Goal: Information Seeking & Learning: Check status

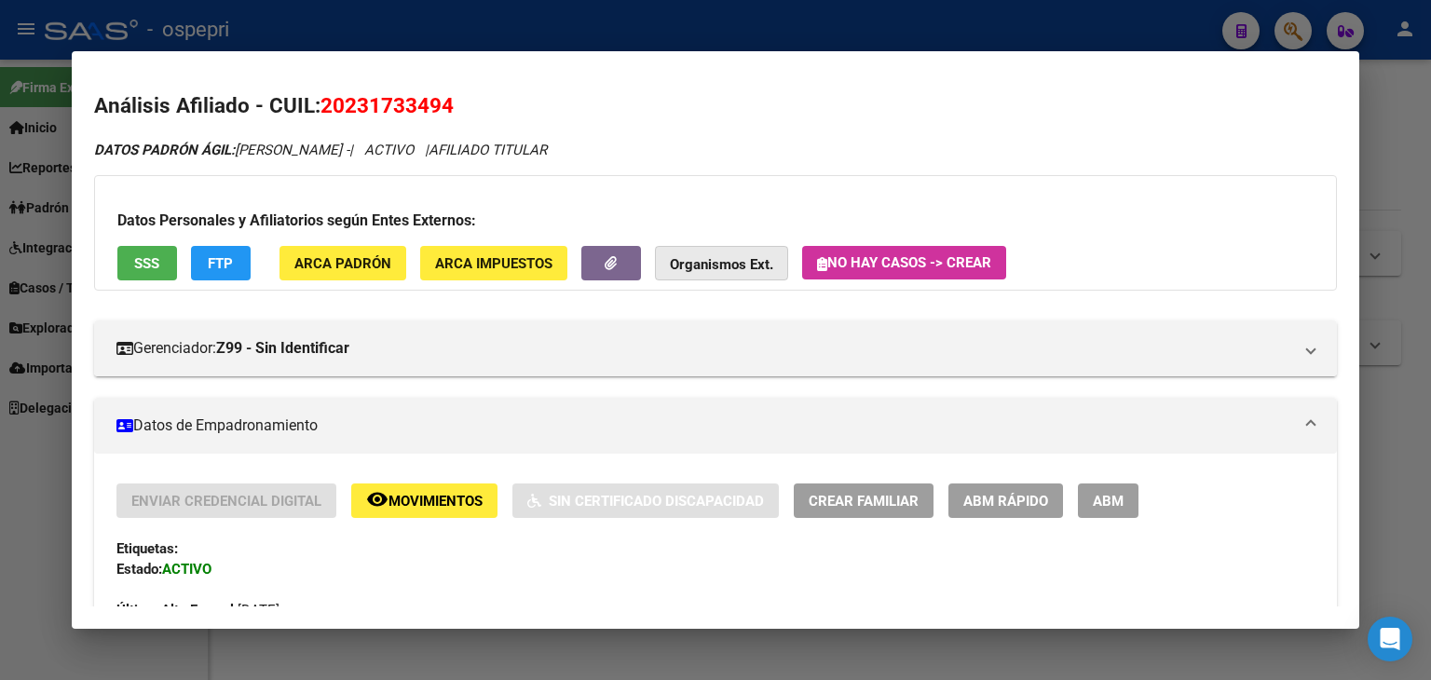
click at [718, 246] on button "Organismos Ext." at bounding box center [721, 263] width 133 height 34
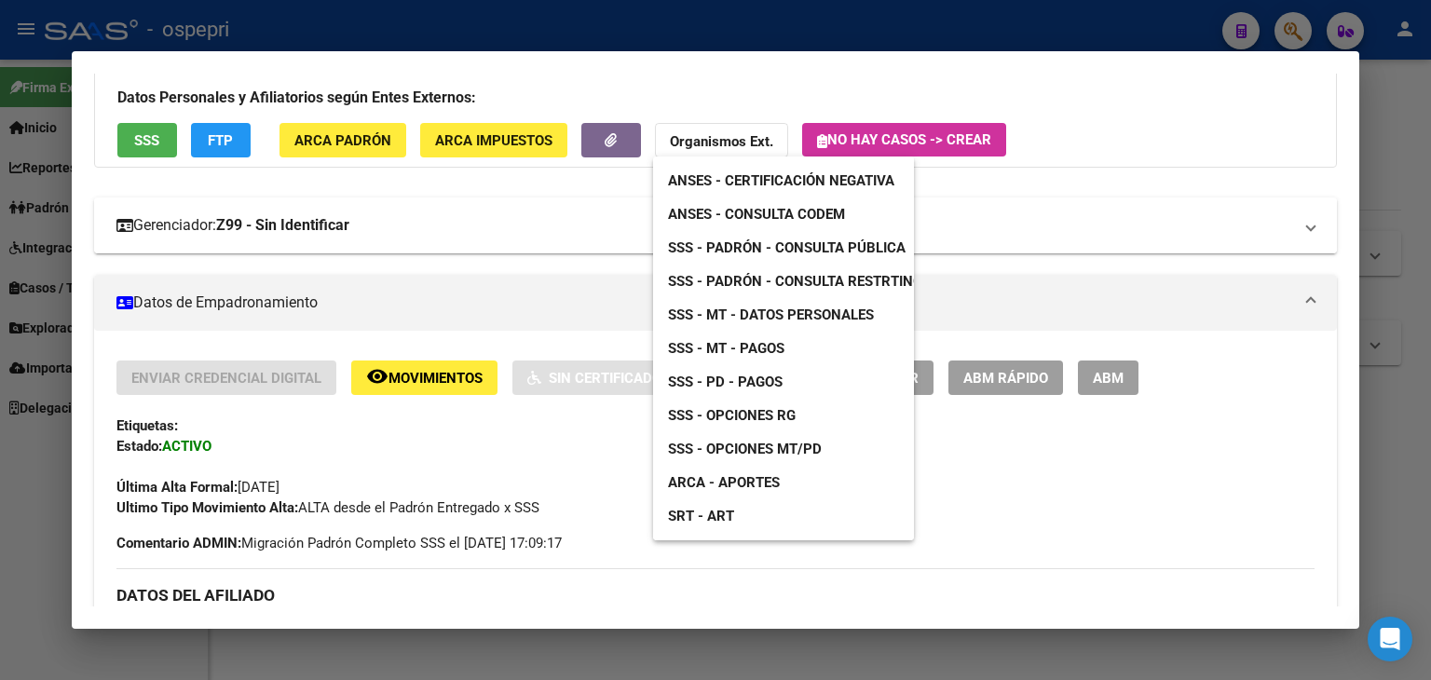
click at [719, 213] on span "ANSES - Consulta CODEM" at bounding box center [756, 214] width 177 height 17
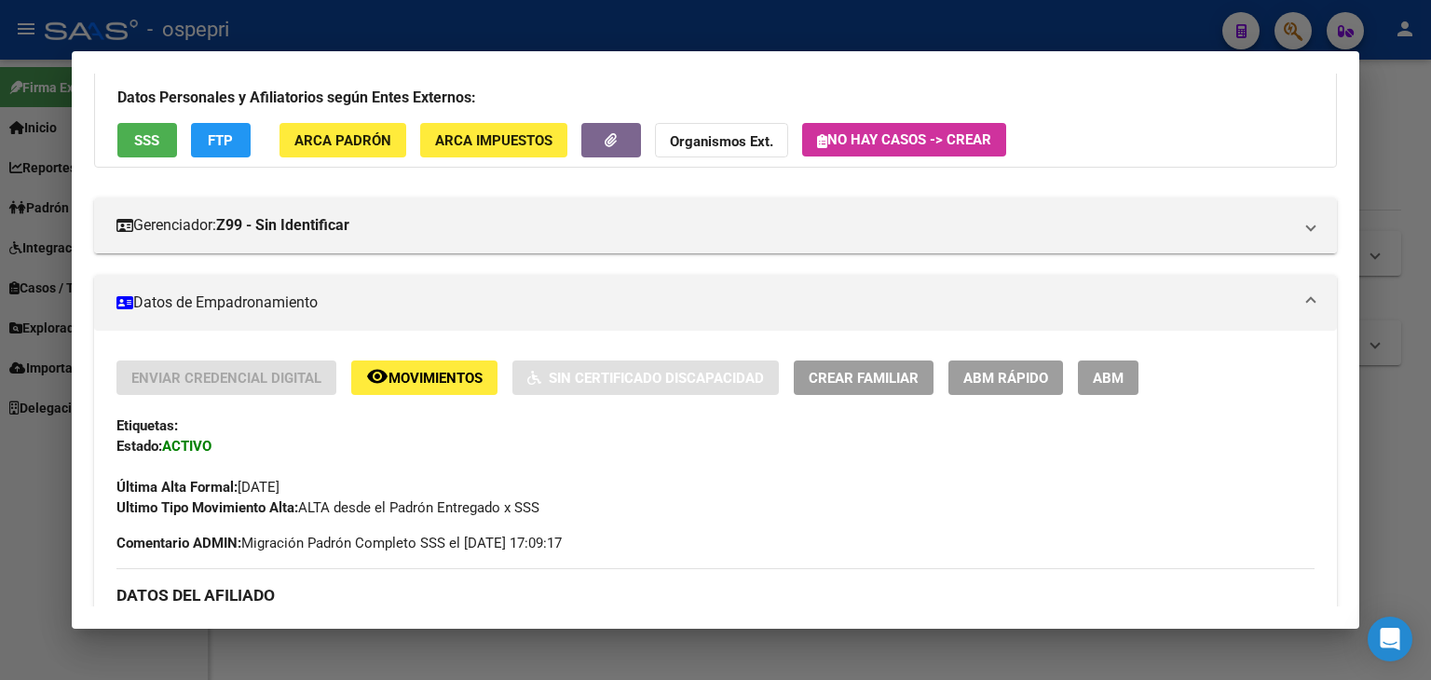
click at [745, 146] on strong "Organismos Ext." at bounding box center [721, 141] width 103 height 17
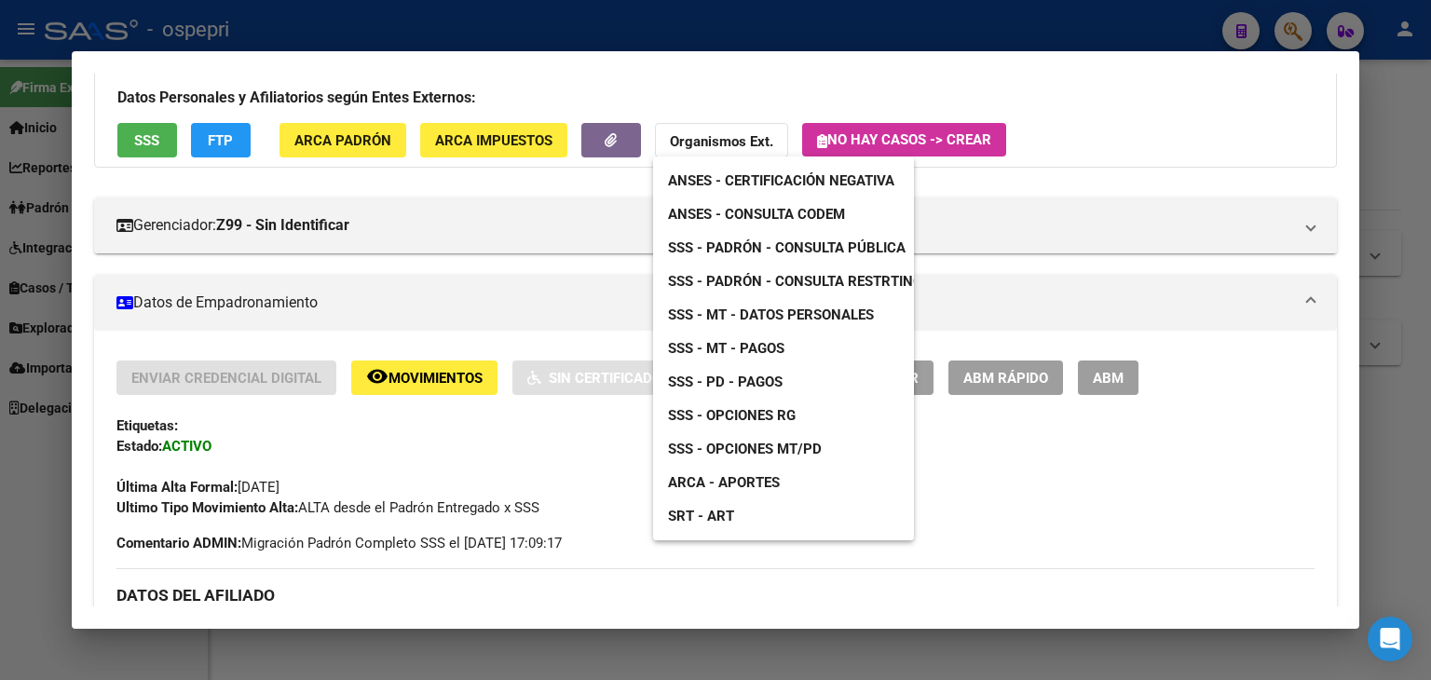
click at [1029, 30] on div at bounding box center [715, 340] width 1431 height 680
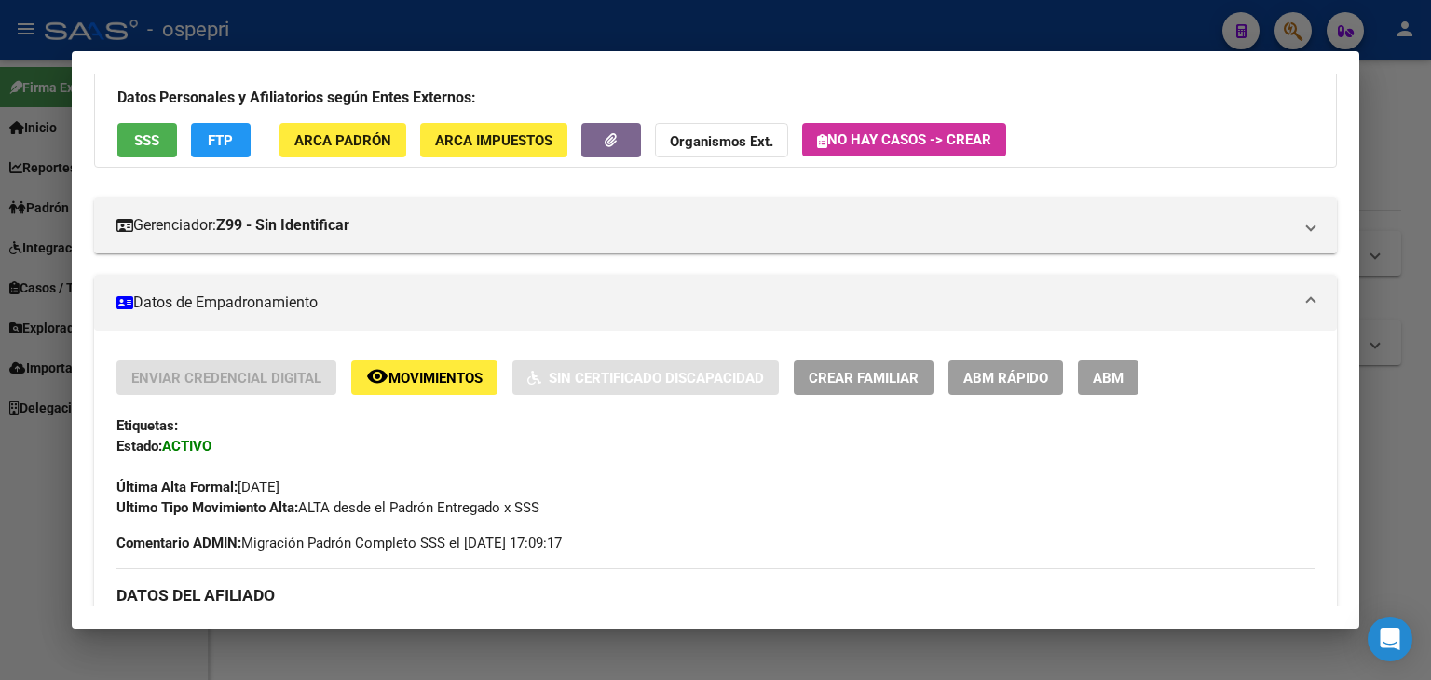
click at [1059, 30] on div at bounding box center [715, 340] width 1431 height 680
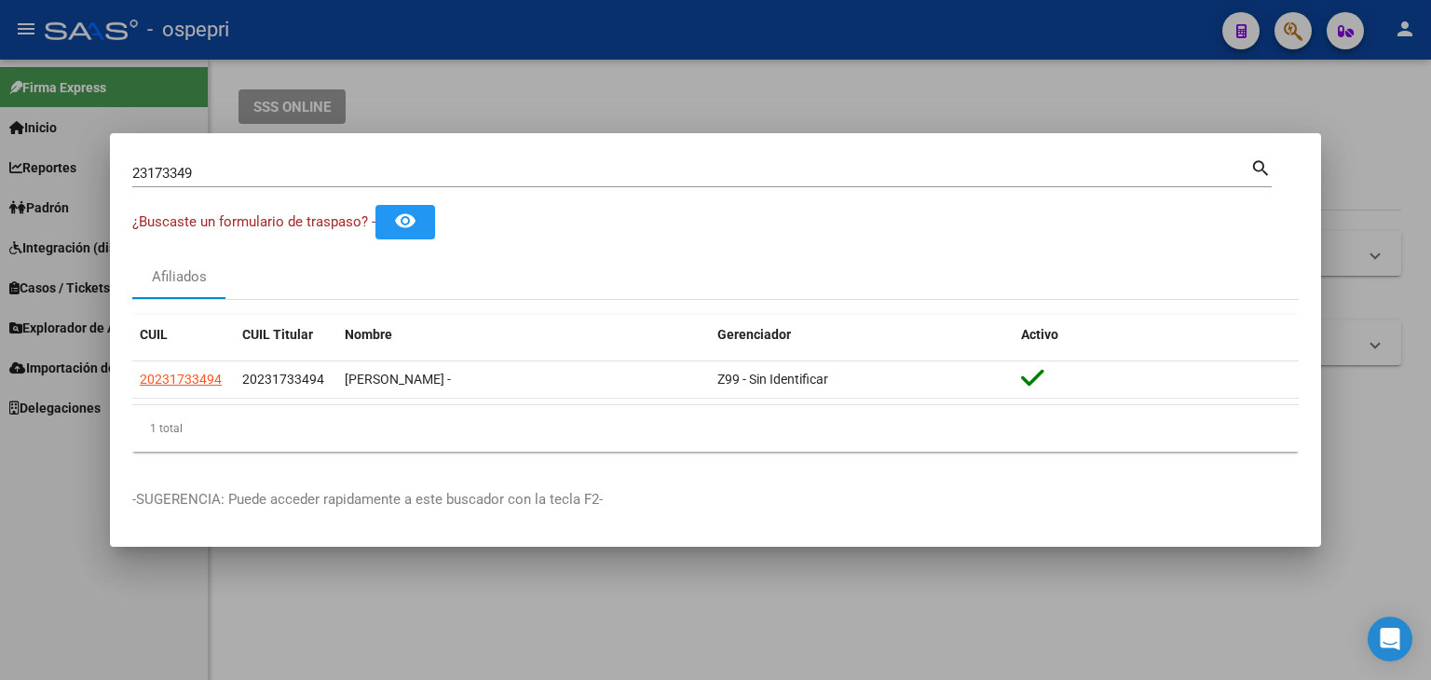
click at [1283, 30] on div at bounding box center [715, 340] width 1431 height 680
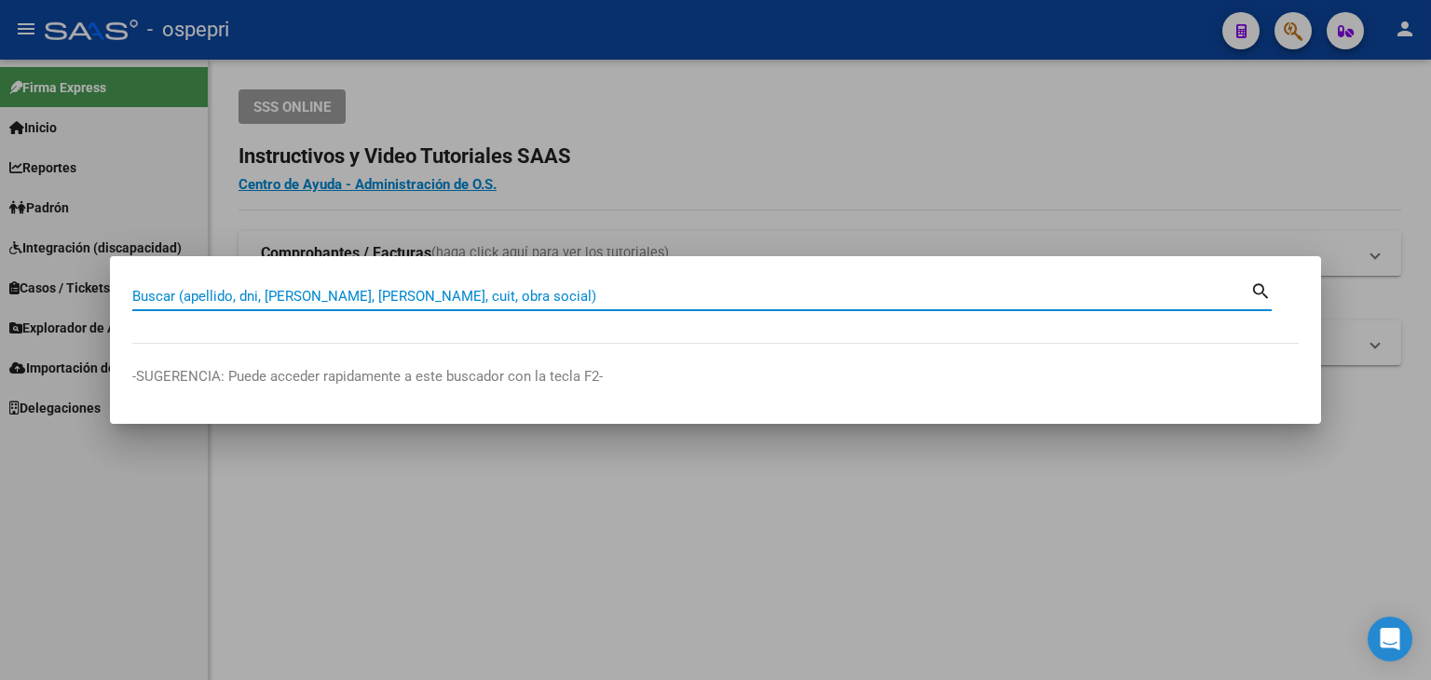
paste input "36344016"
type input "36344016"
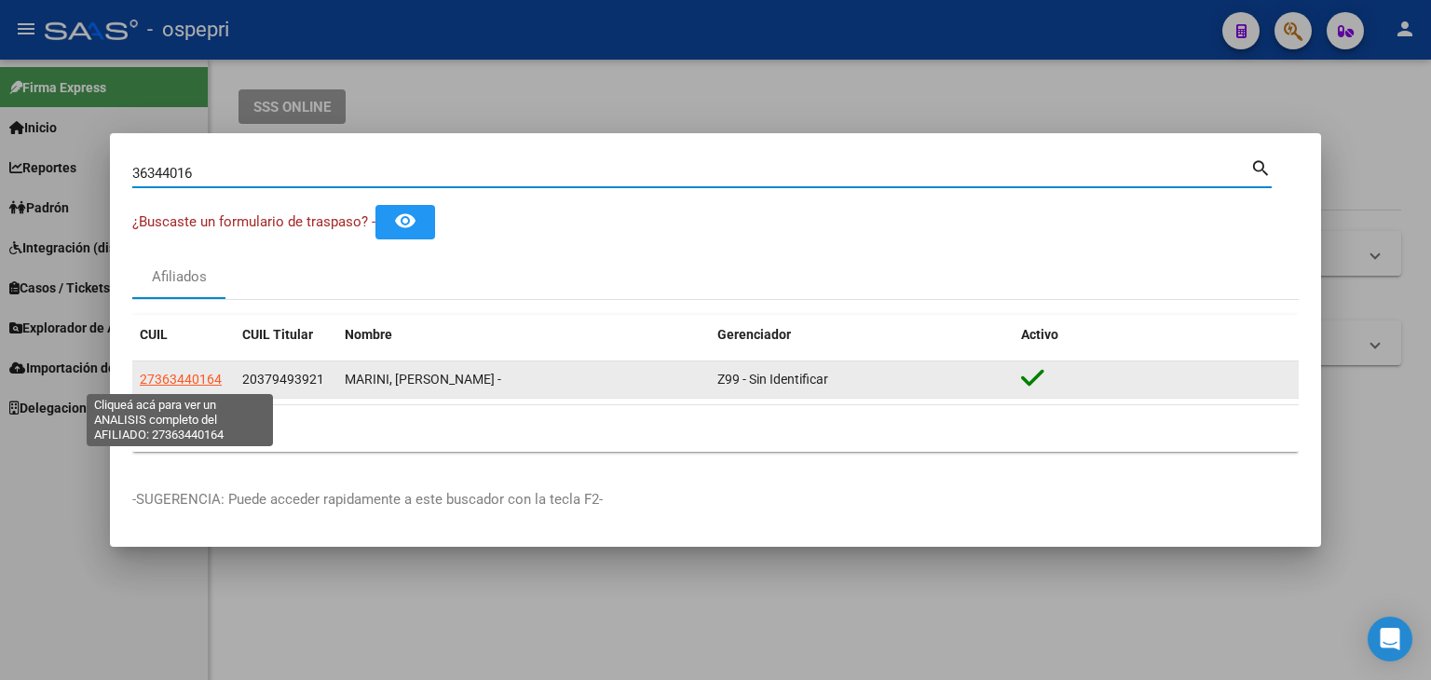
click at [163, 381] on span "27363440164" at bounding box center [181, 379] width 82 height 15
type textarea "27363440164"
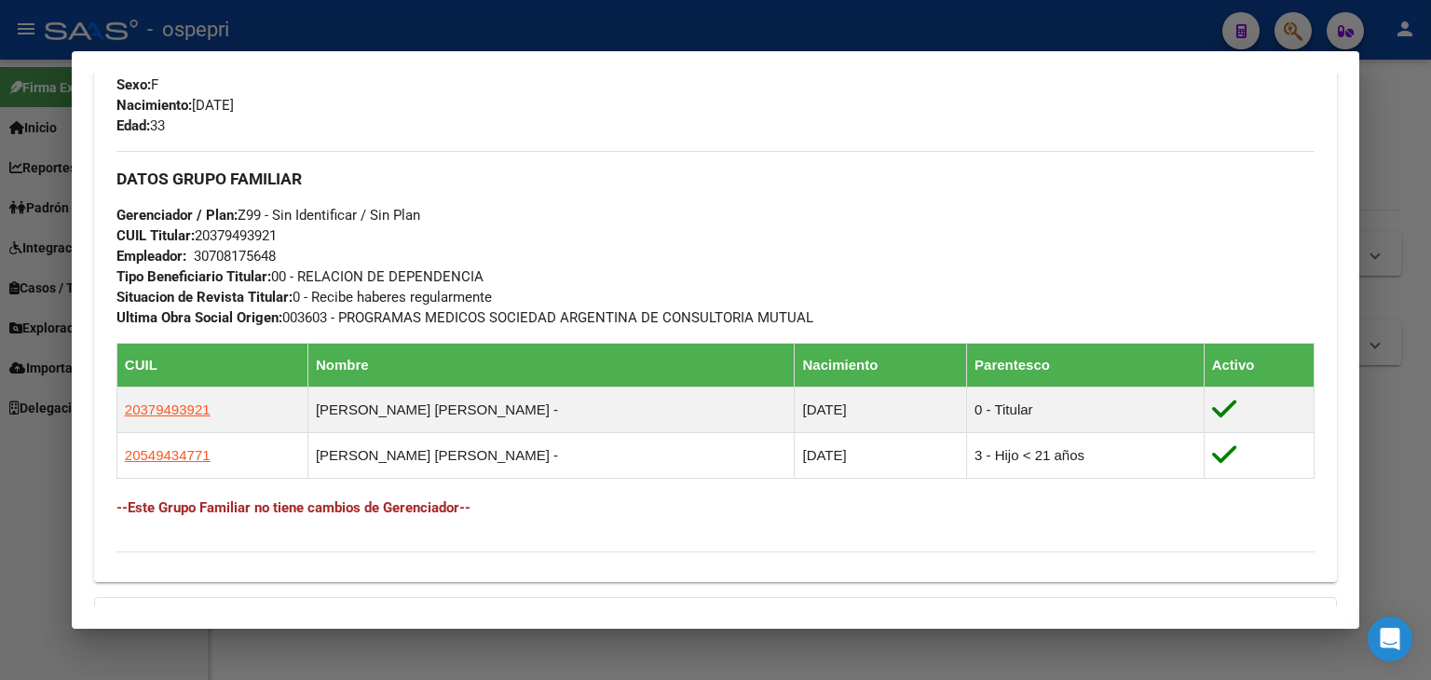
scroll to position [1079, 0]
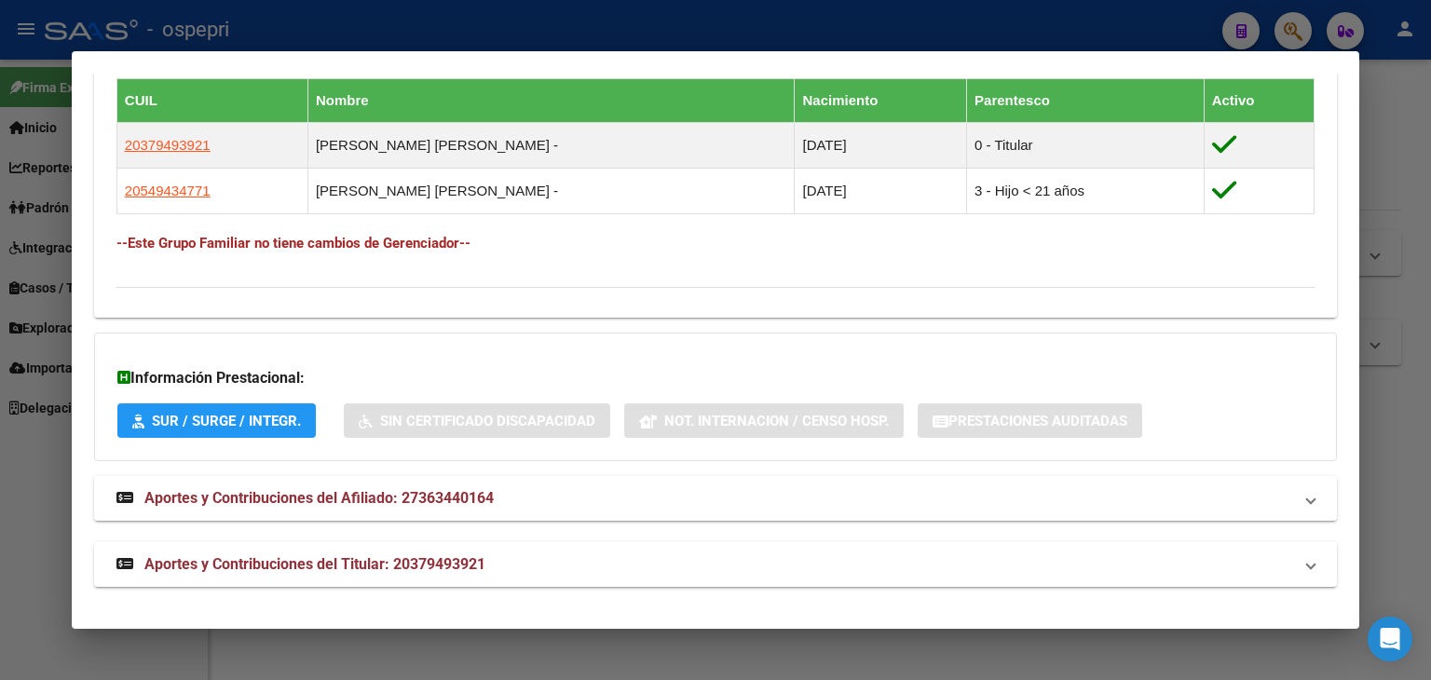
click at [316, 508] on strong "Aportes y Contribuciones del Afiliado: 27363440164" at bounding box center [304, 498] width 377 height 22
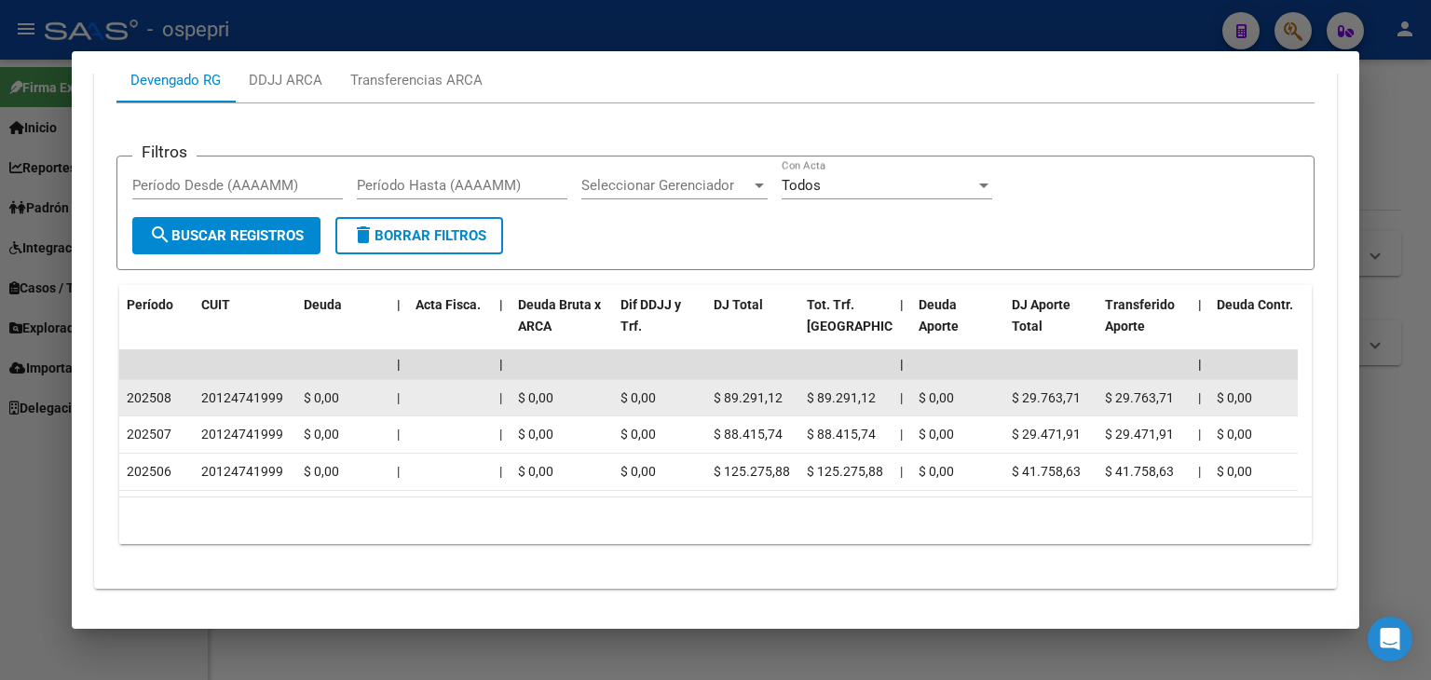
scroll to position [1730, 0]
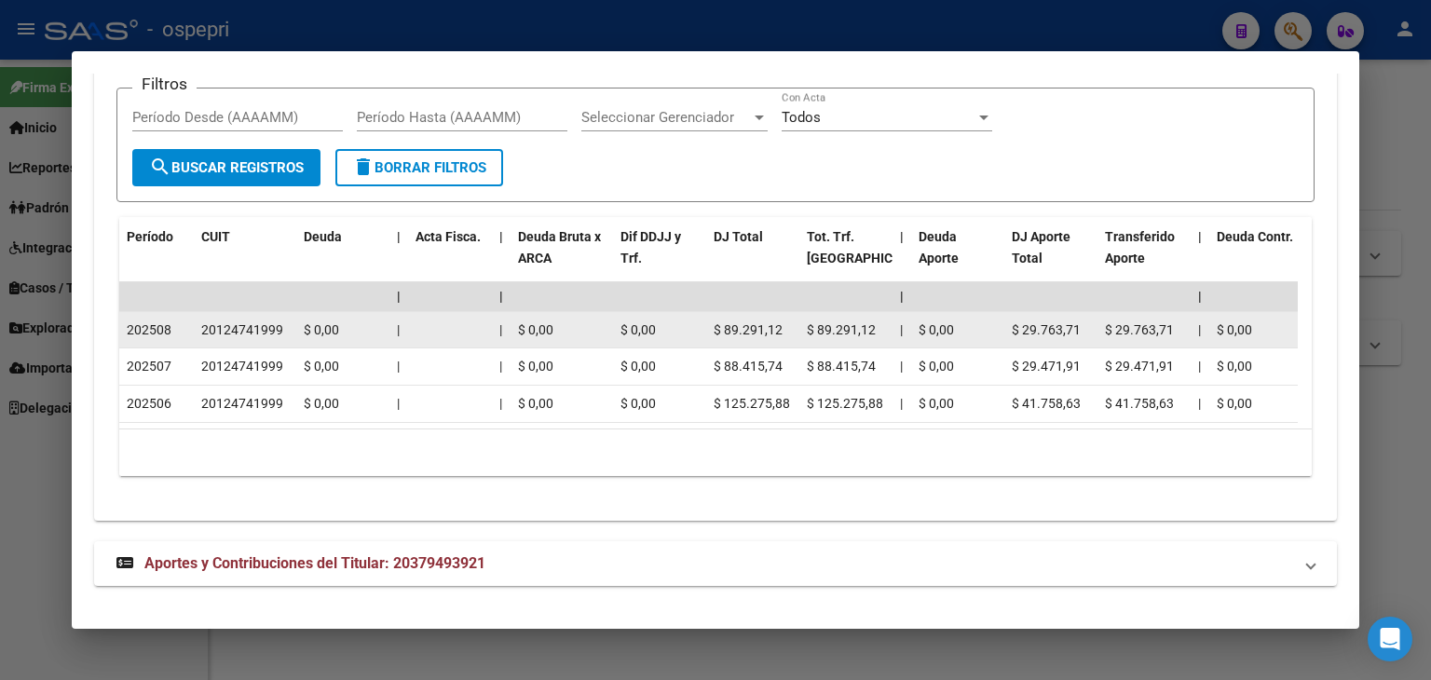
click at [250, 321] on div "20124741999" at bounding box center [242, 330] width 82 height 21
click at [249, 320] on div "20124741999" at bounding box center [242, 330] width 82 height 21
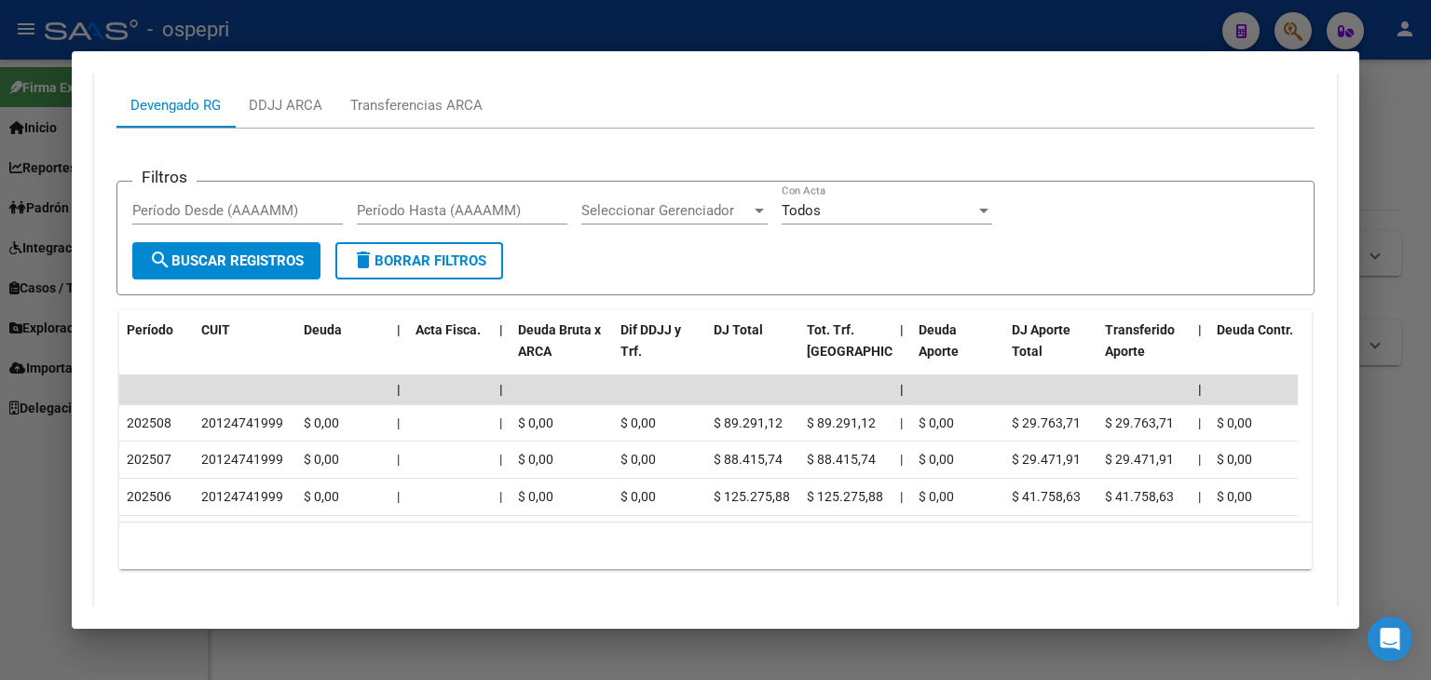
scroll to position [1450, 0]
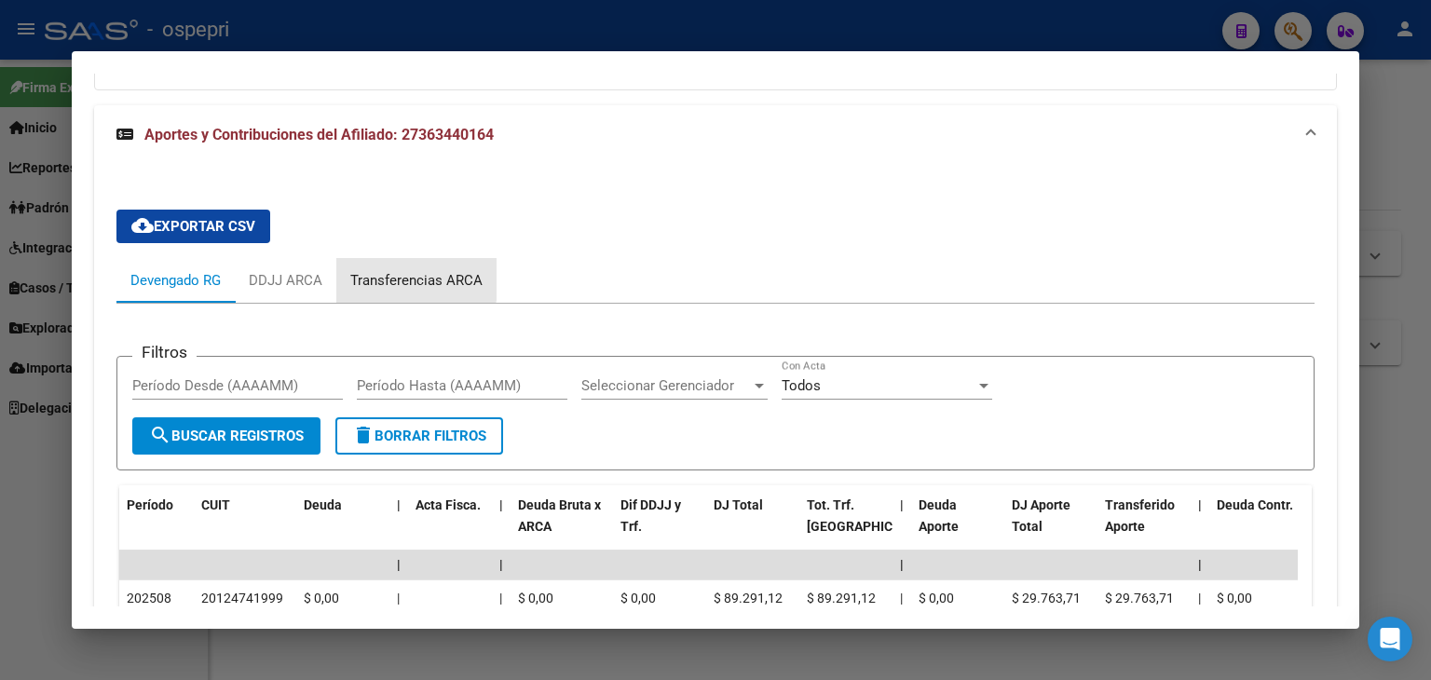
click at [407, 277] on div "Transferencias ARCA" at bounding box center [416, 280] width 132 height 21
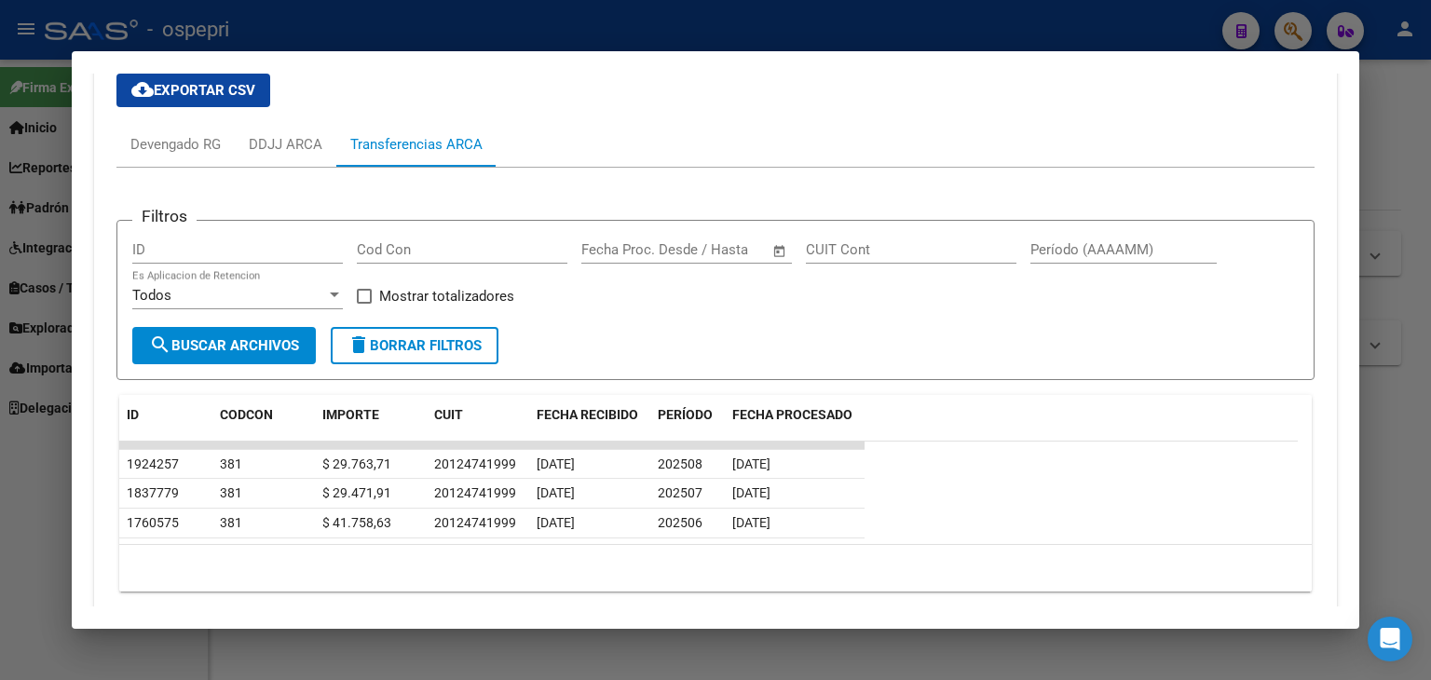
scroll to position [1543, 0]
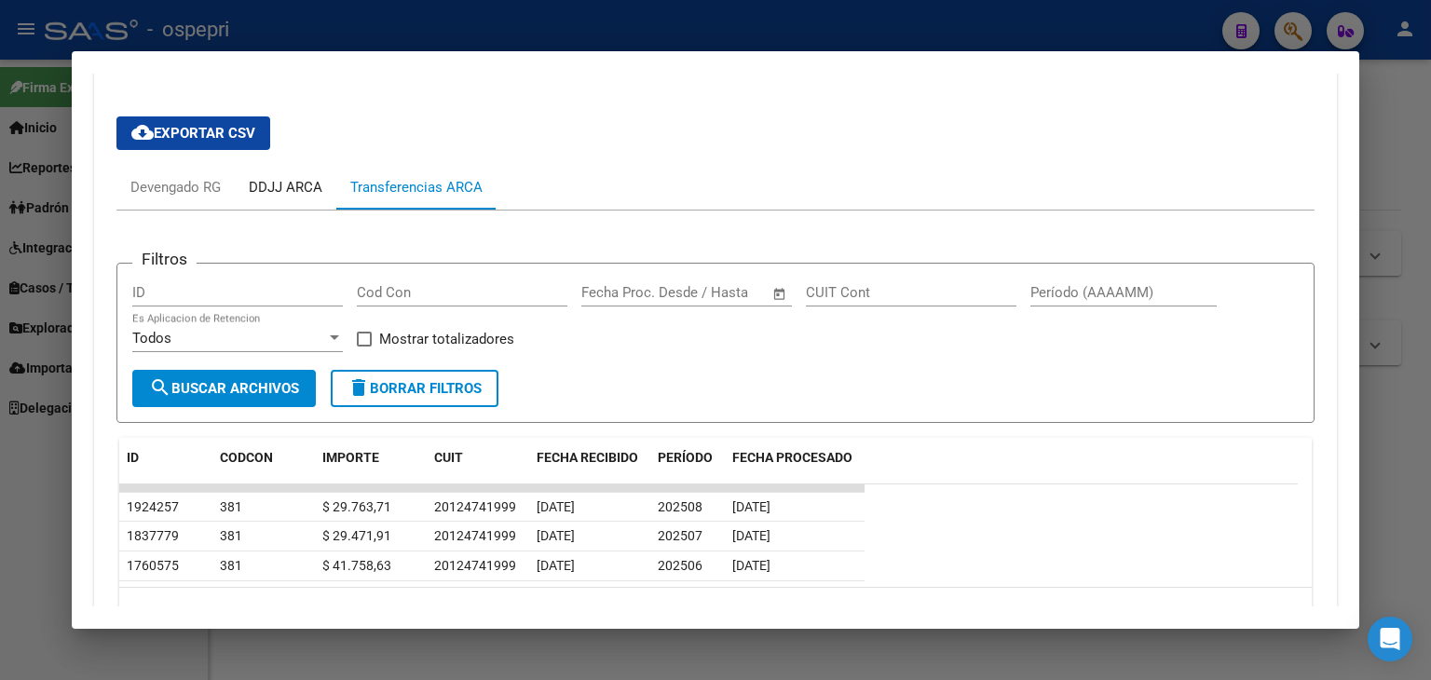
click at [270, 191] on div "DDJJ ARCA" at bounding box center [286, 187] width 74 height 21
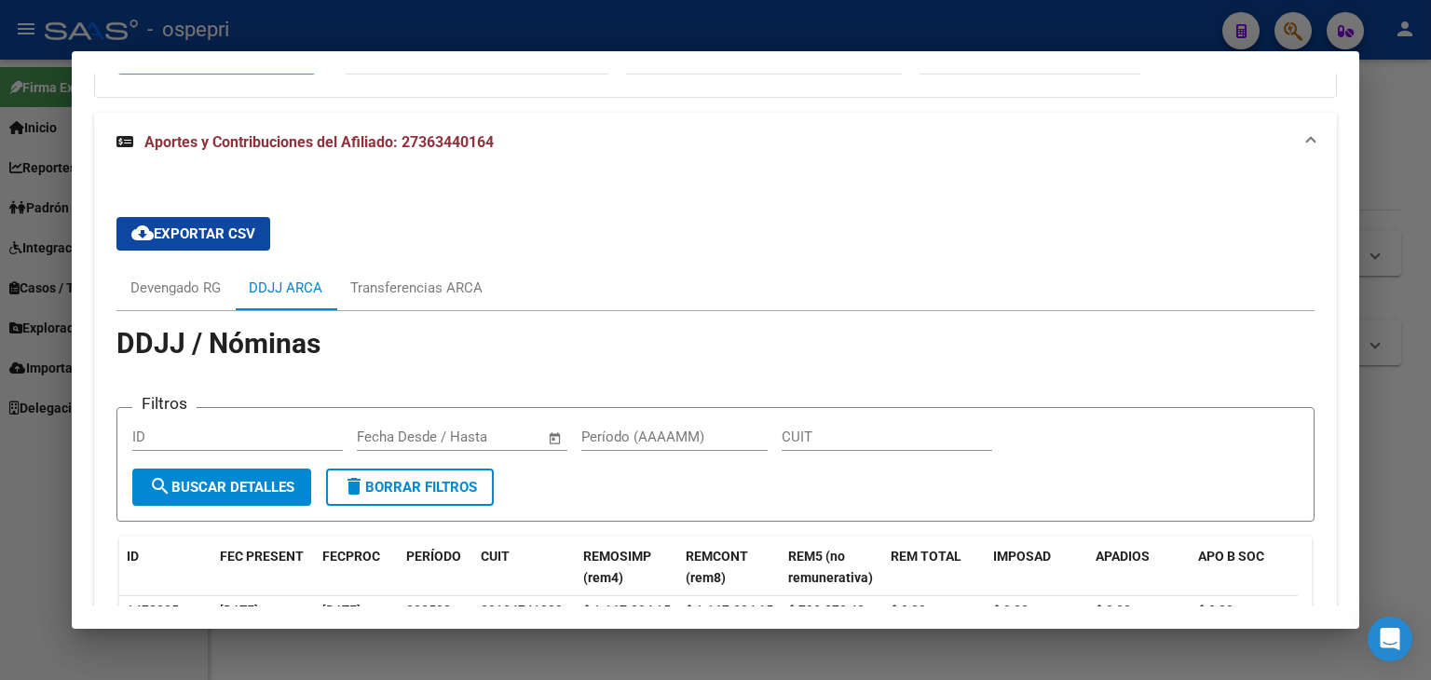
scroll to position [1437, 0]
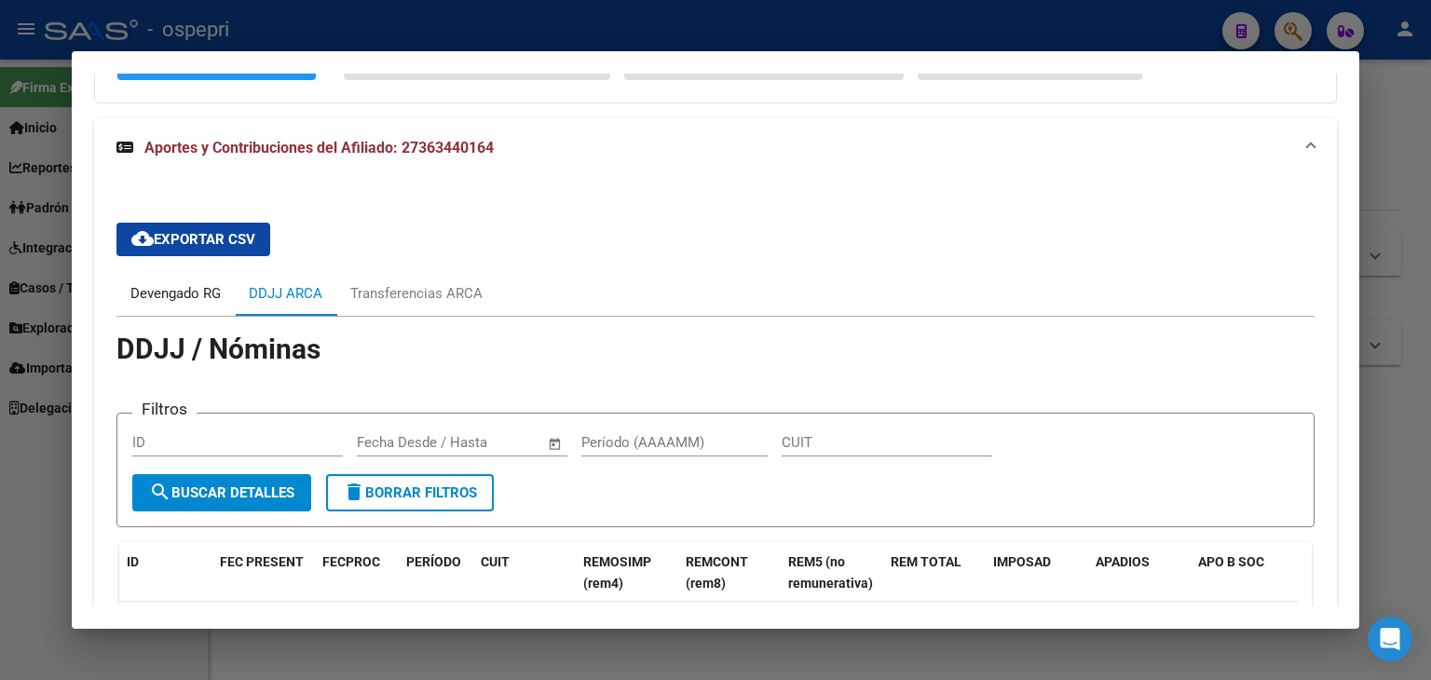
click at [170, 283] on div "Devengado RG" at bounding box center [175, 293] width 90 height 21
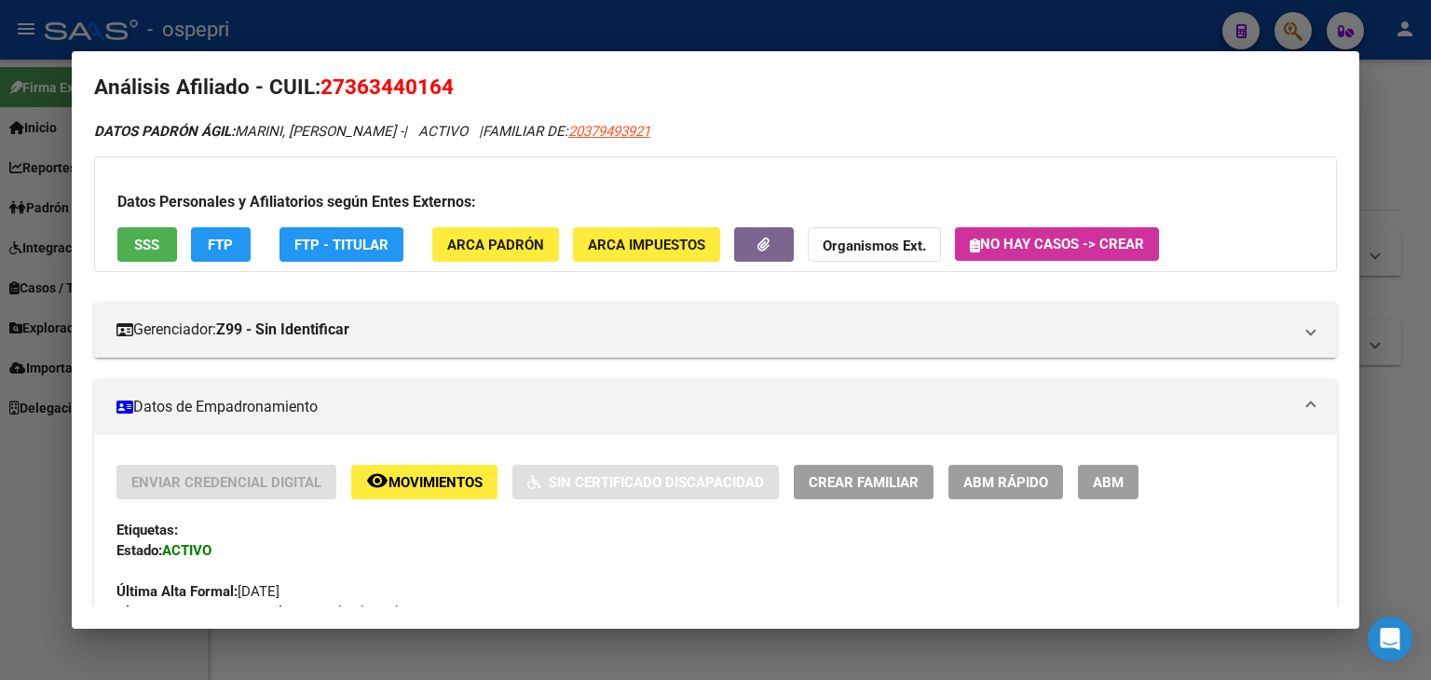
scroll to position [0, 0]
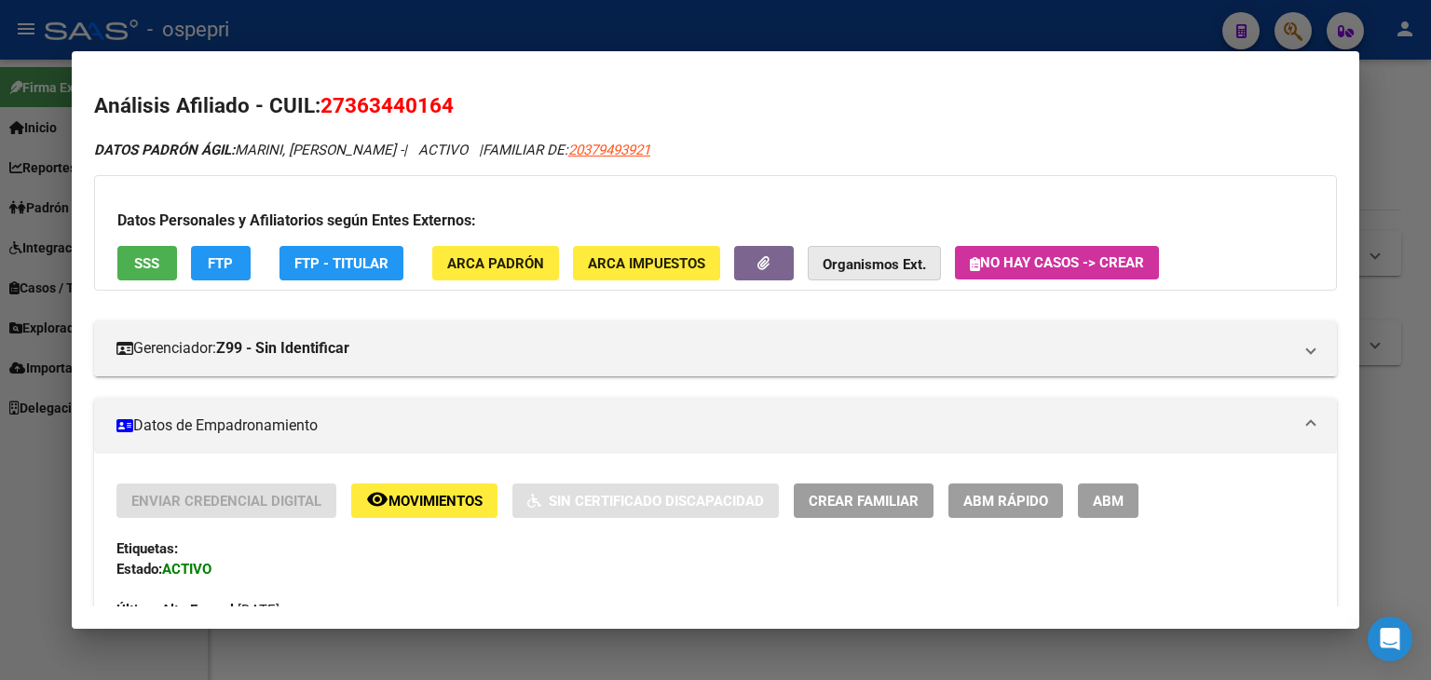
click at [895, 267] on strong "Organismos Ext." at bounding box center [874, 264] width 103 height 17
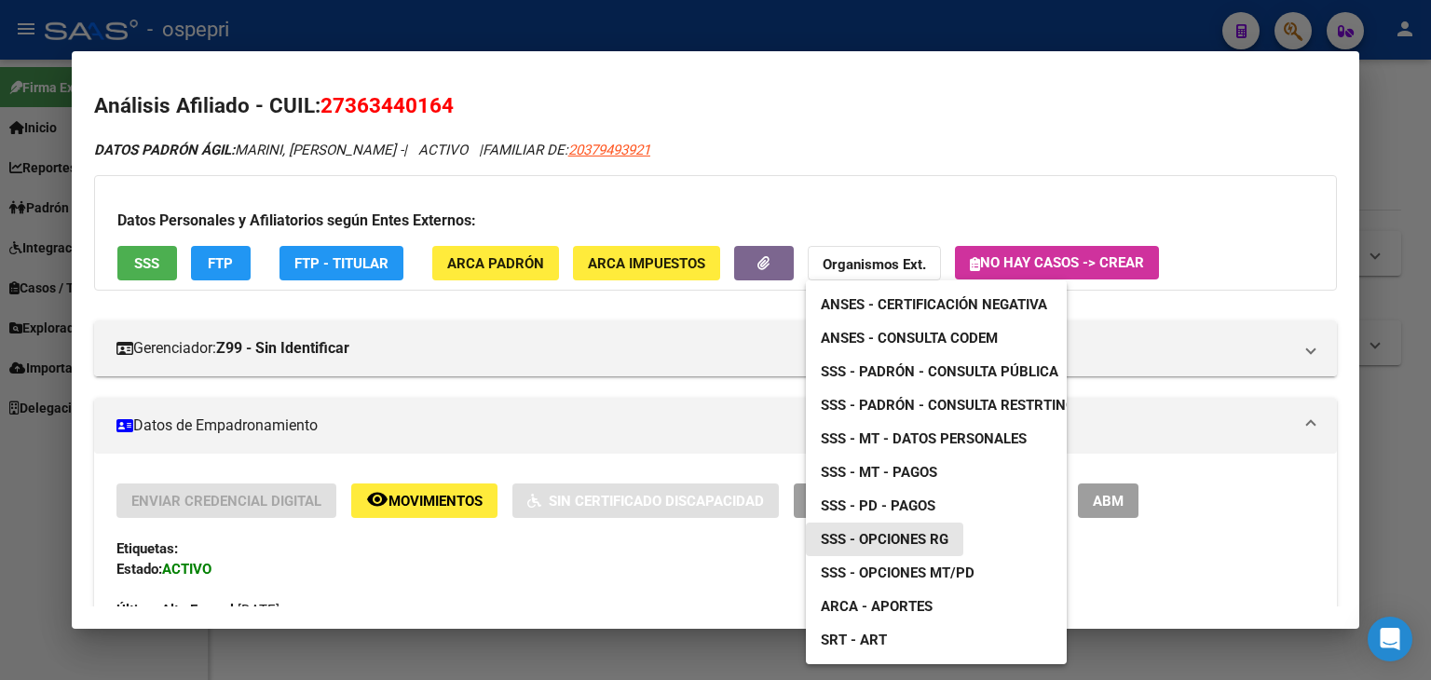
click at [902, 541] on span "SSS - Opciones RG" at bounding box center [885, 539] width 128 height 17
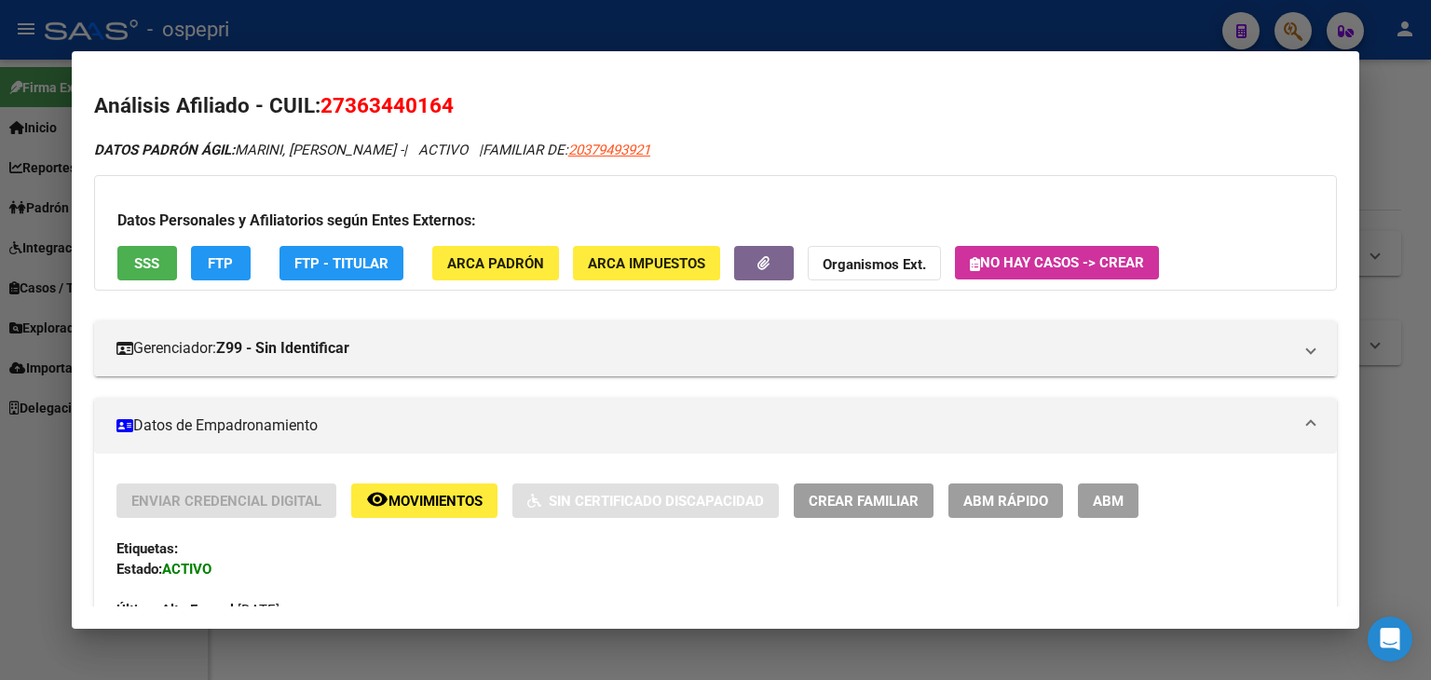
click at [1390, 113] on div at bounding box center [715, 340] width 1431 height 680
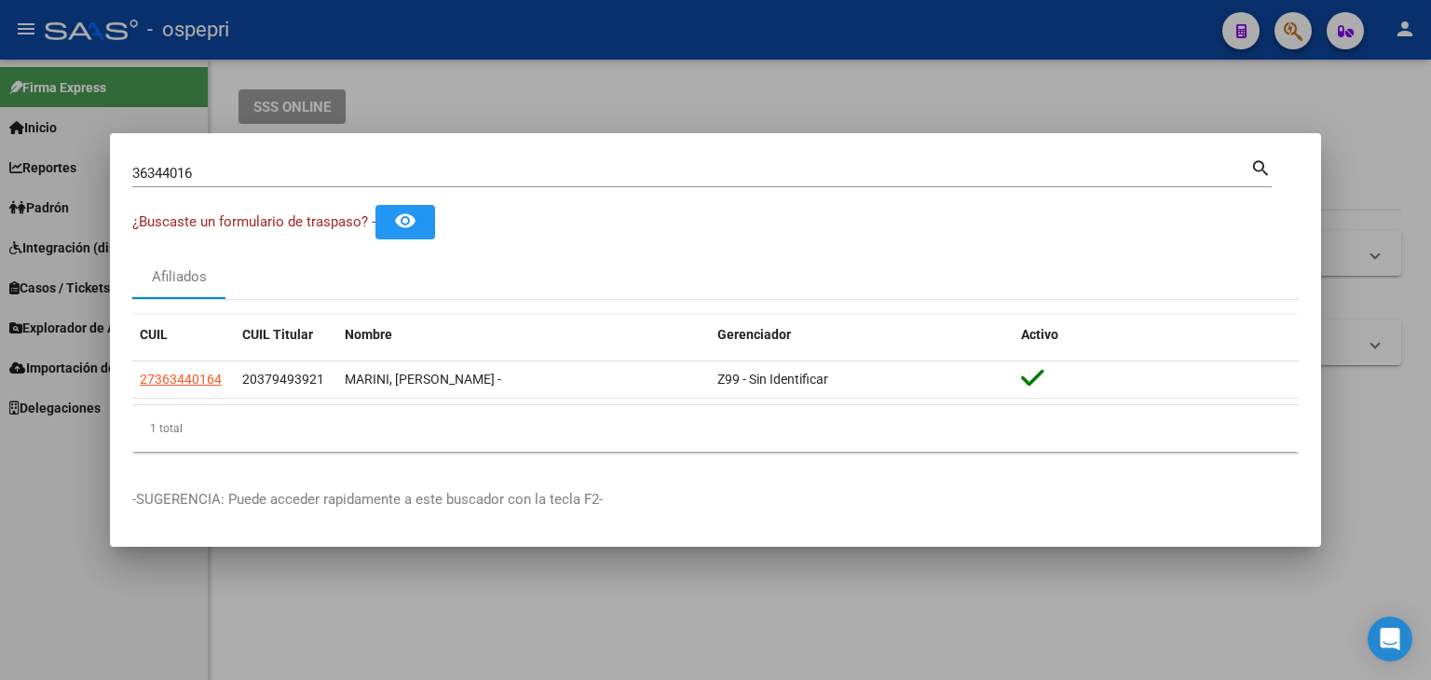
click at [1297, 38] on div at bounding box center [715, 340] width 1431 height 680
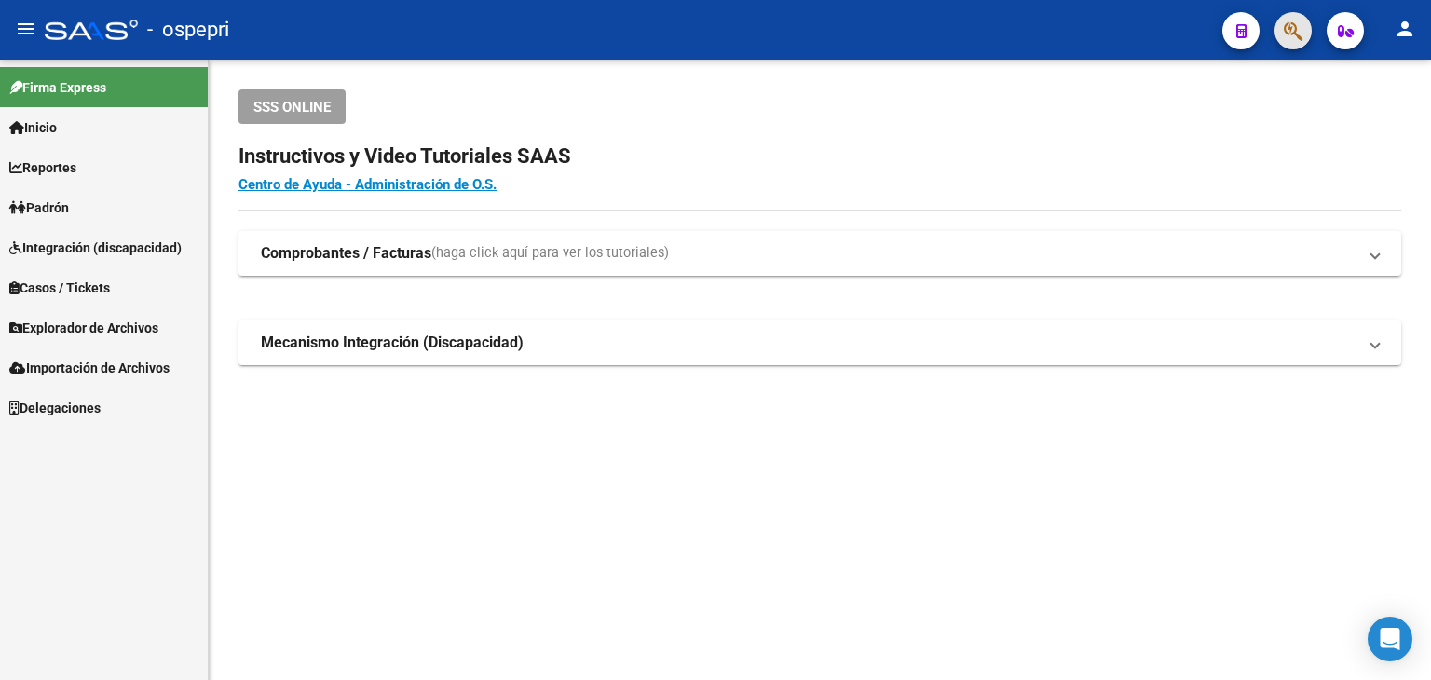
click at [1278, 27] on button "button" at bounding box center [1293, 30] width 37 height 37
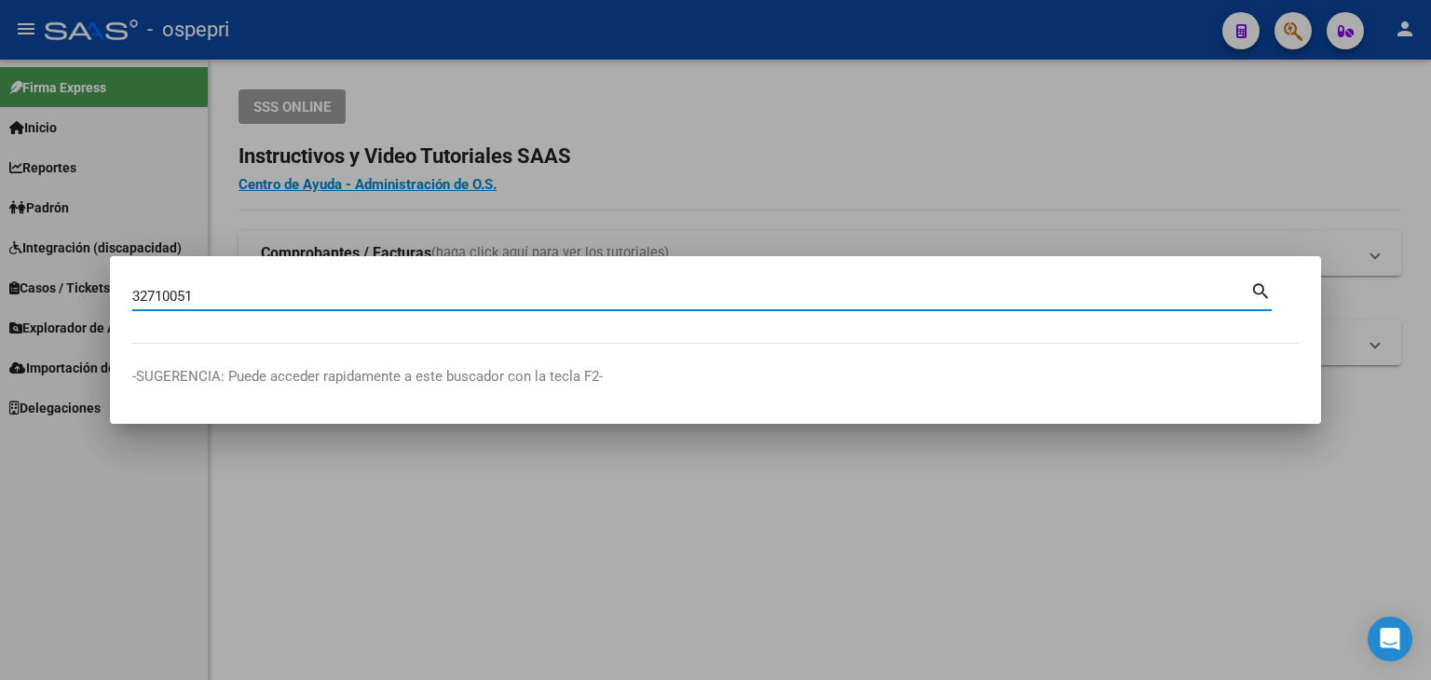
type input "32710051"
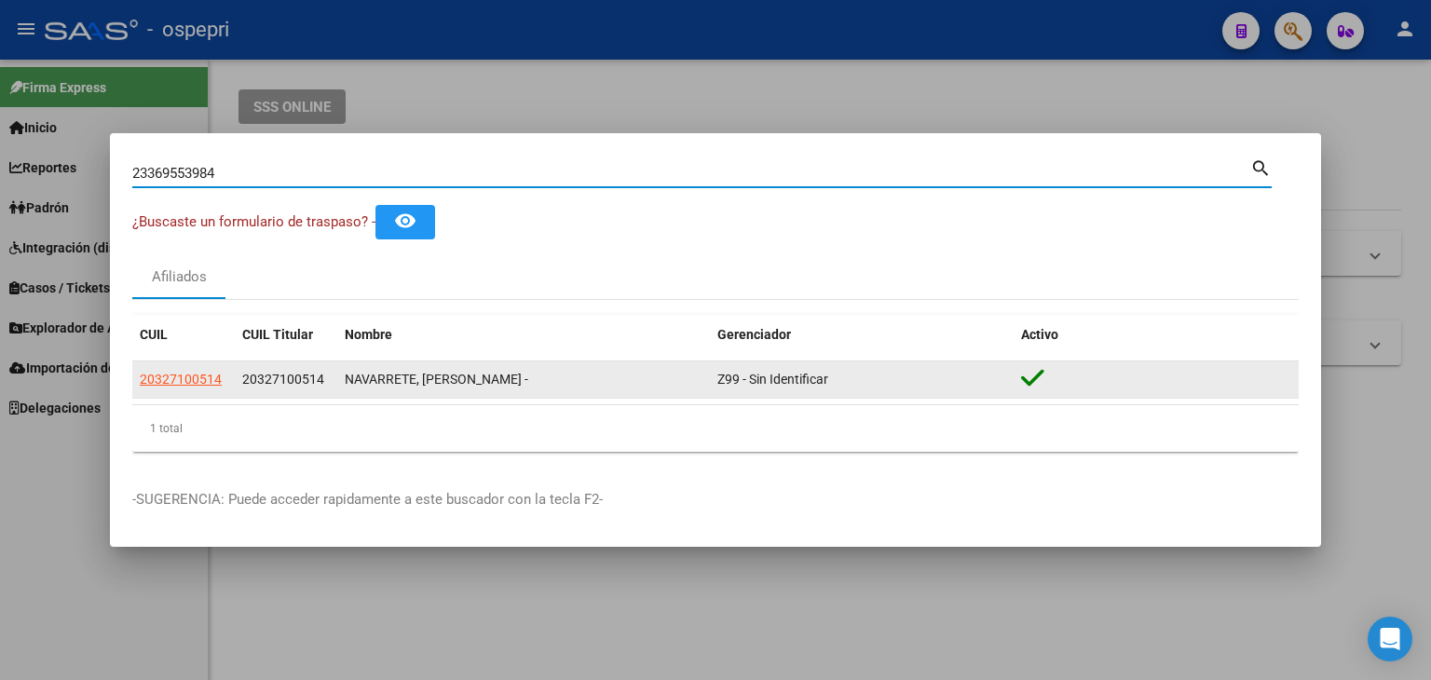
type input "23369553984"
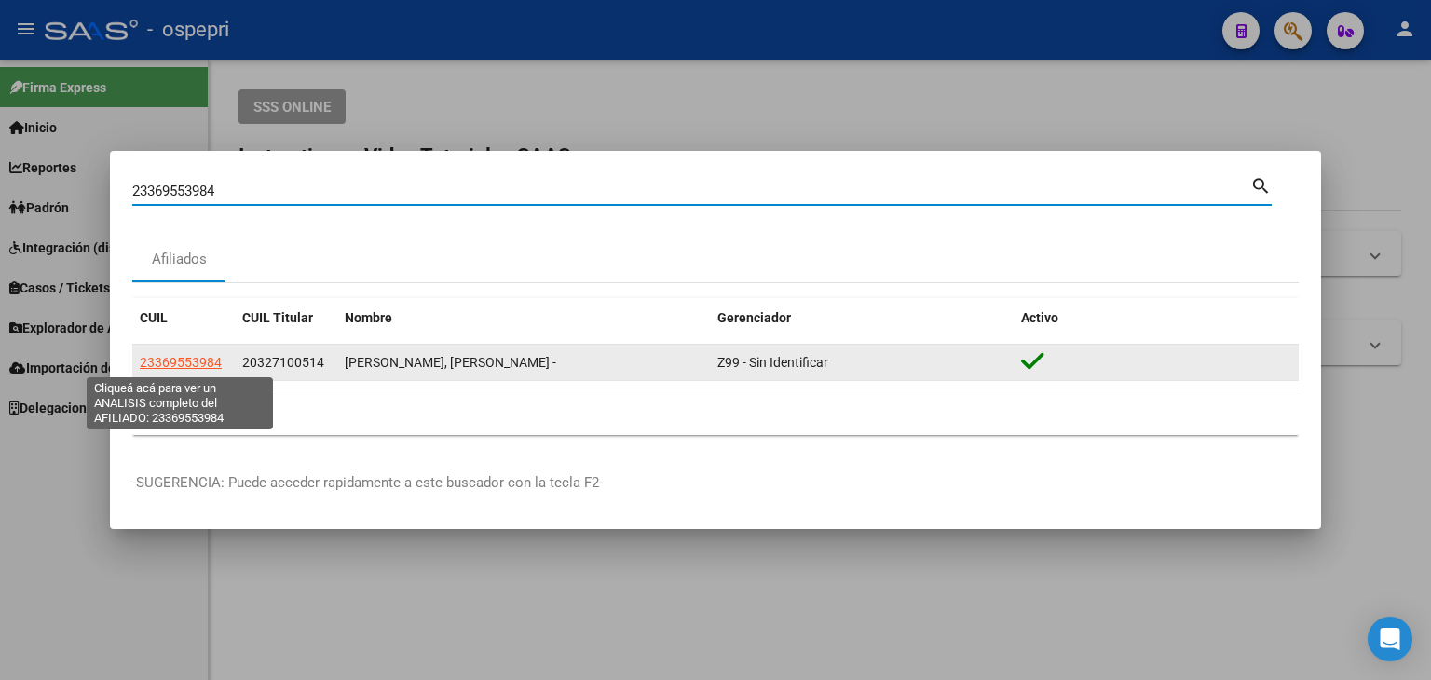
click at [192, 363] on span "23369553984" at bounding box center [181, 362] width 82 height 15
type textarea "23369553984"
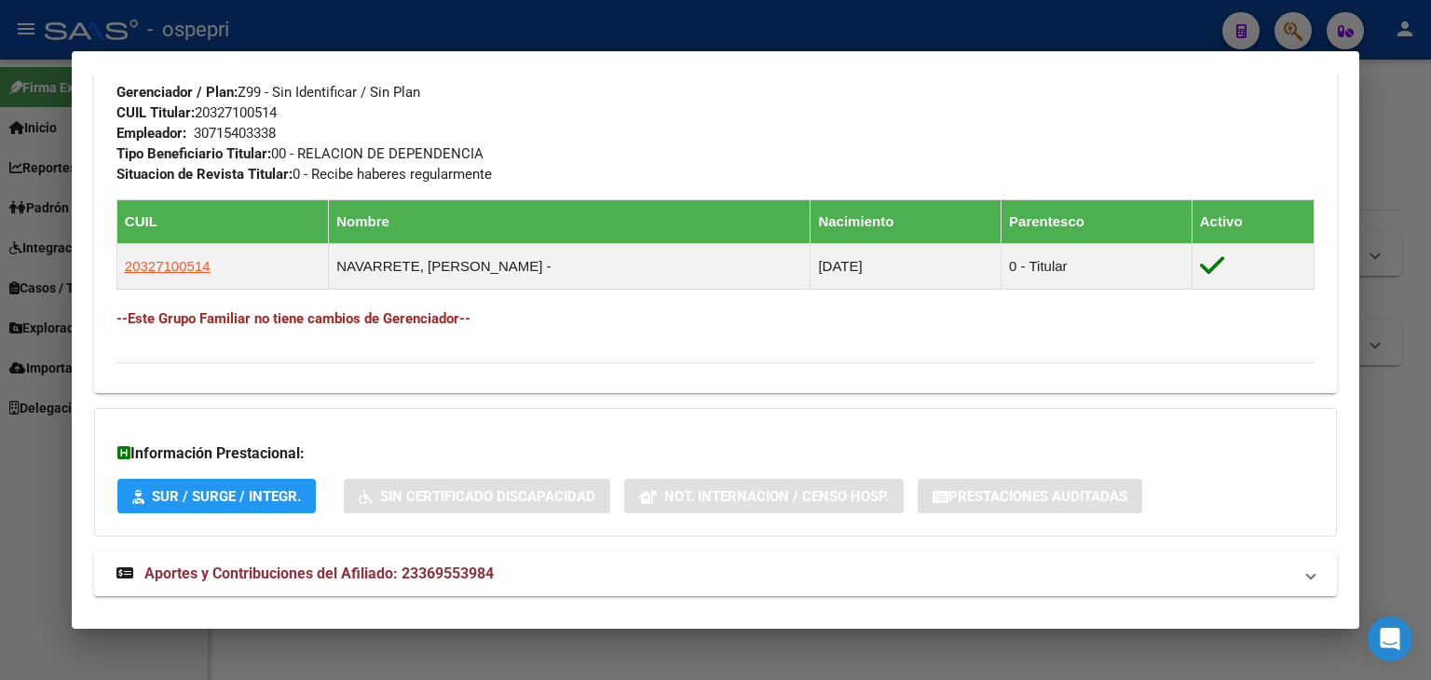
scroll to position [1013, 0]
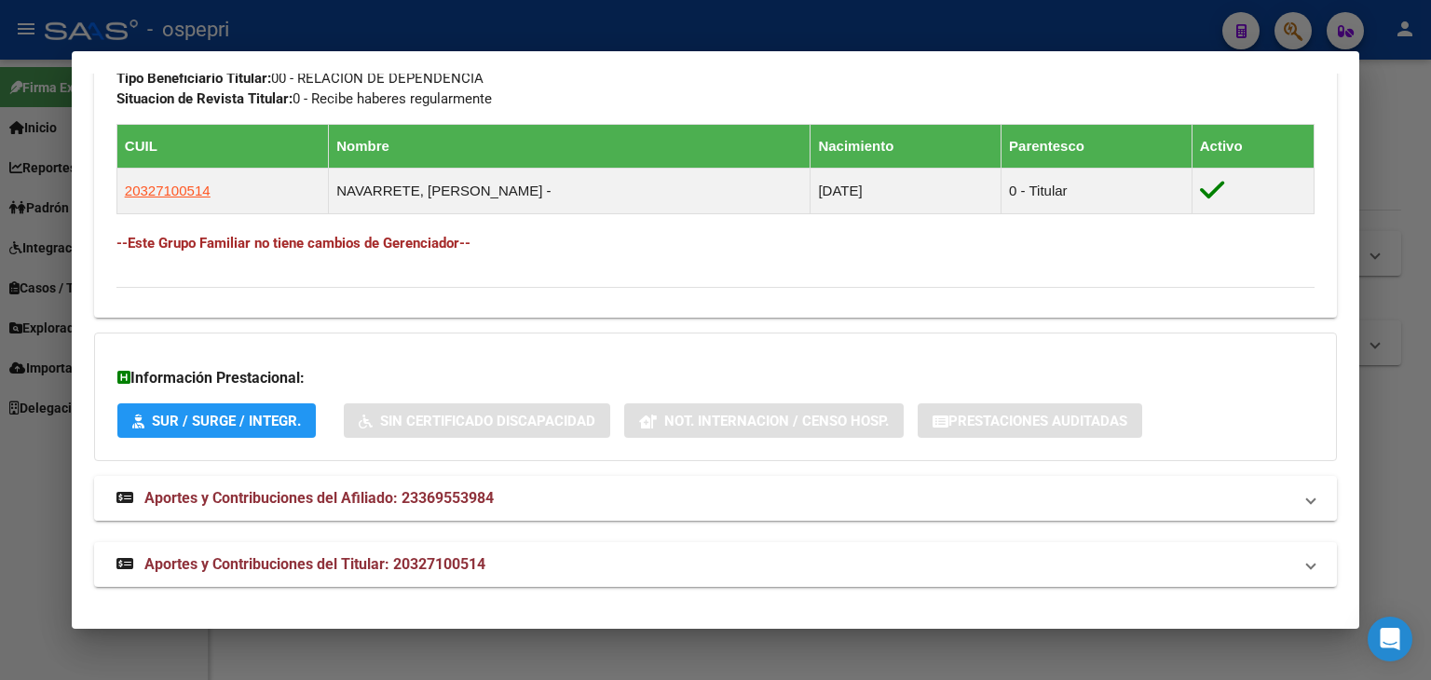
click at [314, 495] on span "Aportes y Contribuciones del Afiliado: 23369553984" at bounding box center [318, 498] width 349 height 18
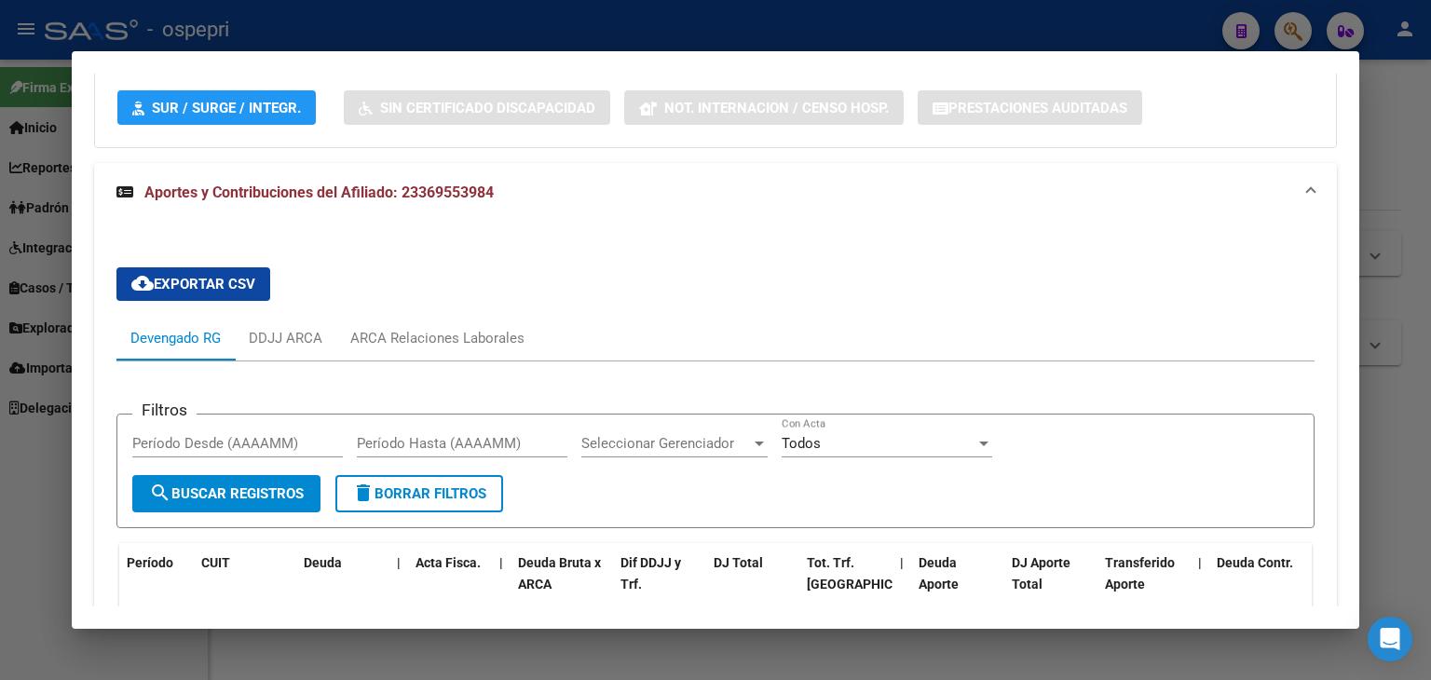
scroll to position [1479, 0]
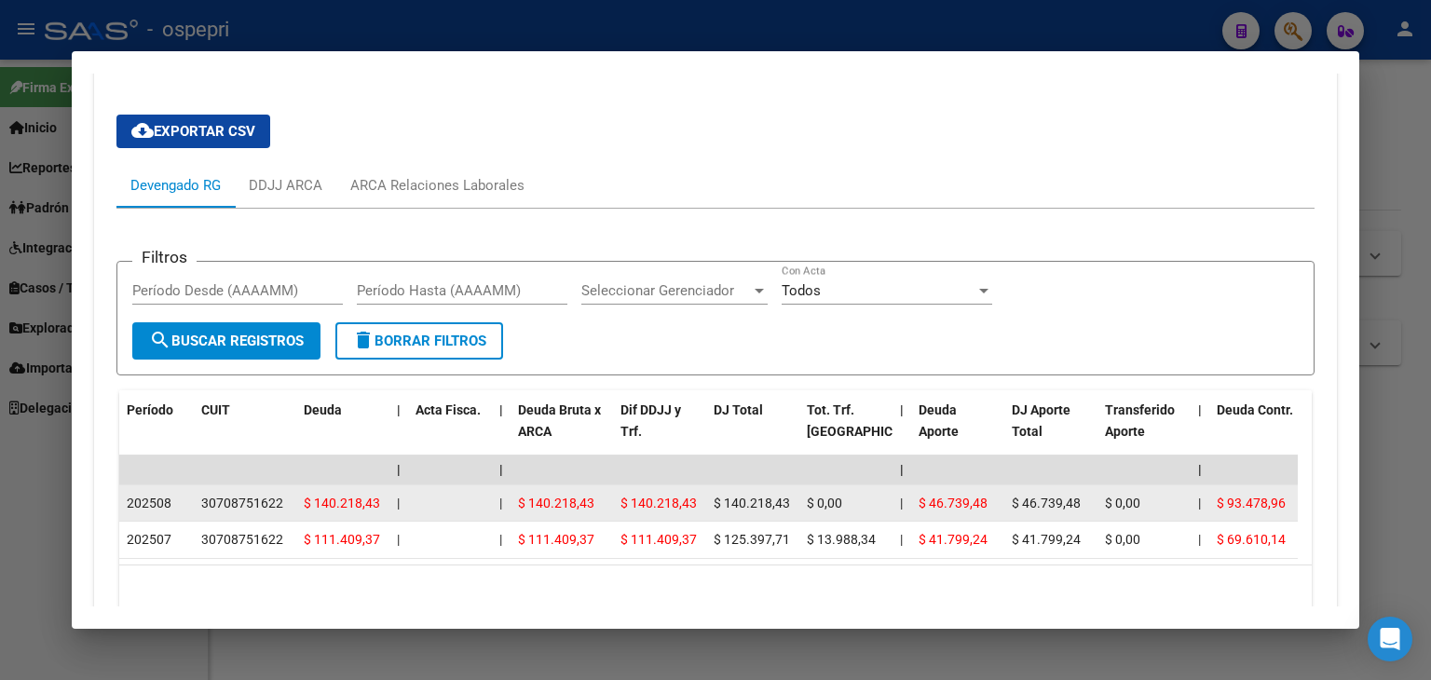
click at [253, 501] on div "30708751622" at bounding box center [242, 503] width 82 height 21
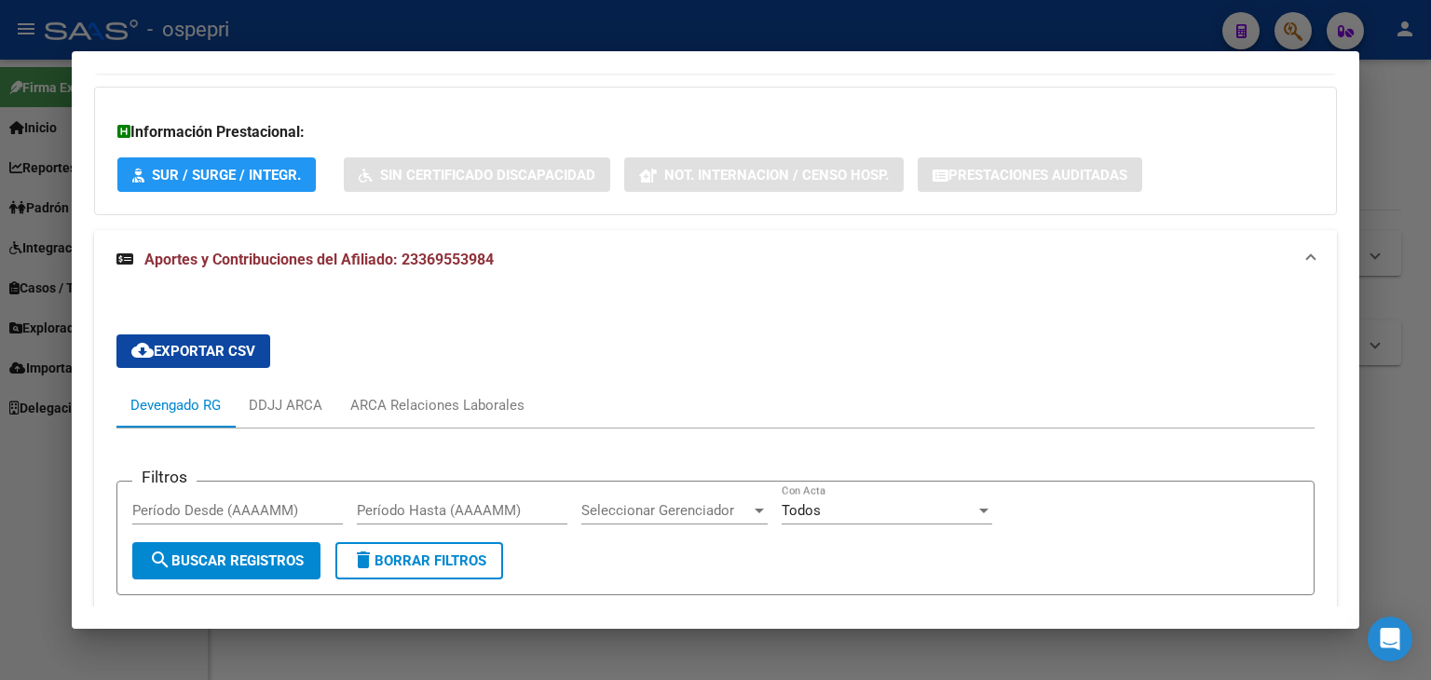
scroll to position [1067, 0]
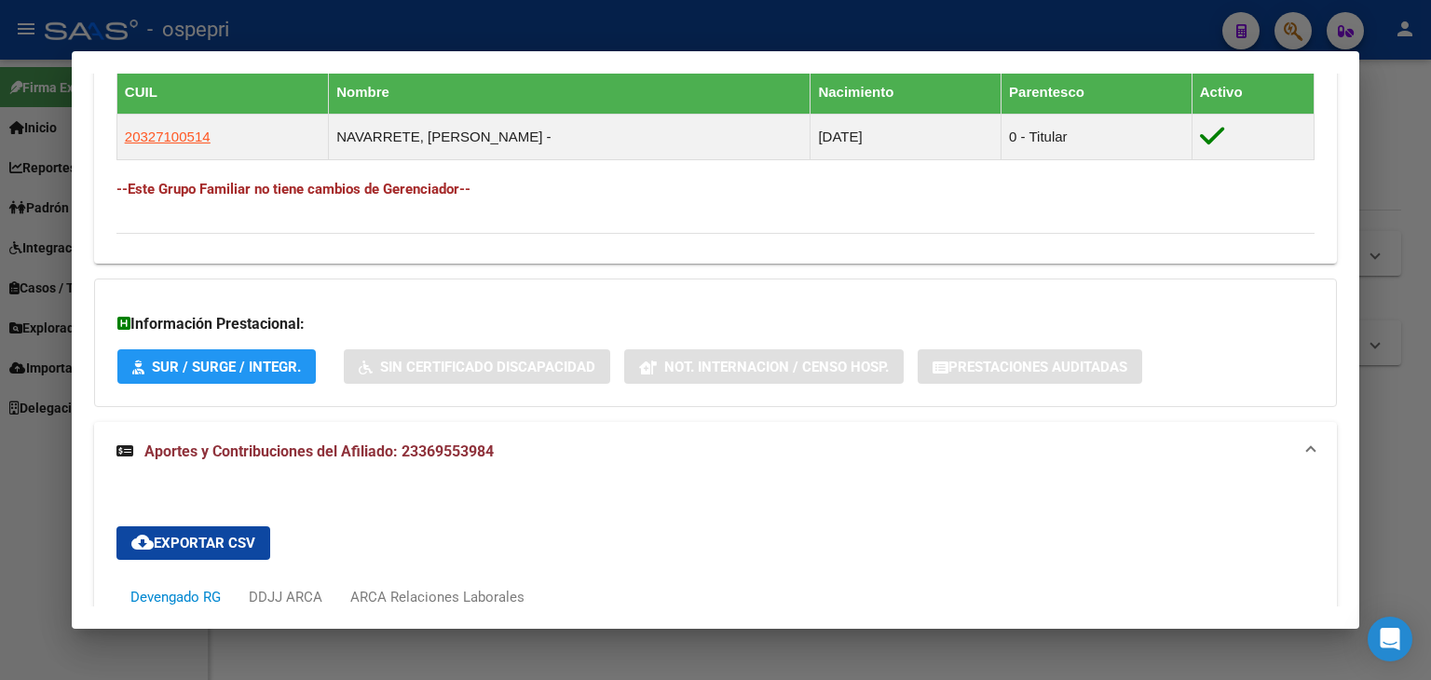
click at [1103, 16] on div at bounding box center [715, 340] width 1431 height 680
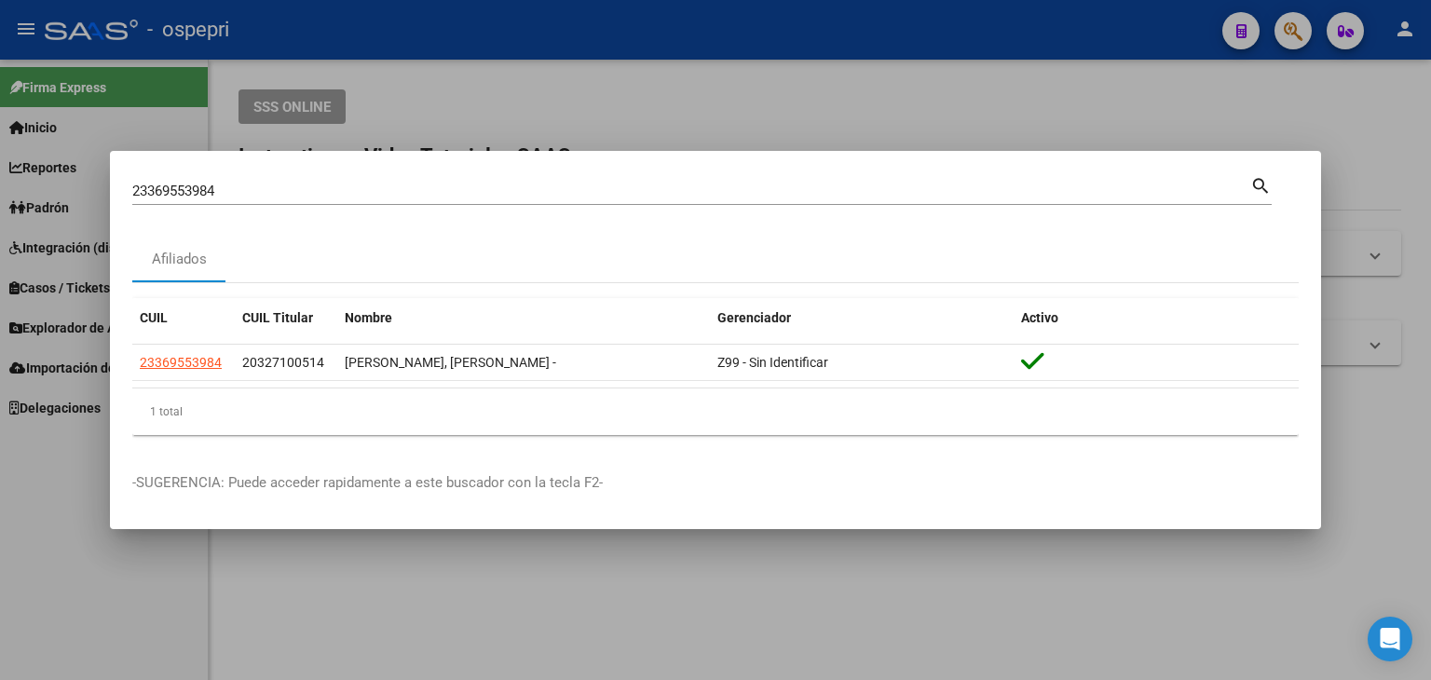
click at [1305, 31] on div at bounding box center [715, 340] width 1431 height 680
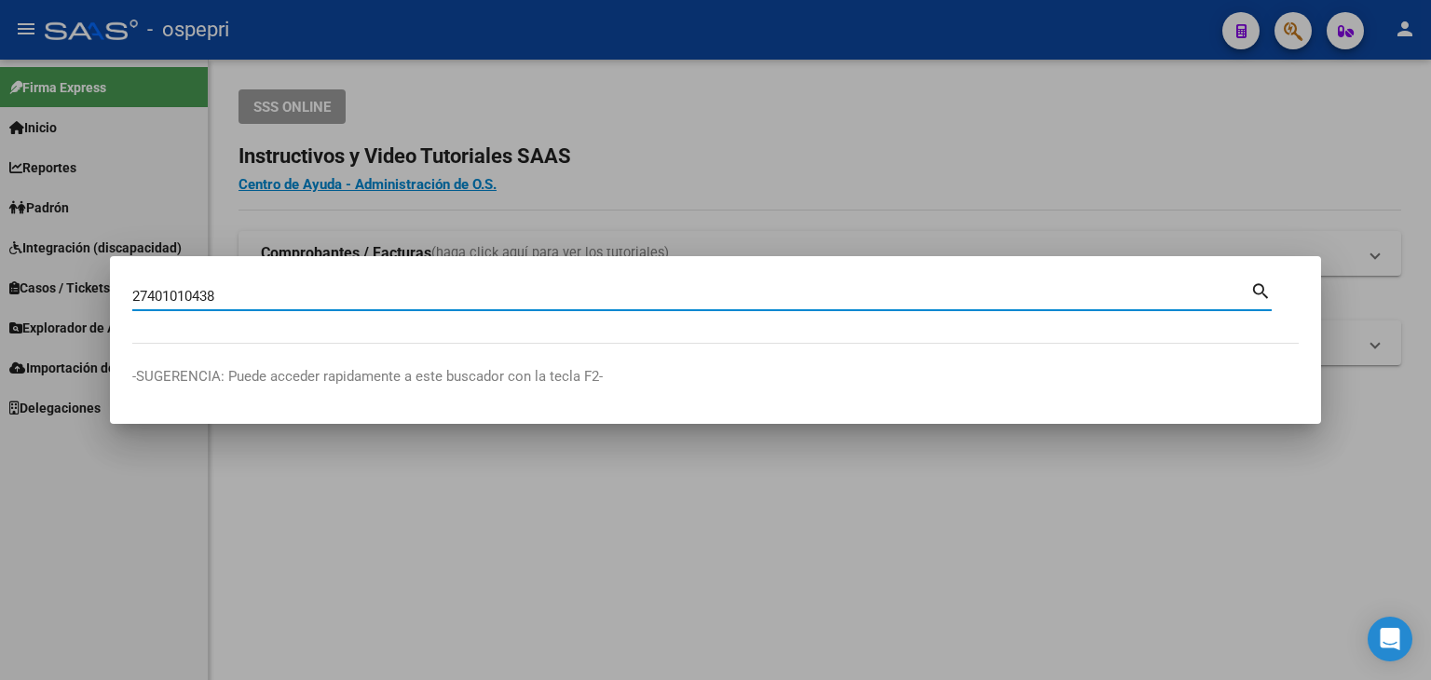
type input "27401010438"
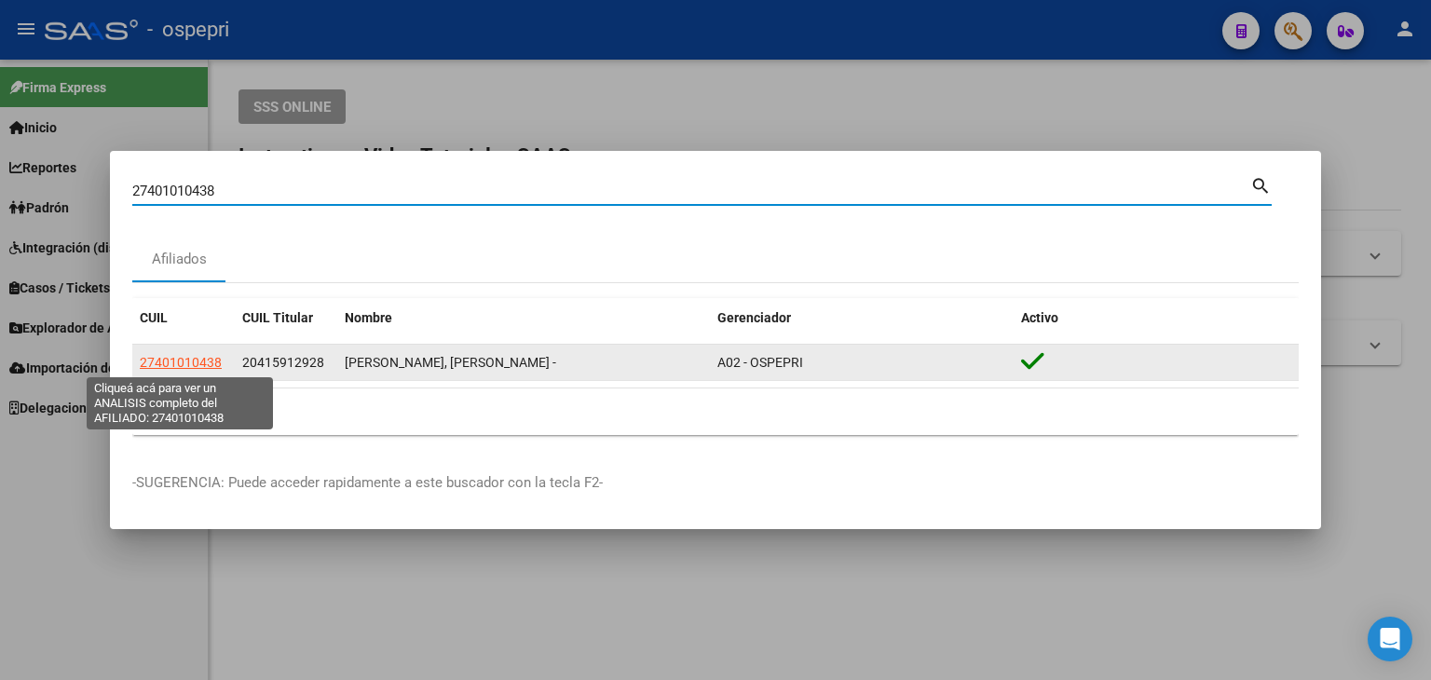
click at [201, 363] on span "27401010438" at bounding box center [181, 362] width 82 height 15
type textarea "27401010438"
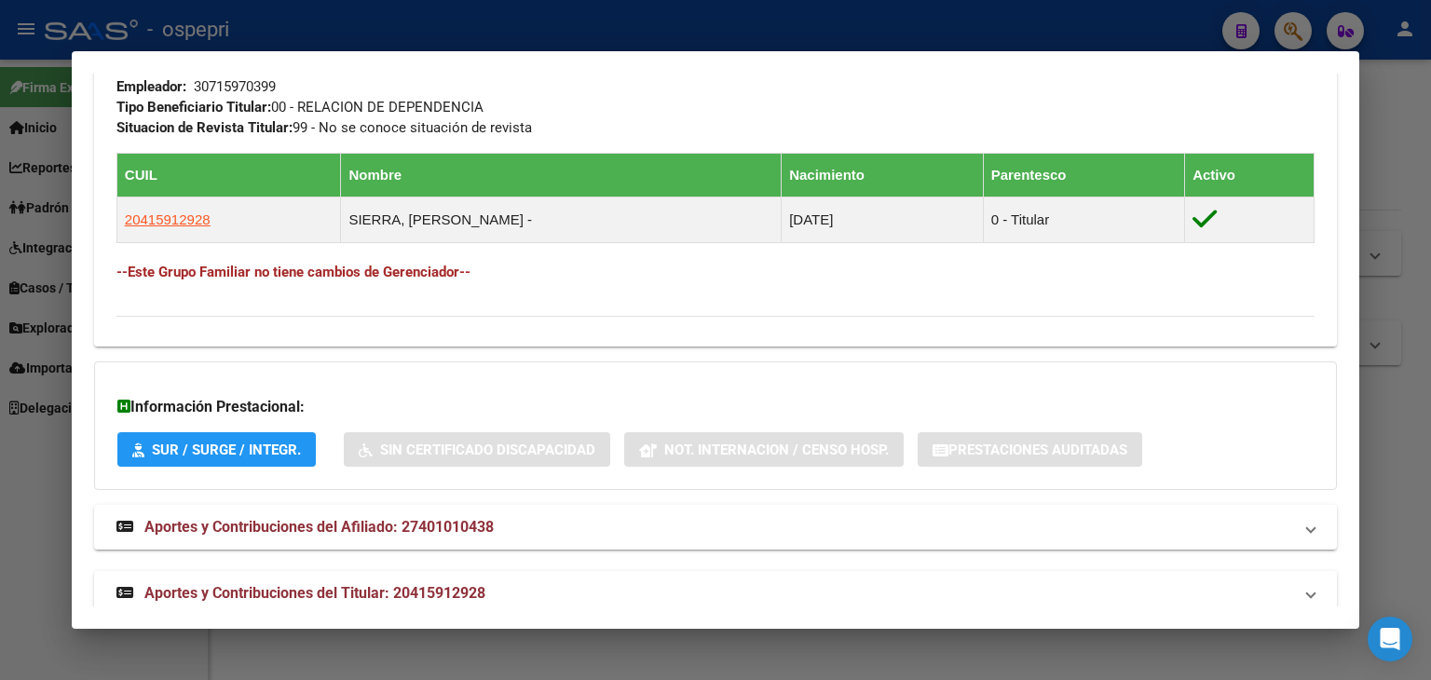
scroll to position [1013, 0]
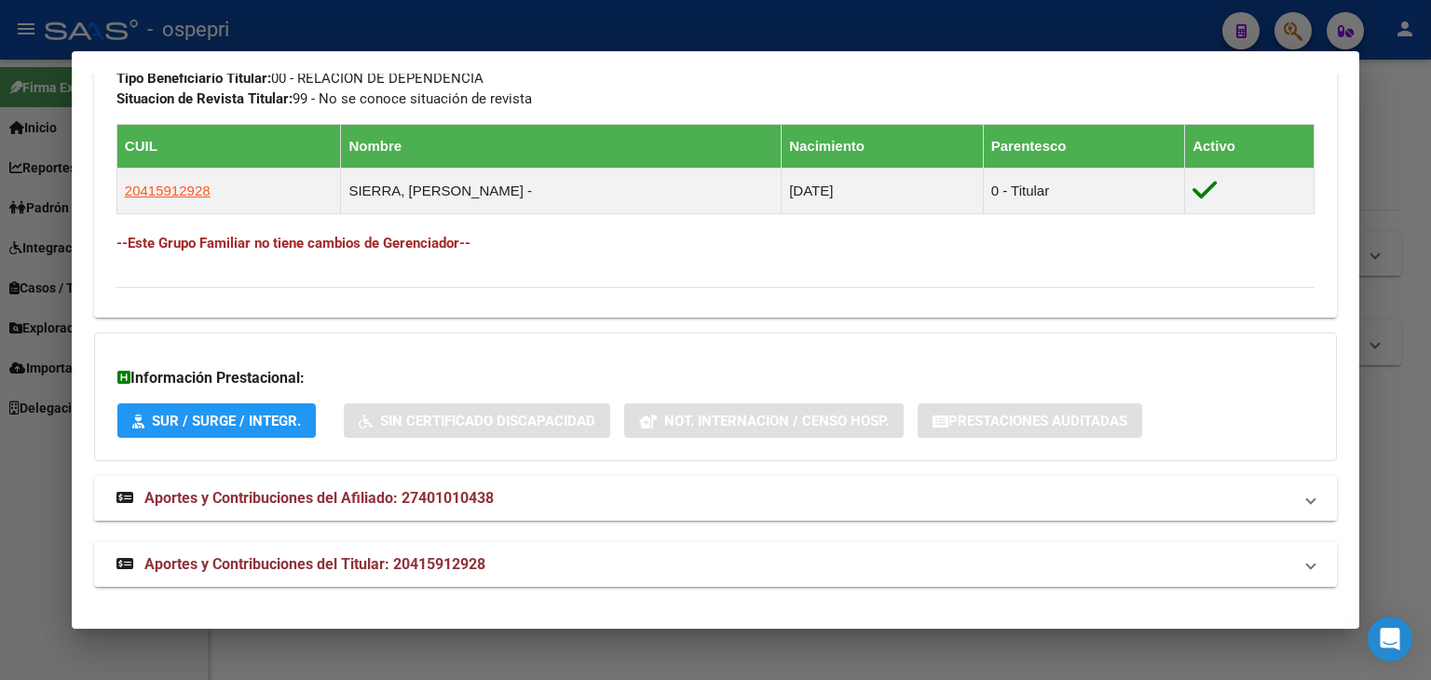
click at [363, 507] on strong "Aportes y Contribuciones del Afiliado: 27401010438" at bounding box center [304, 498] width 377 height 22
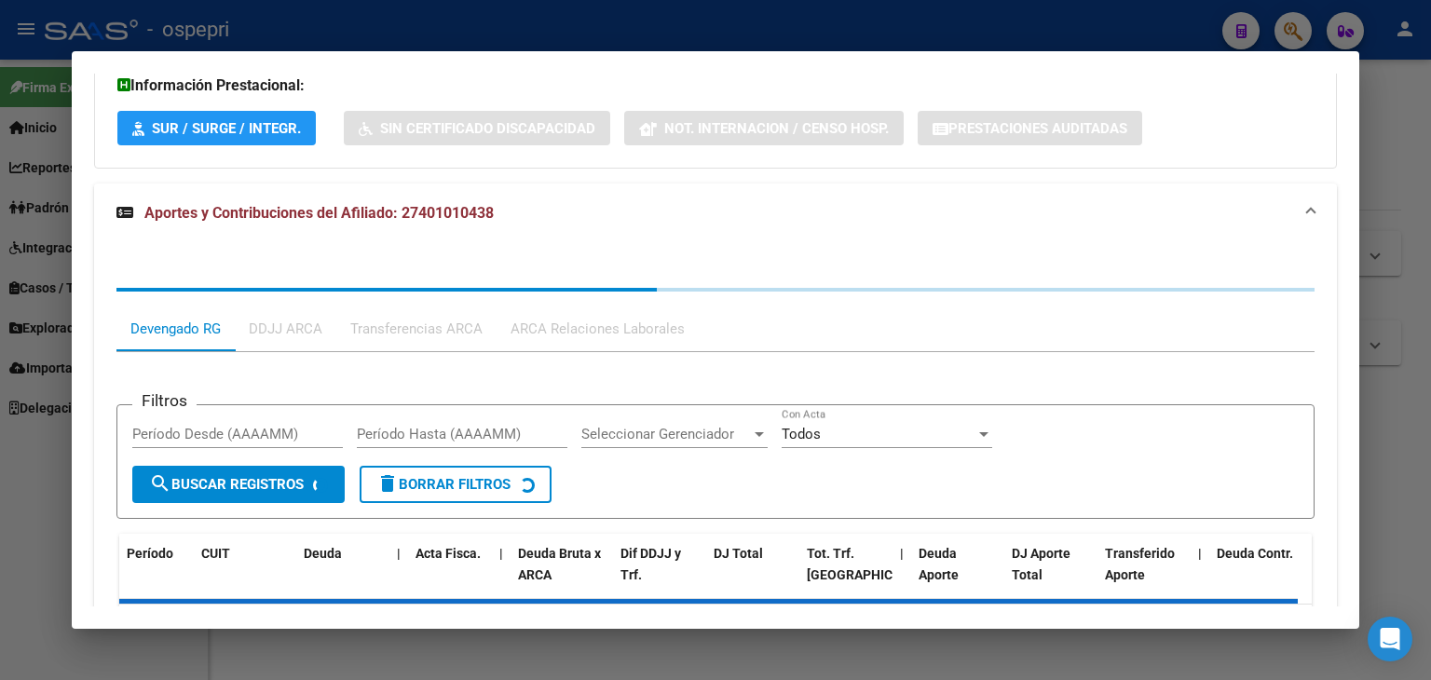
scroll to position [1479, 0]
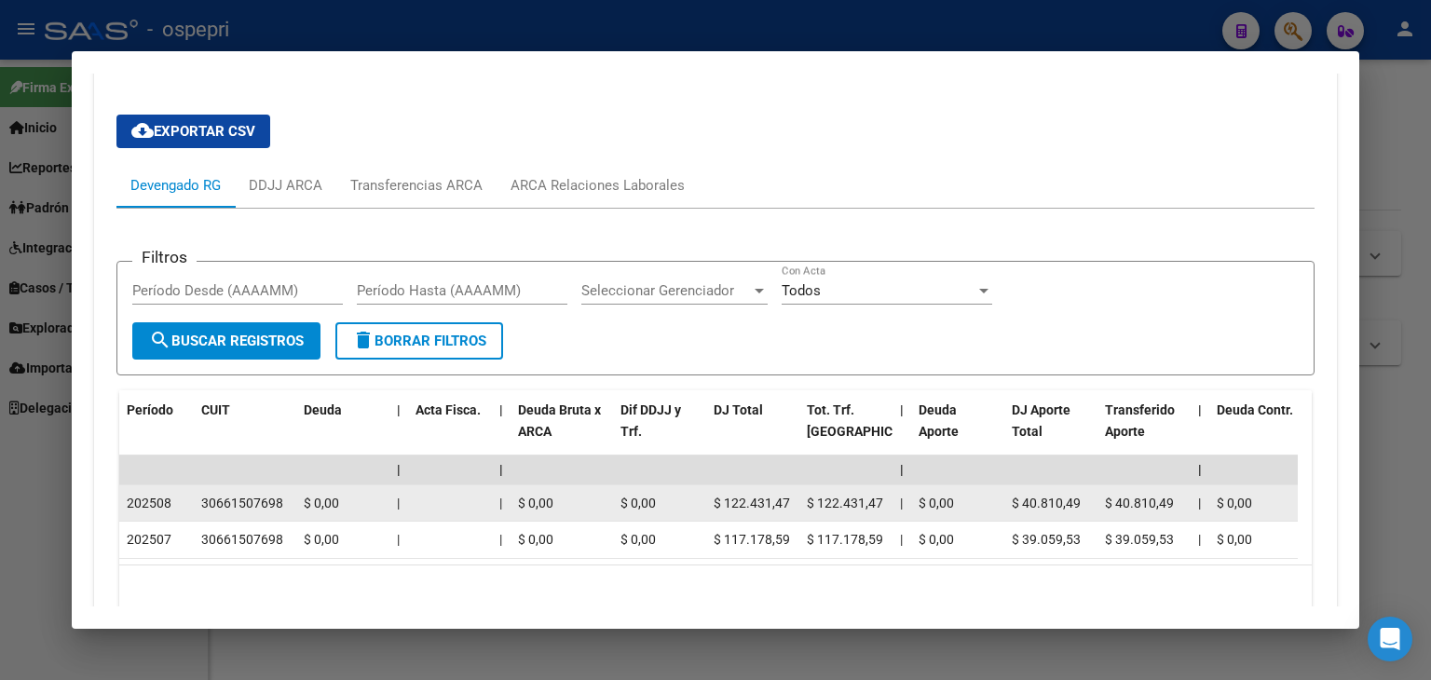
click at [231, 500] on div "30661507698" at bounding box center [242, 503] width 82 height 21
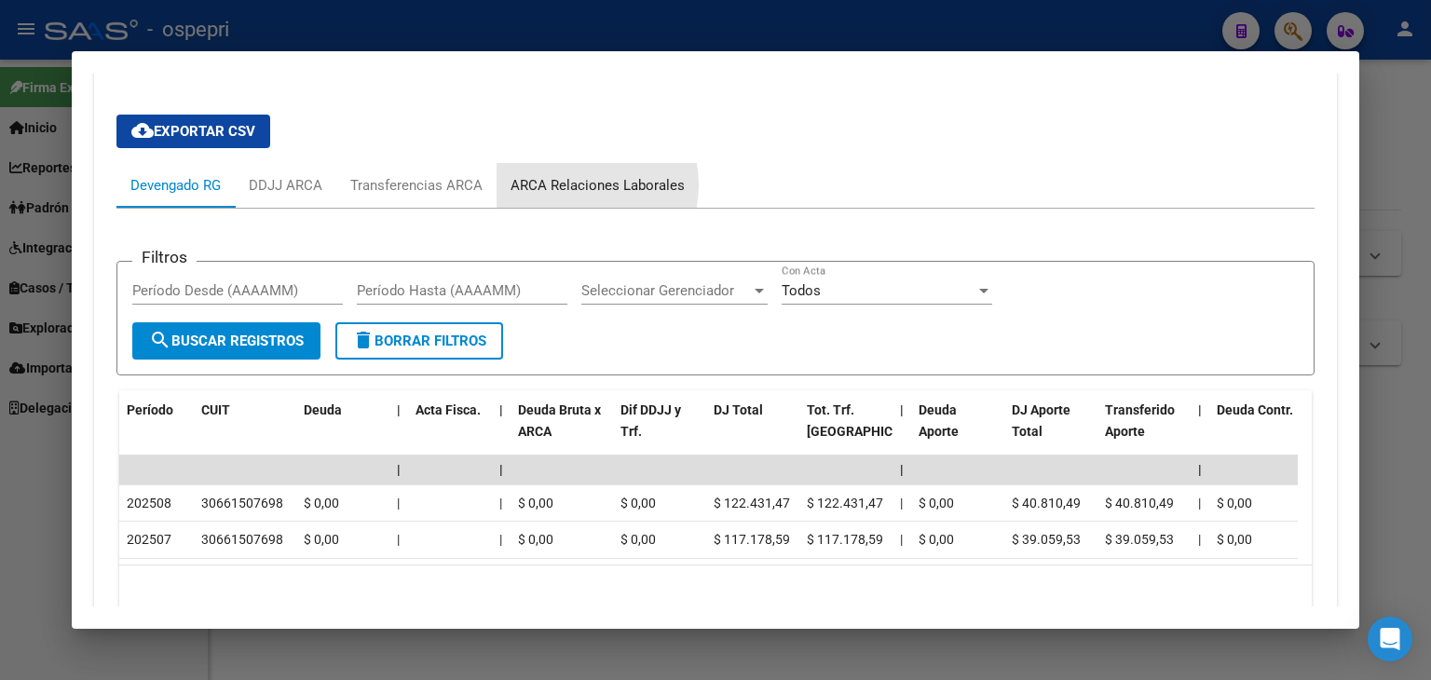
click at [570, 184] on div "ARCA Relaciones Laborales" at bounding box center [598, 185] width 174 height 21
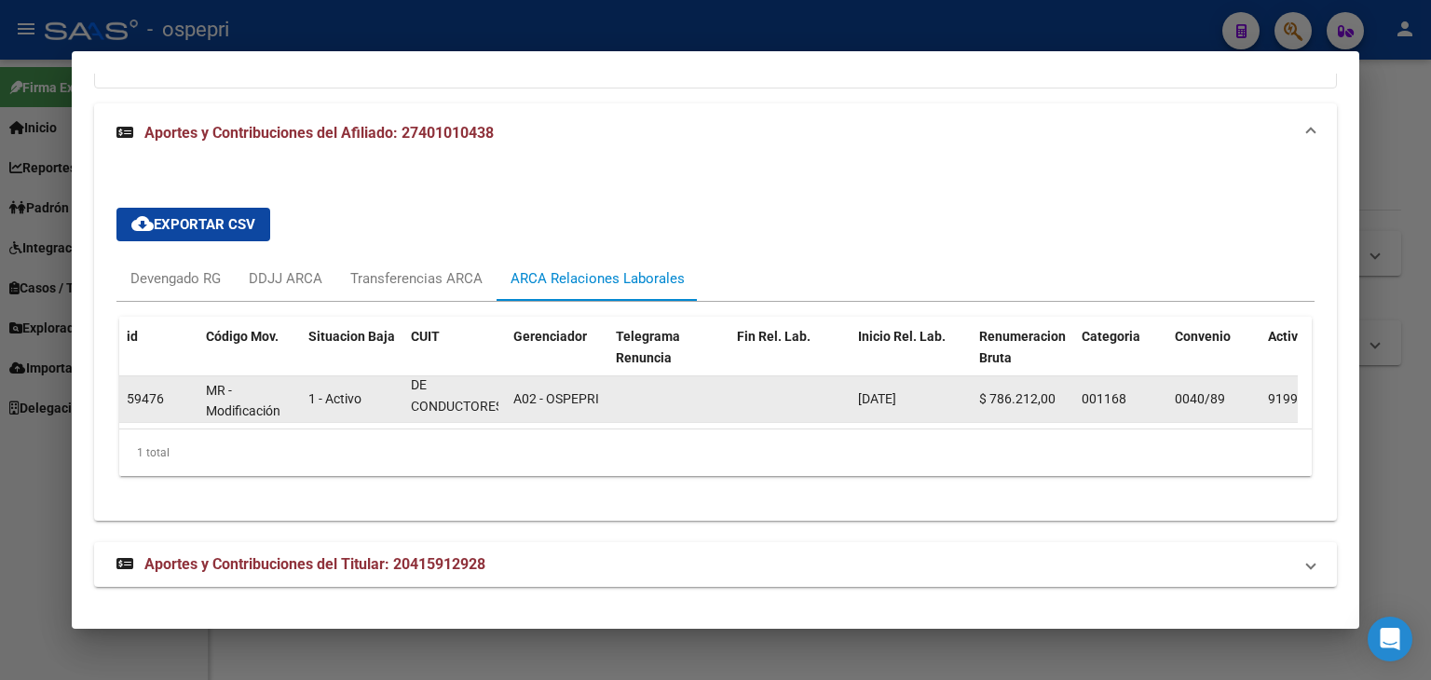
scroll to position [0, 0]
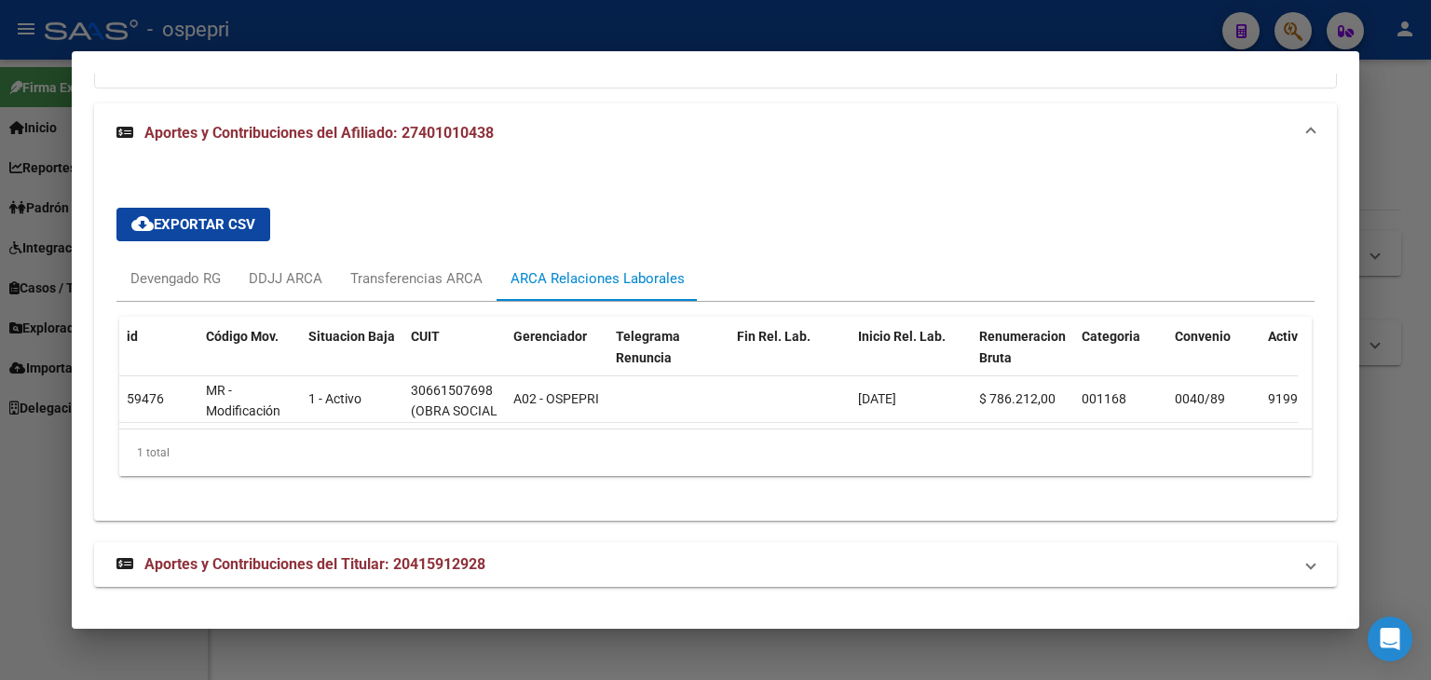
drag, startPoint x: 502, startPoint y: 411, endPoint x: 586, endPoint y: 418, distance: 84.1
click at [586, 418] on datatable-body "59476 MR - Modificación de datos en la relación CUIT –CUIL 1 - Activo 306615076…" at bounding box center [708, 403] width 1179 height 52
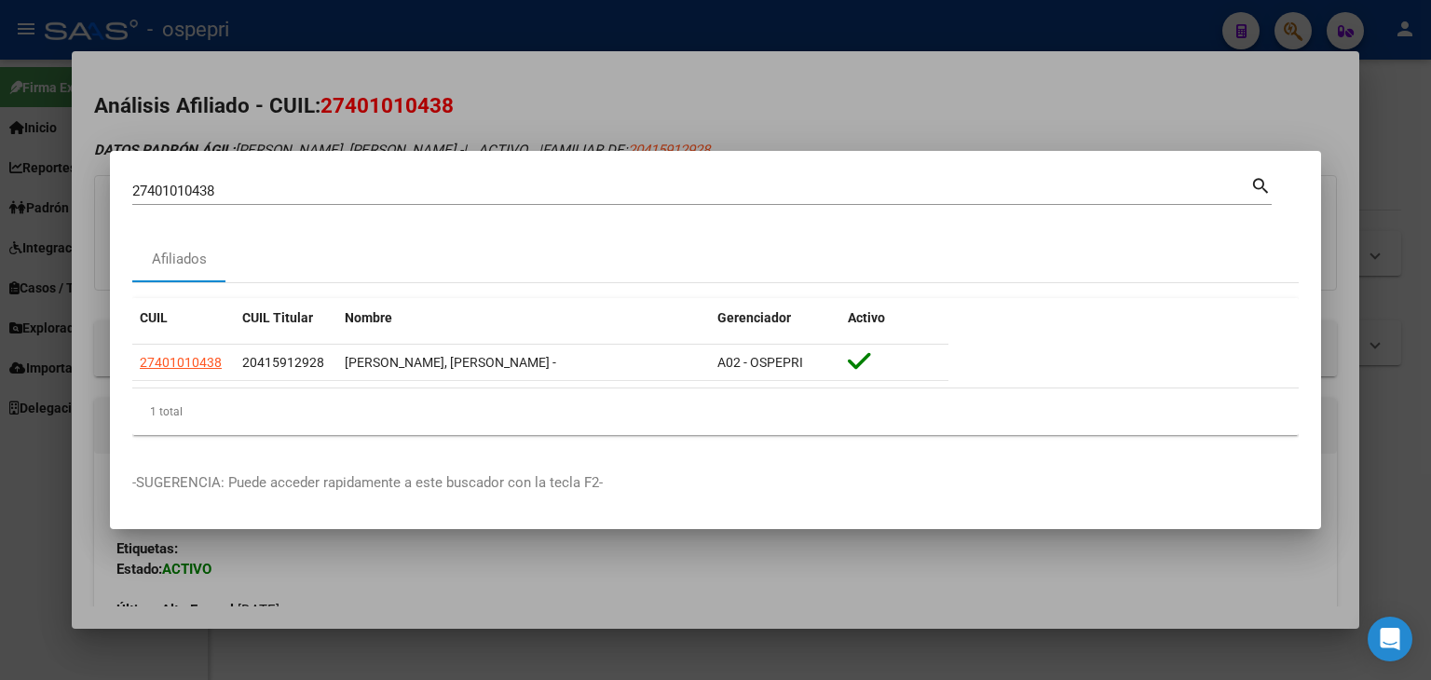
click at [607, 100] on div at bounding box center [715, 340] width 1431 height 680
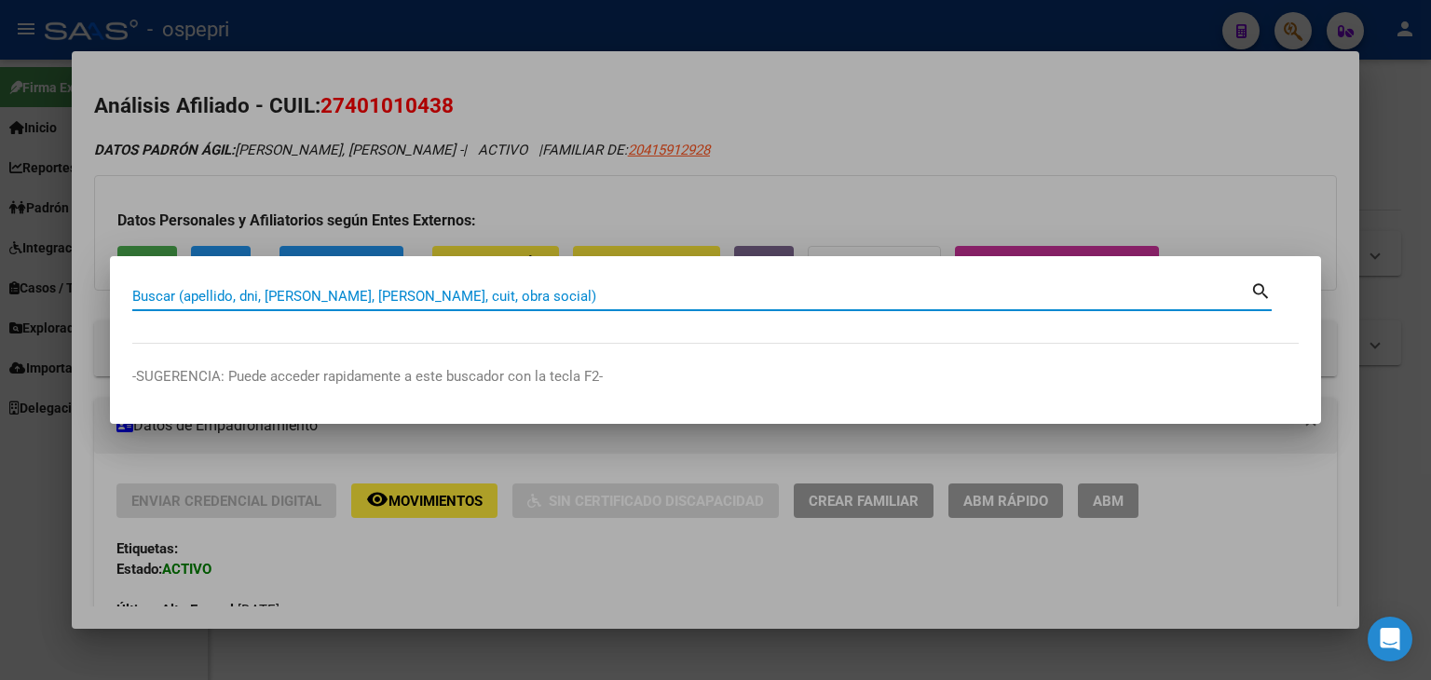
type input "27348621764"
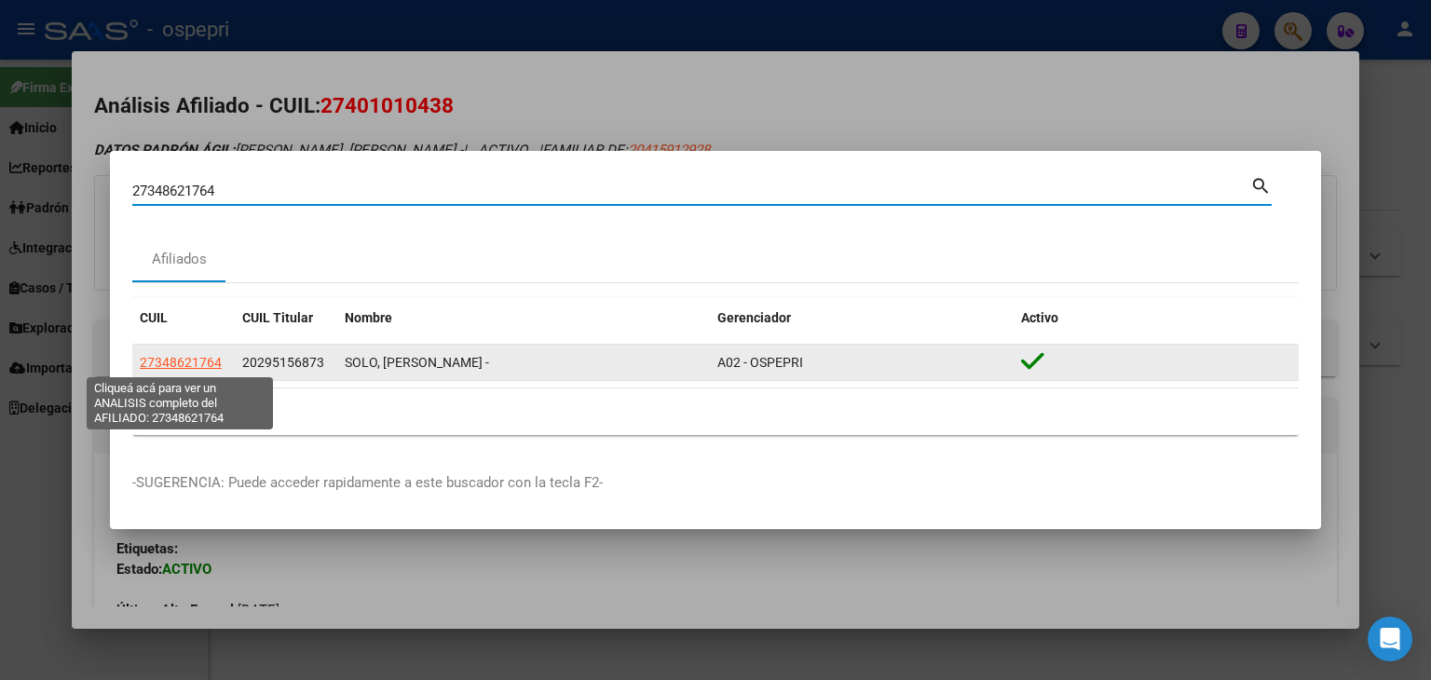
click at [179, 365] on span "27348621764" at bounding box center [181, 362] width 82 height 15
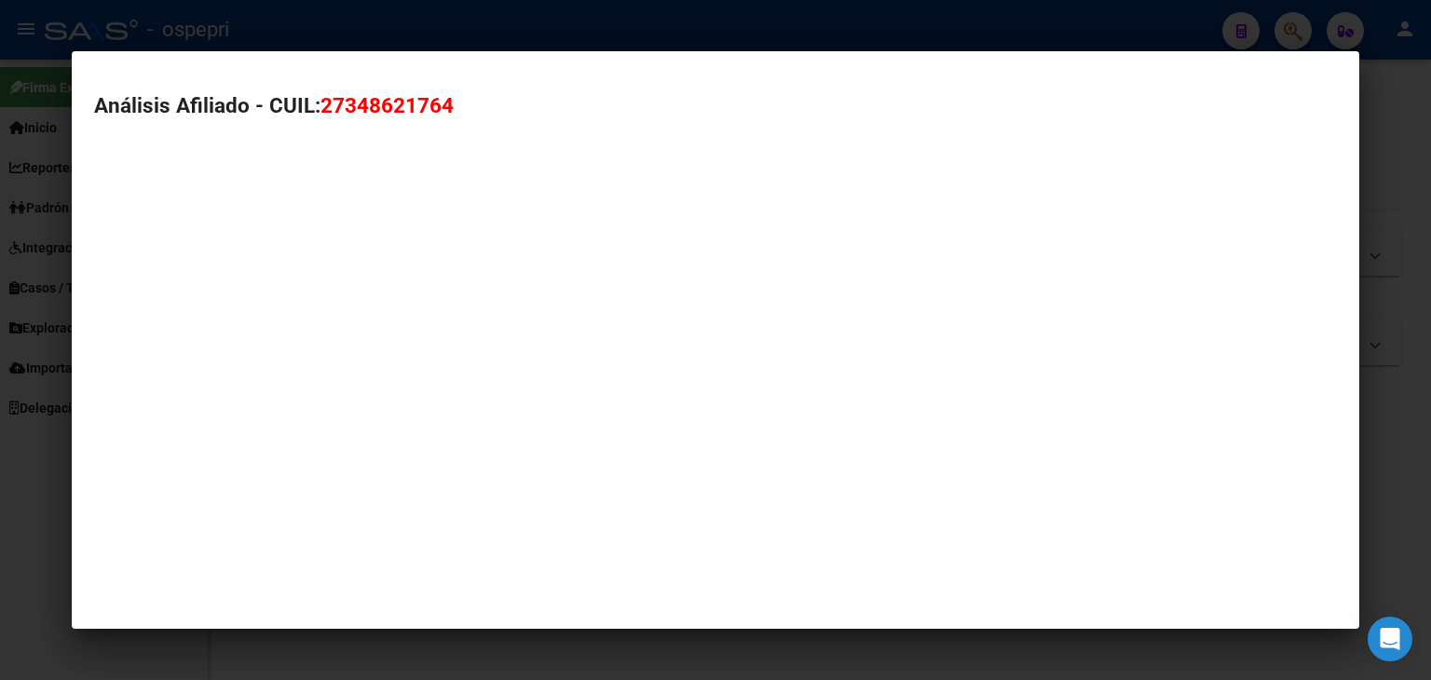
type textarea "27348621764"
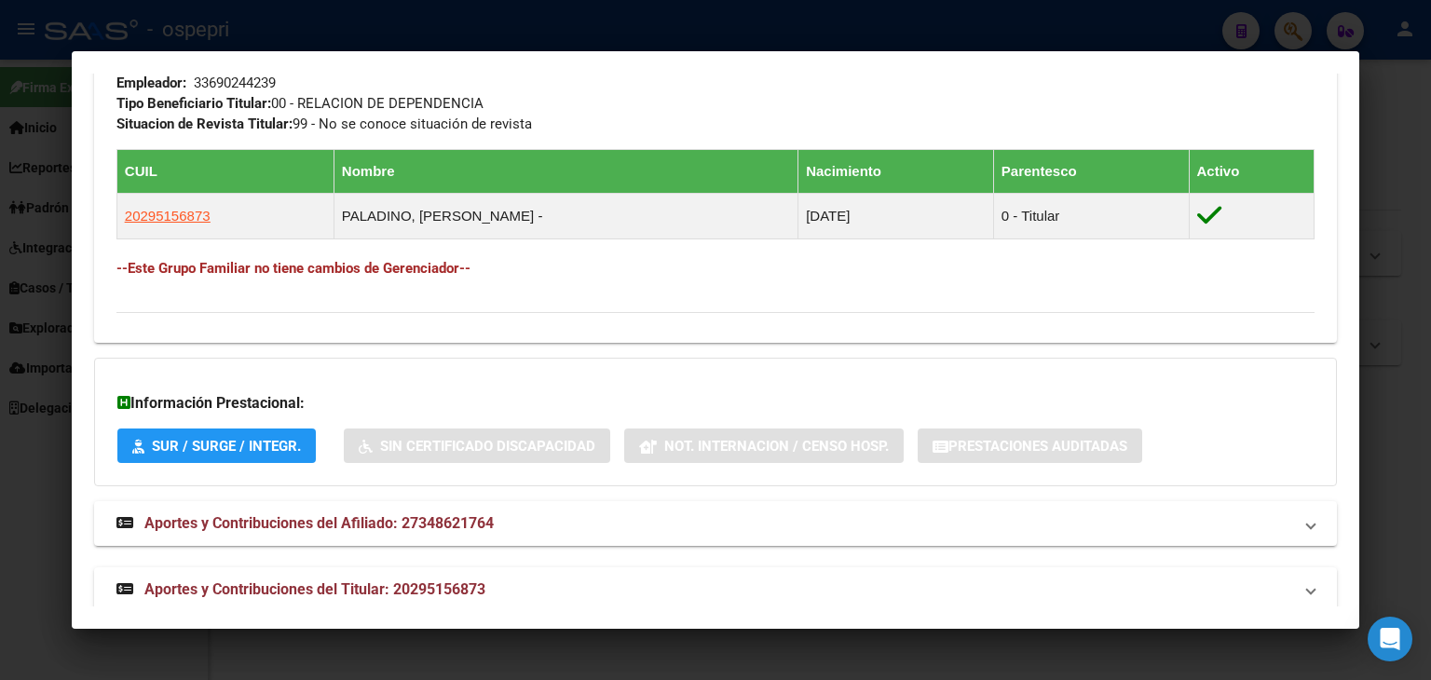
scroll to position [1013, 0]
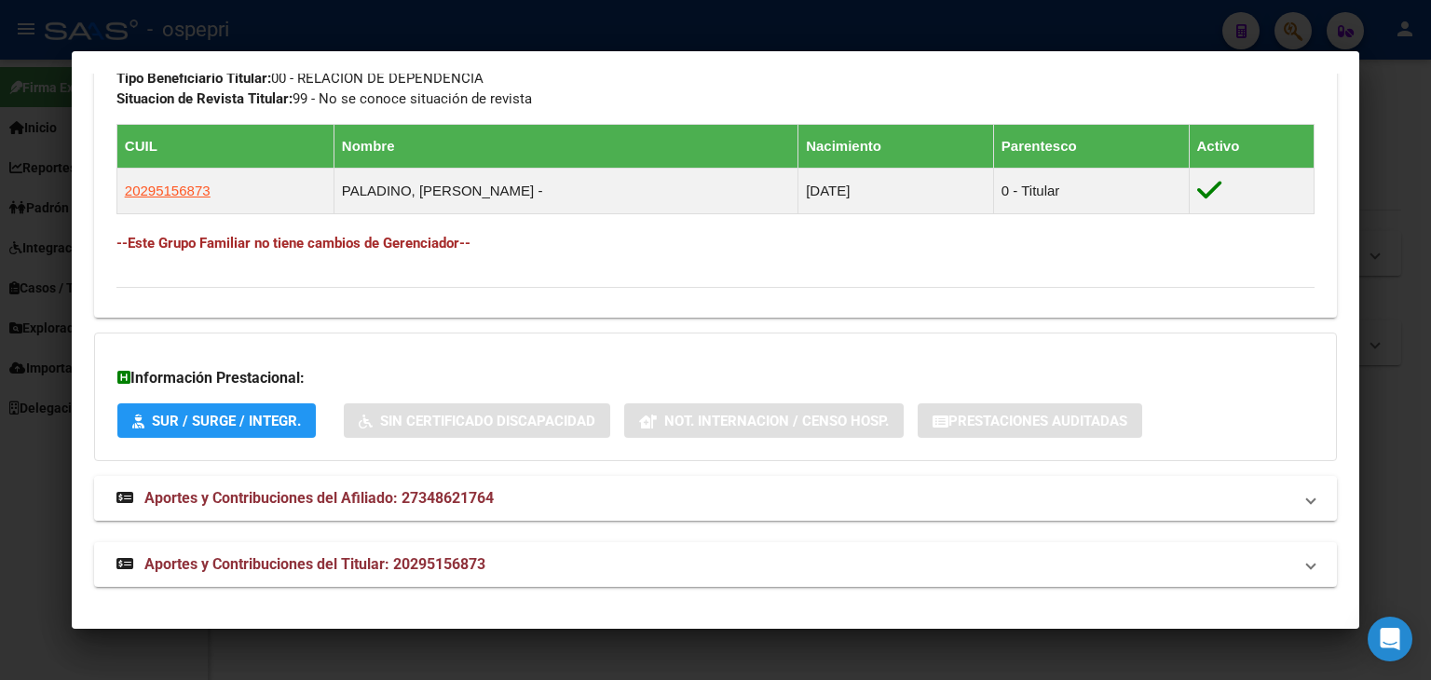
click at [354, 495] on span "Aportes y Contribuciones del Afiliado: 27348621764" at bounding box center [318, 498] width 349 height 18
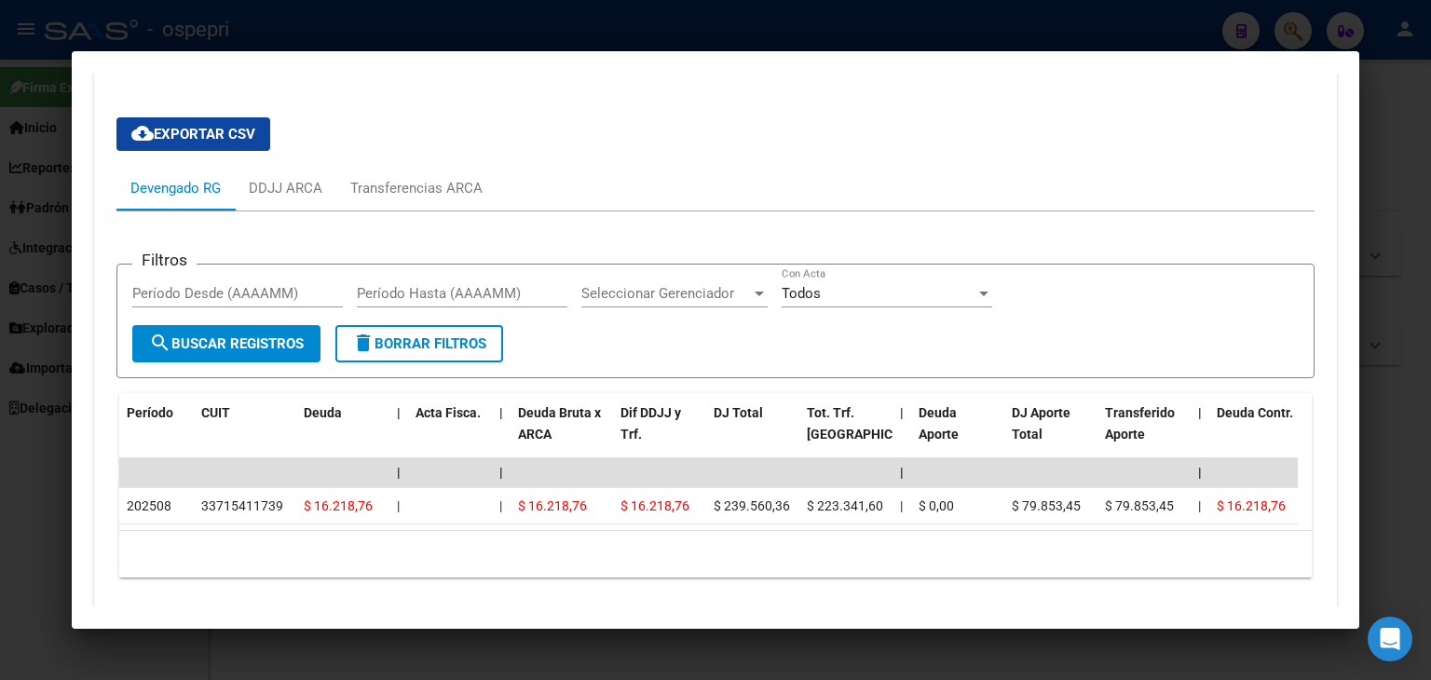
scroll to position [1479, 0]
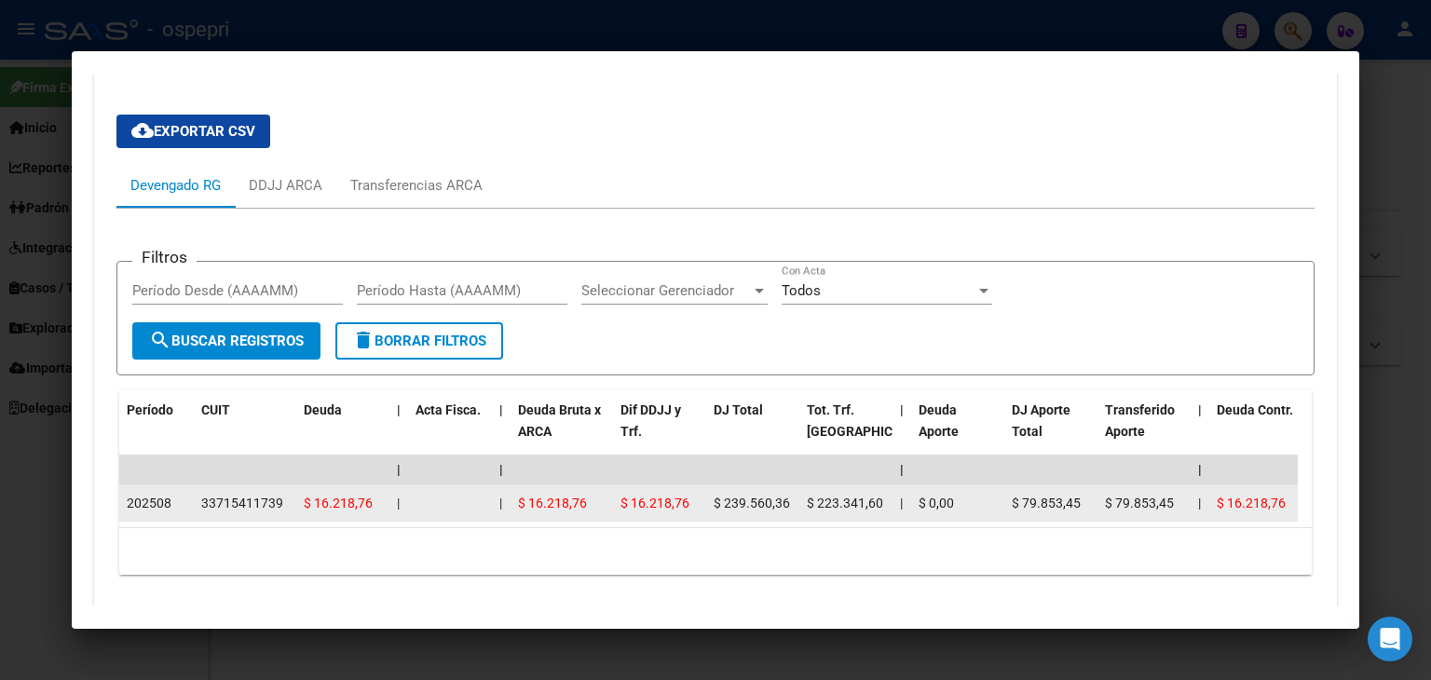
click at [233, 502] on div "33715411739" at bounding box center [242, 503] width 82 height 21
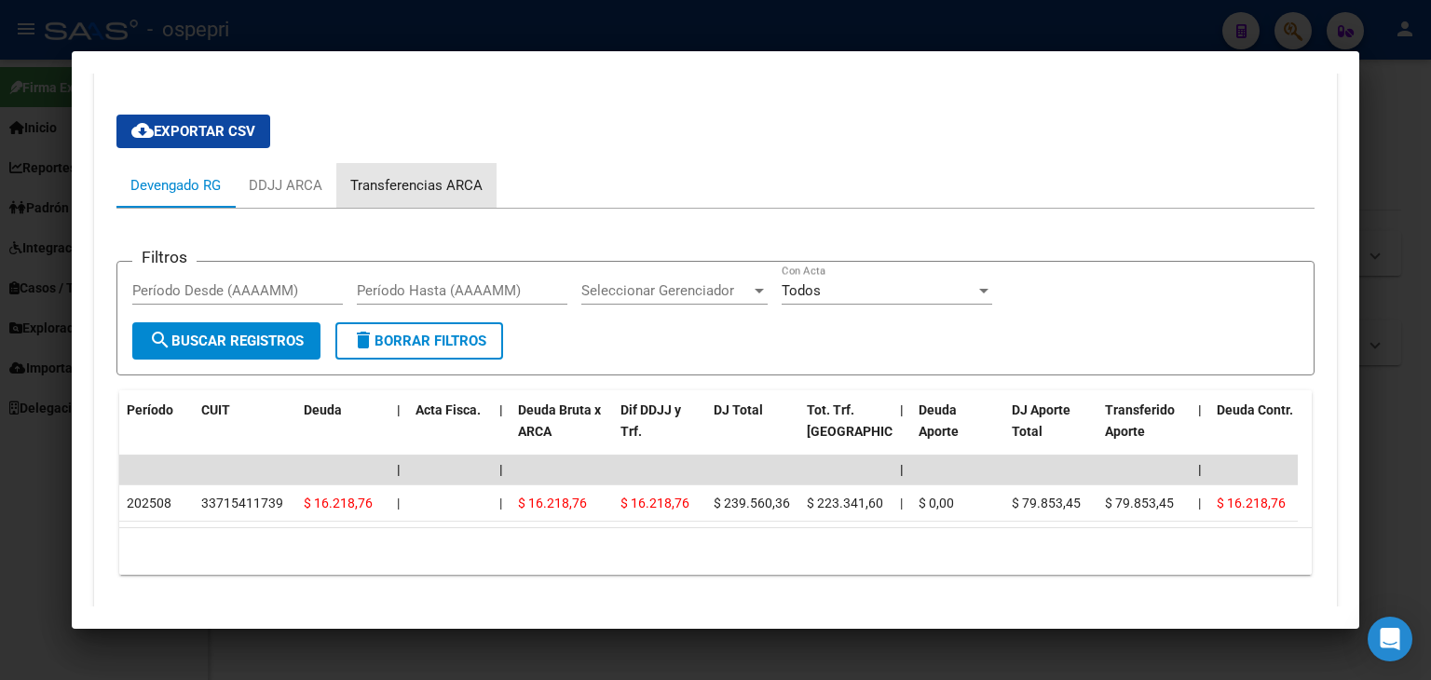
click at [448, 188] on div "Transferencias ARCA" at bounding box center [416, 185] width 132 height 21
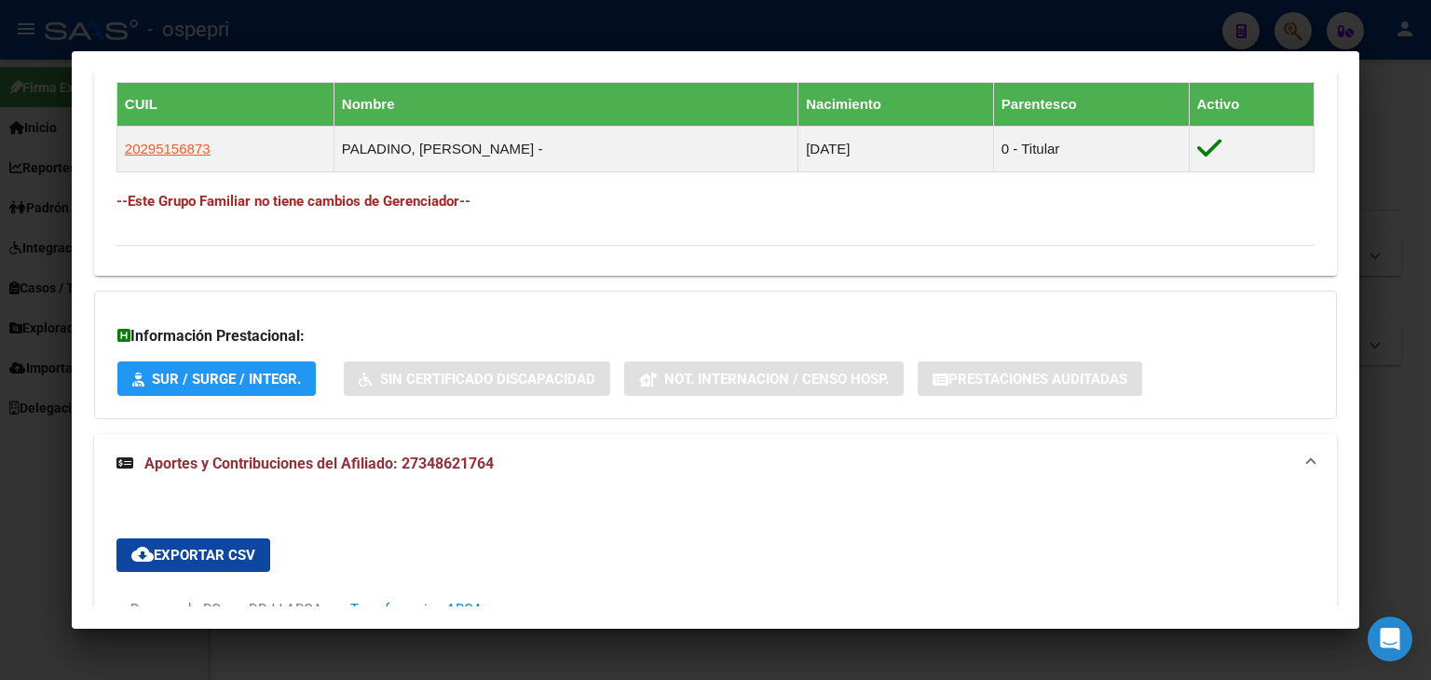
scroll to position [828, 0]
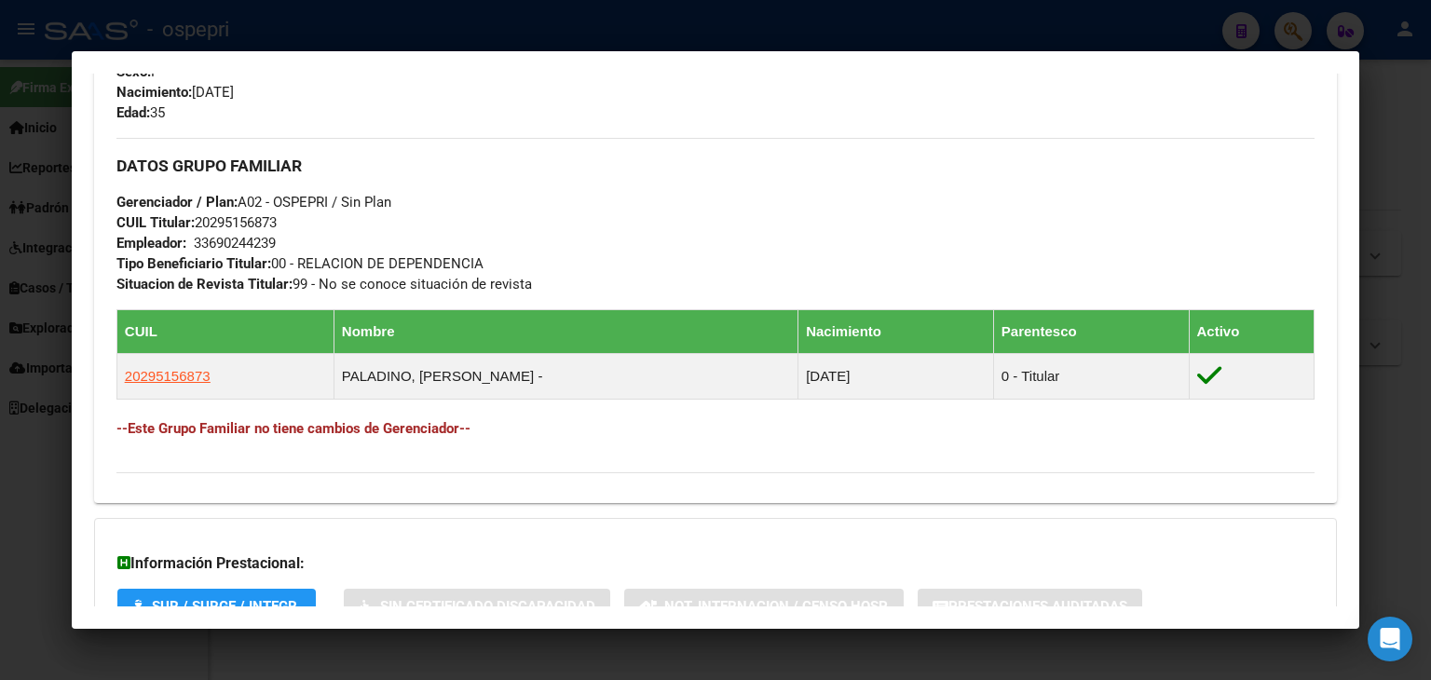
click at [712, 18] on div at bounding box center [715, 340] width 1431 height 680
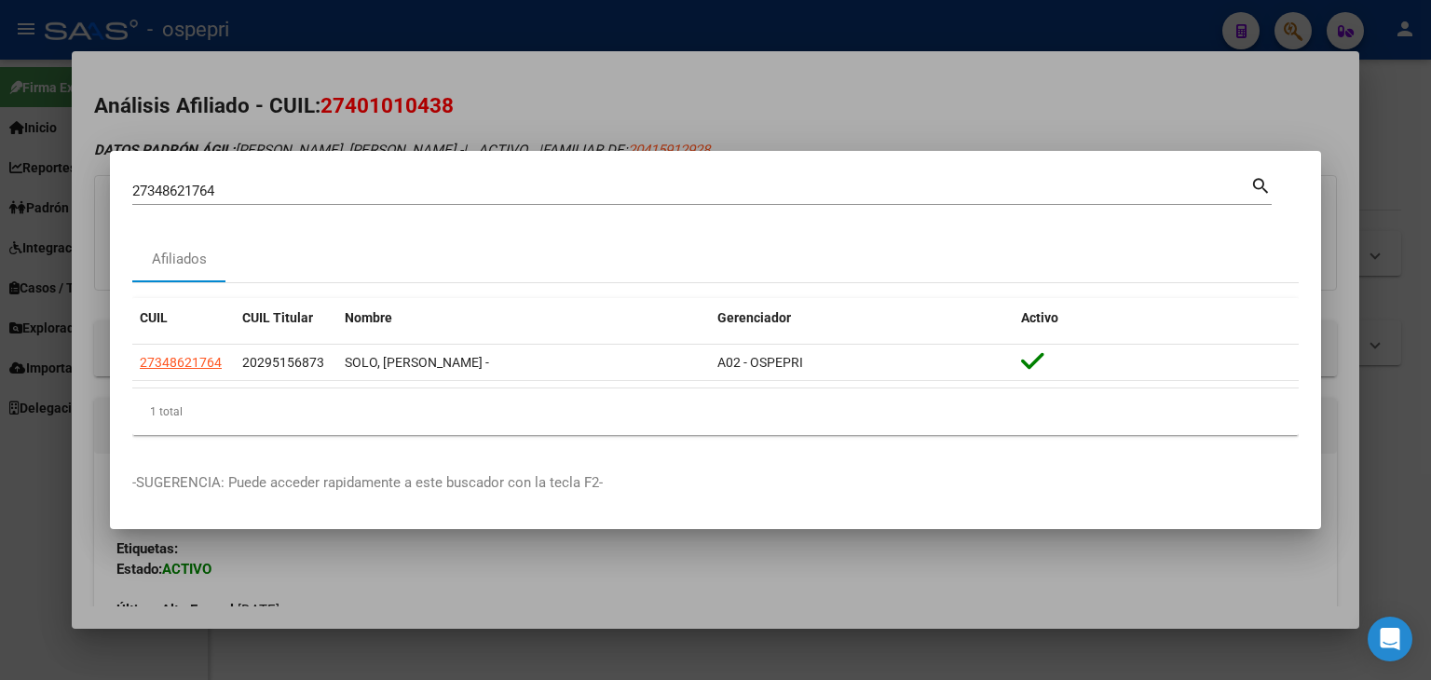
click at [155, 195] on input "27348621764" at bounding box center [691, 191] width 1118 height 17
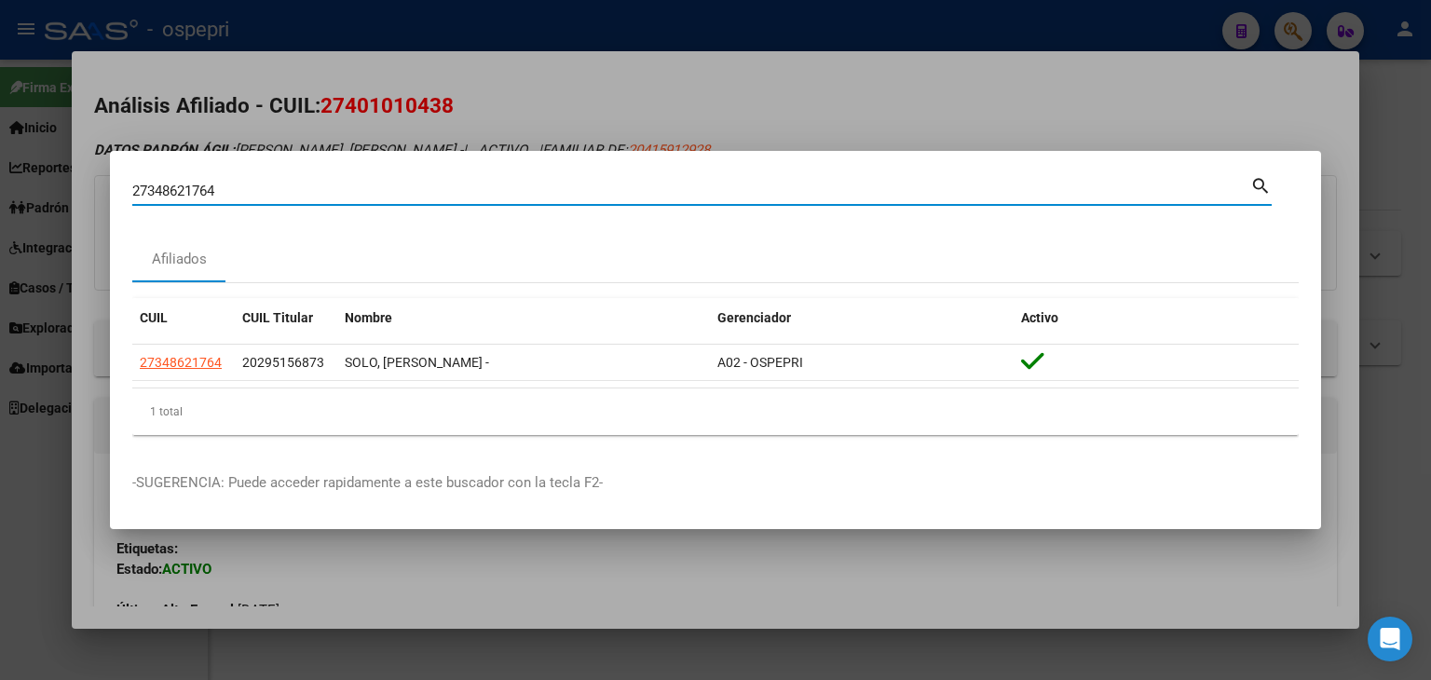
click at [156, 195] on input "27348621764" at bounding box center [691, 191] width 1118 height 17
paste input "36344016"
type input "36344016"
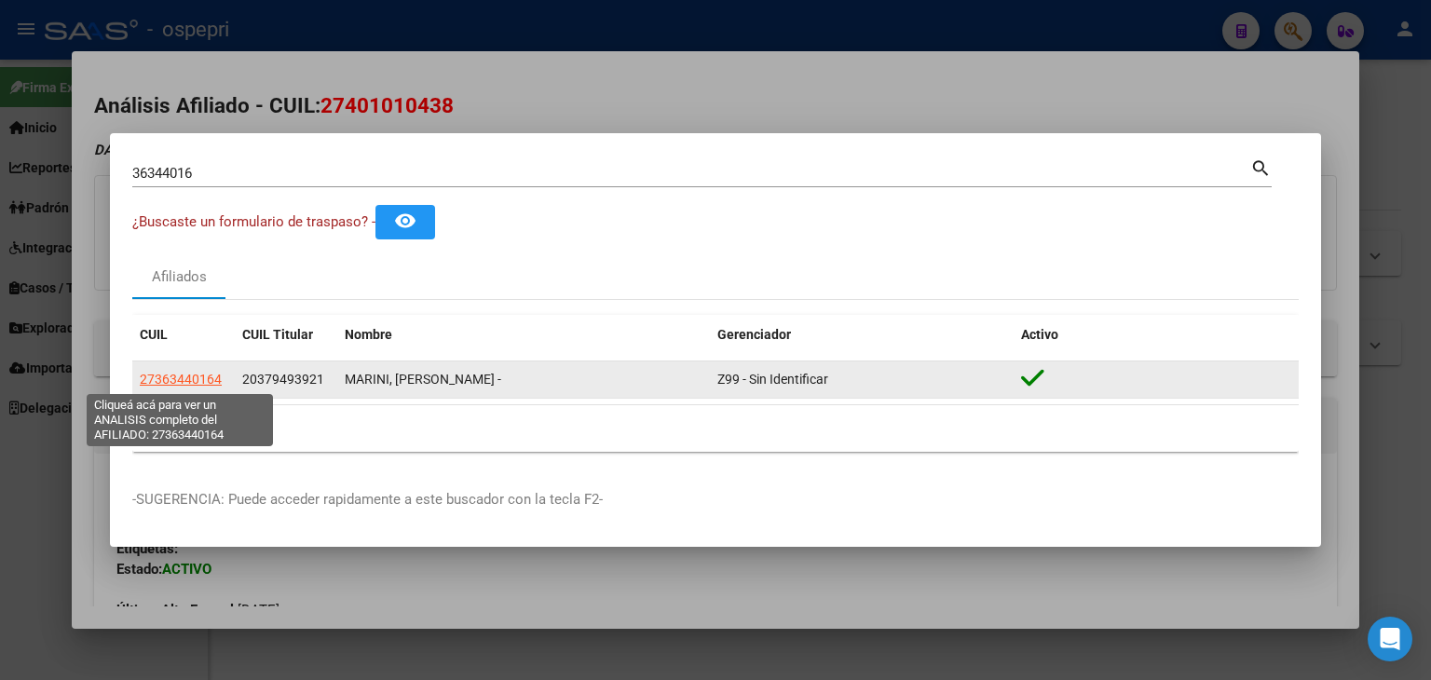
click at [205, 385] on span "27363440164" at bounding box center [181, 379] width 82 height 15
type textarea "27363440164"
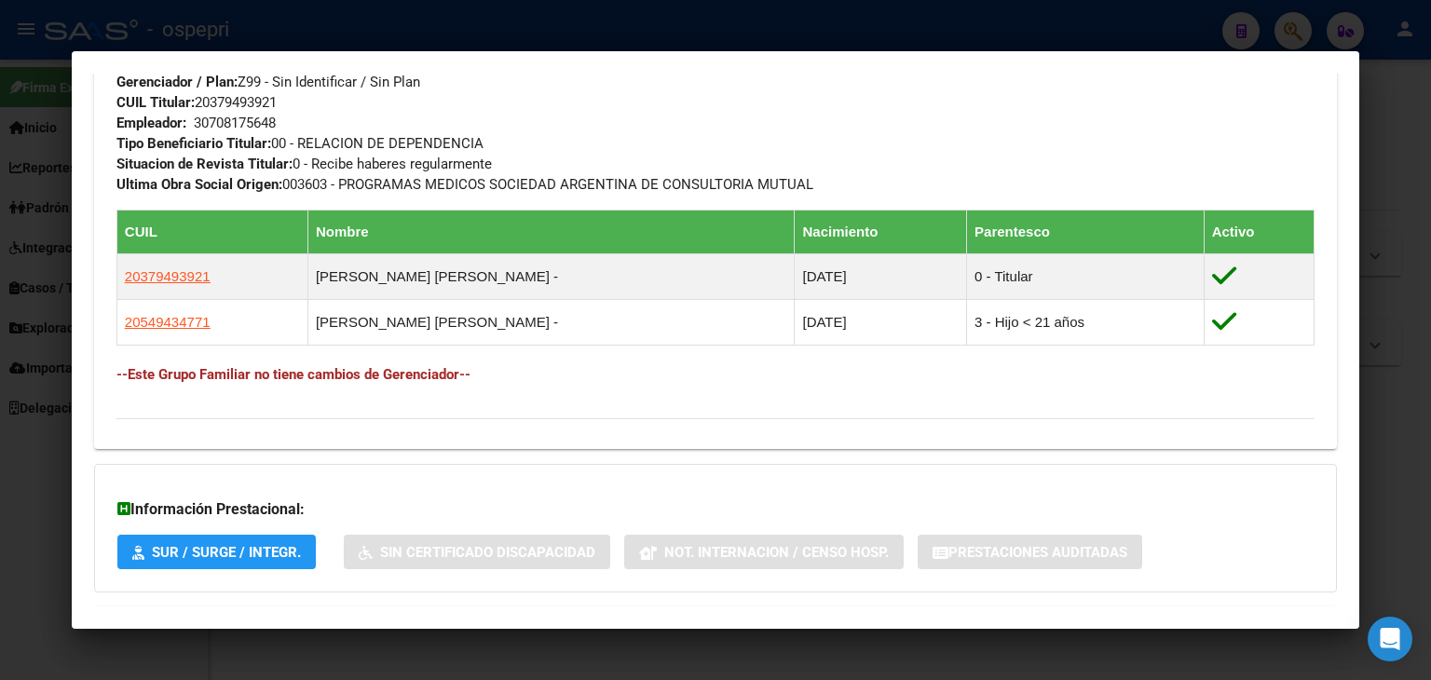
scroll to position [1079, 0]
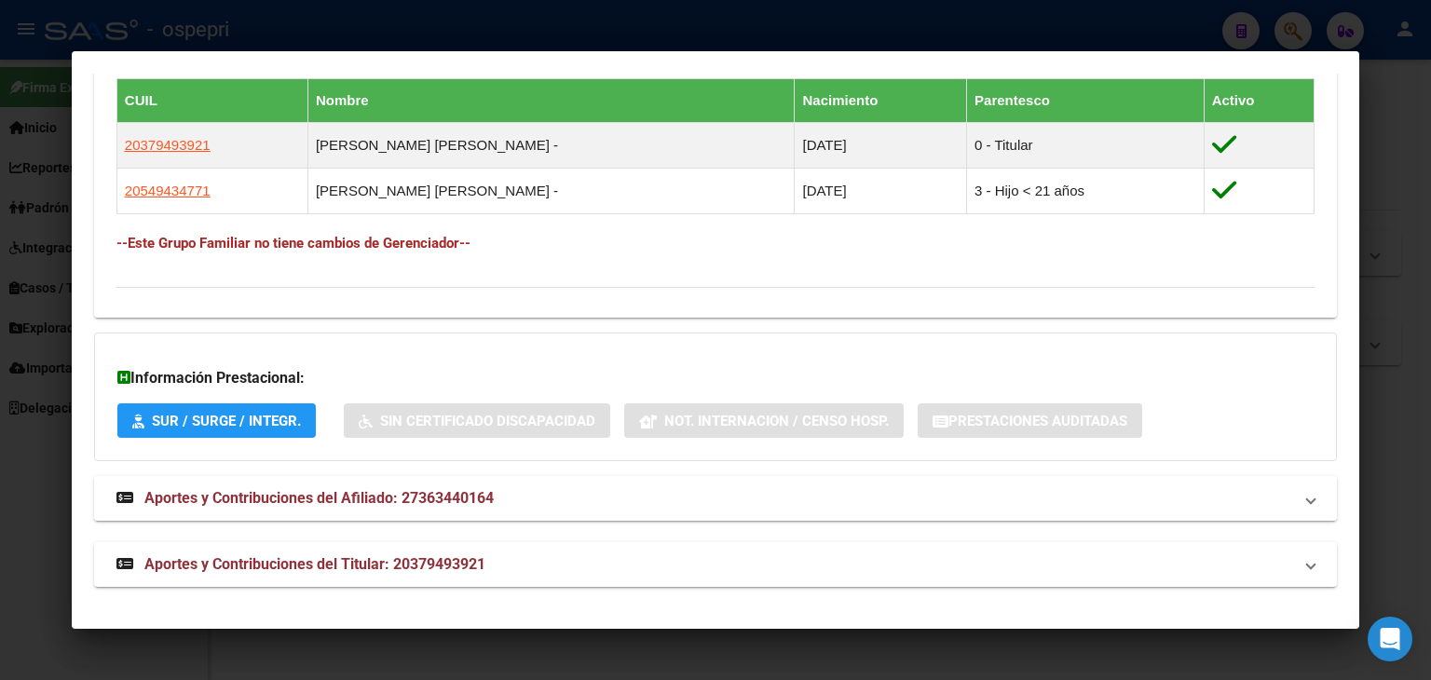
click at [344, 487] on strong "Aportes y Contribuciones del Afiliado: 27363440164" at bounding box center [304, 498] width 377 height 22
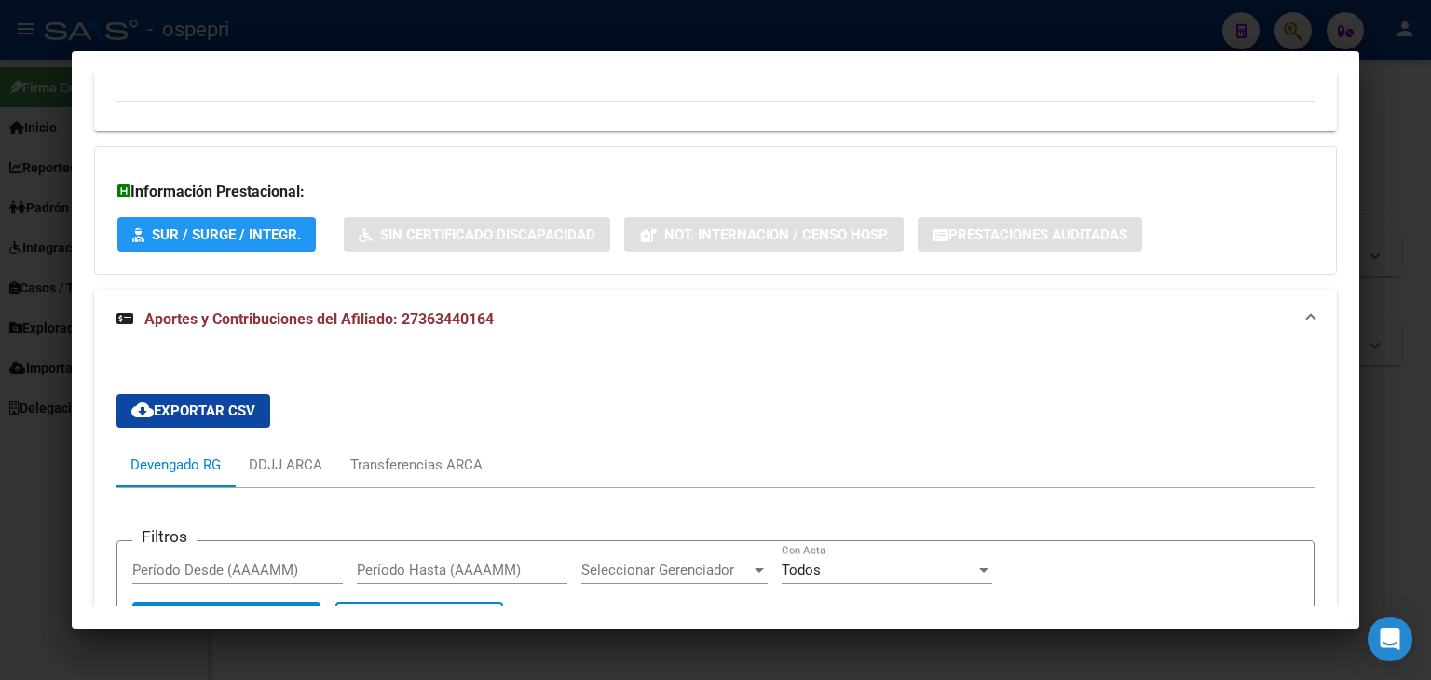
scroll to position [1730, 0]
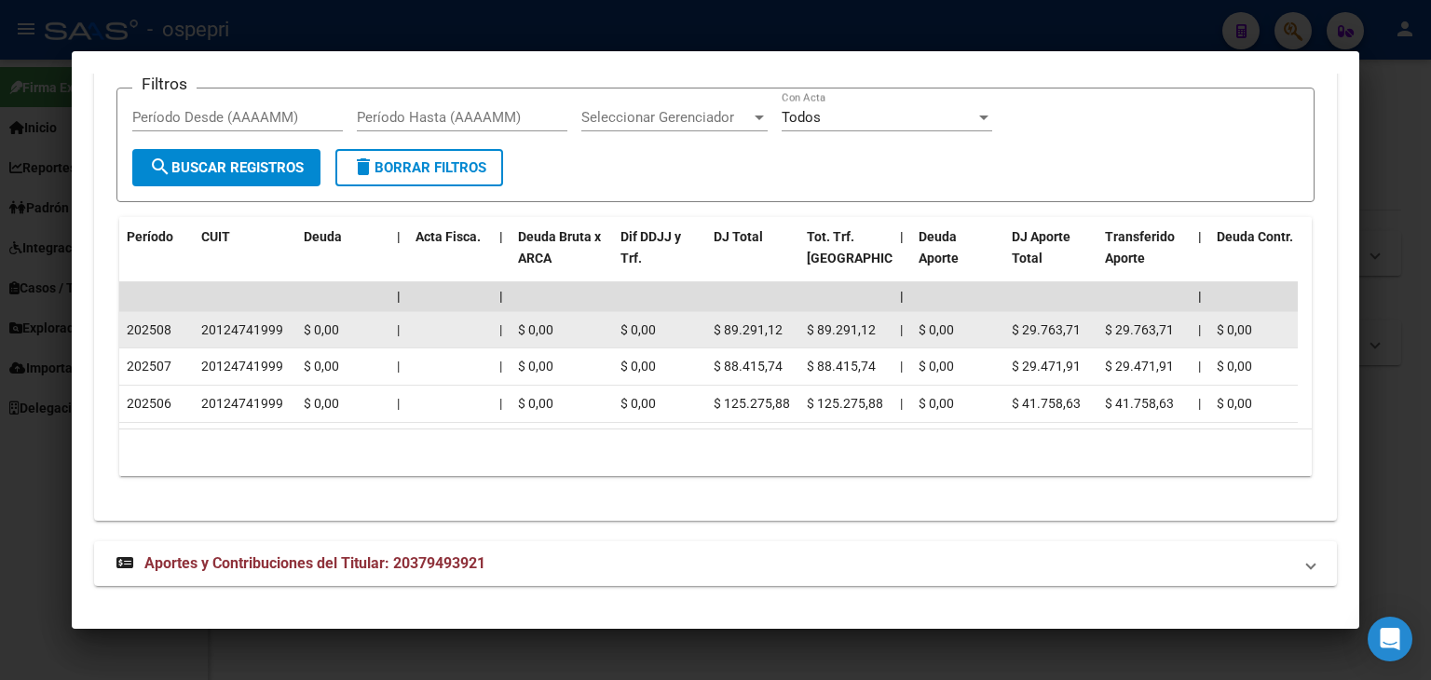
click at [239, 320] on div "20124741999" at bounding box center [242, 330] width 82 height 21
copy div "20124741999"
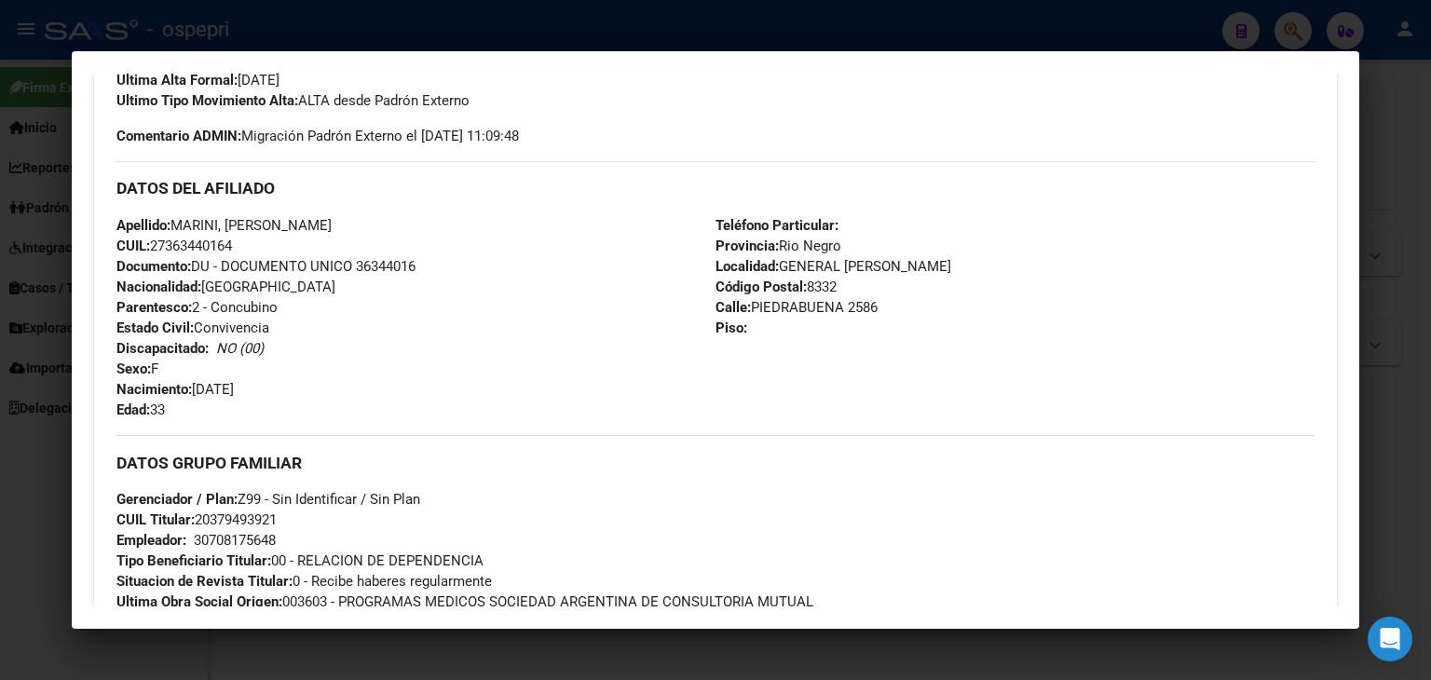
scroll to position [518, 0]
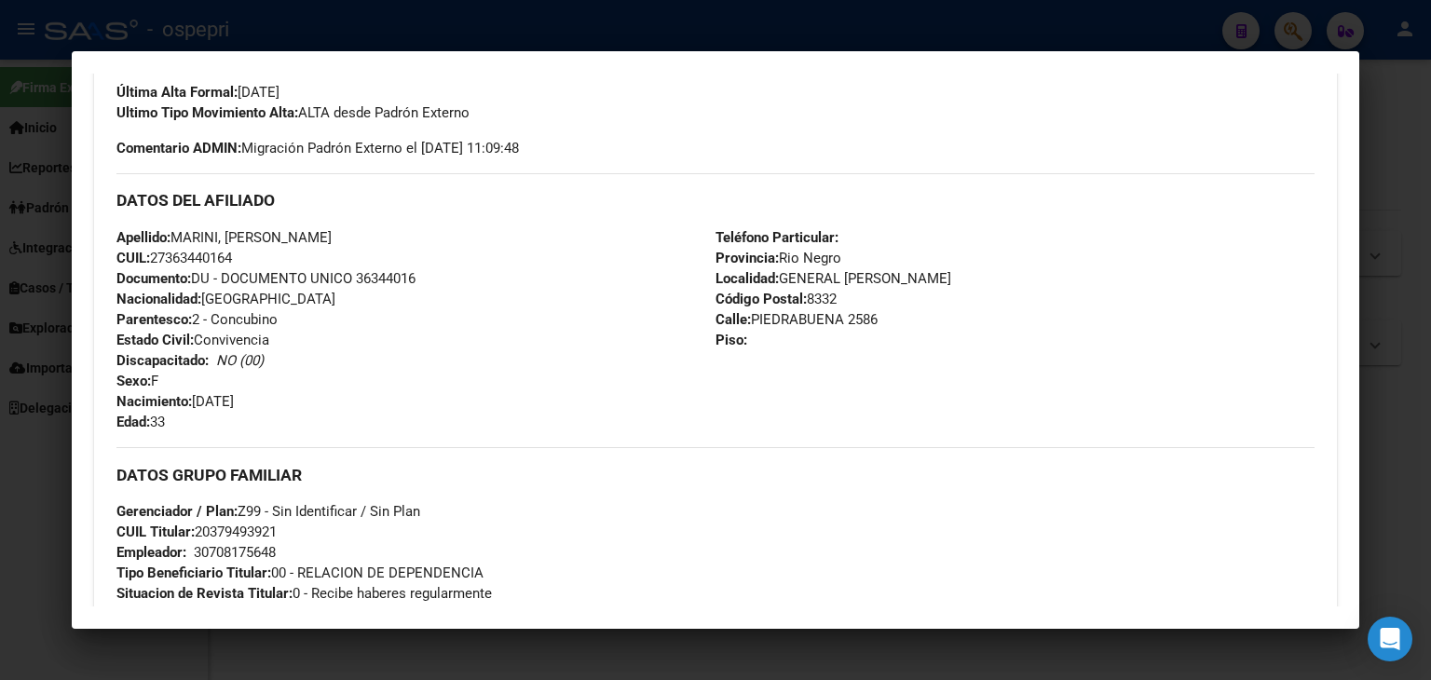
click at [389, 265] on div "Apellido: [PERSON_NAME], [PERSON_NAME]: 27363440164 Documento: DU - DOCUMENTO U…" at bounding box center [415, 329] width 599 height 205
click at [563, 421] on div "Apellido: [PERSON_NAME], [PERSON_NAME]: 27363440164 Documento: DU - DOCUMENTO U…" at bounding box center [415, 329] width 599 height 205
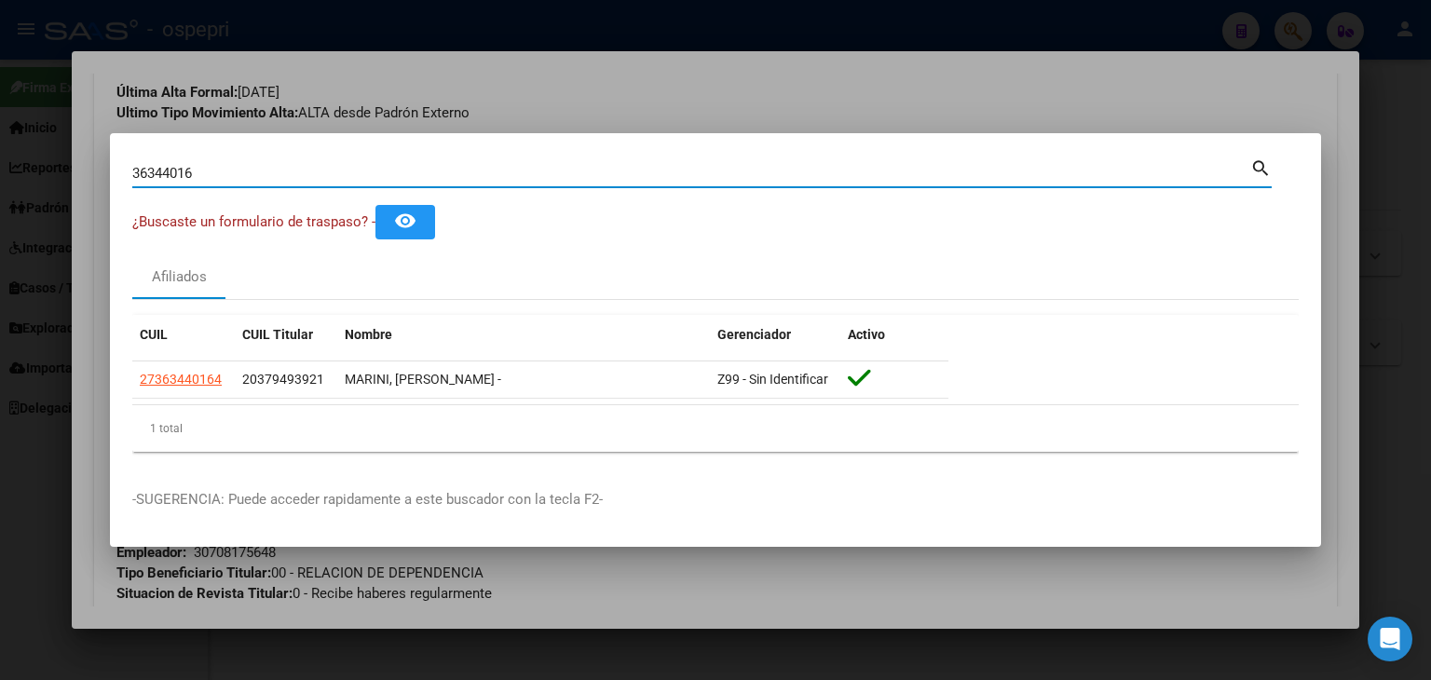
paste input "27356009407"
type input "3634401627356009407"
paste input "27356009407"
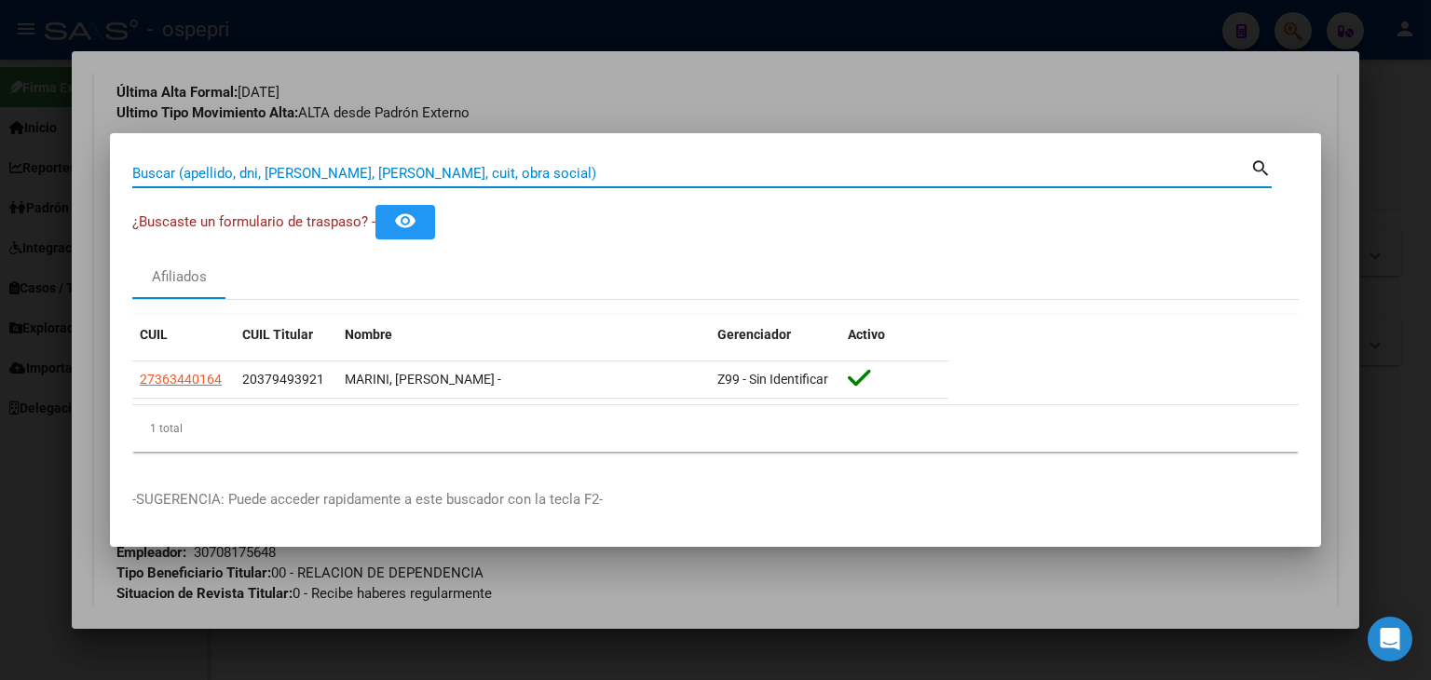
type input "27356009407"
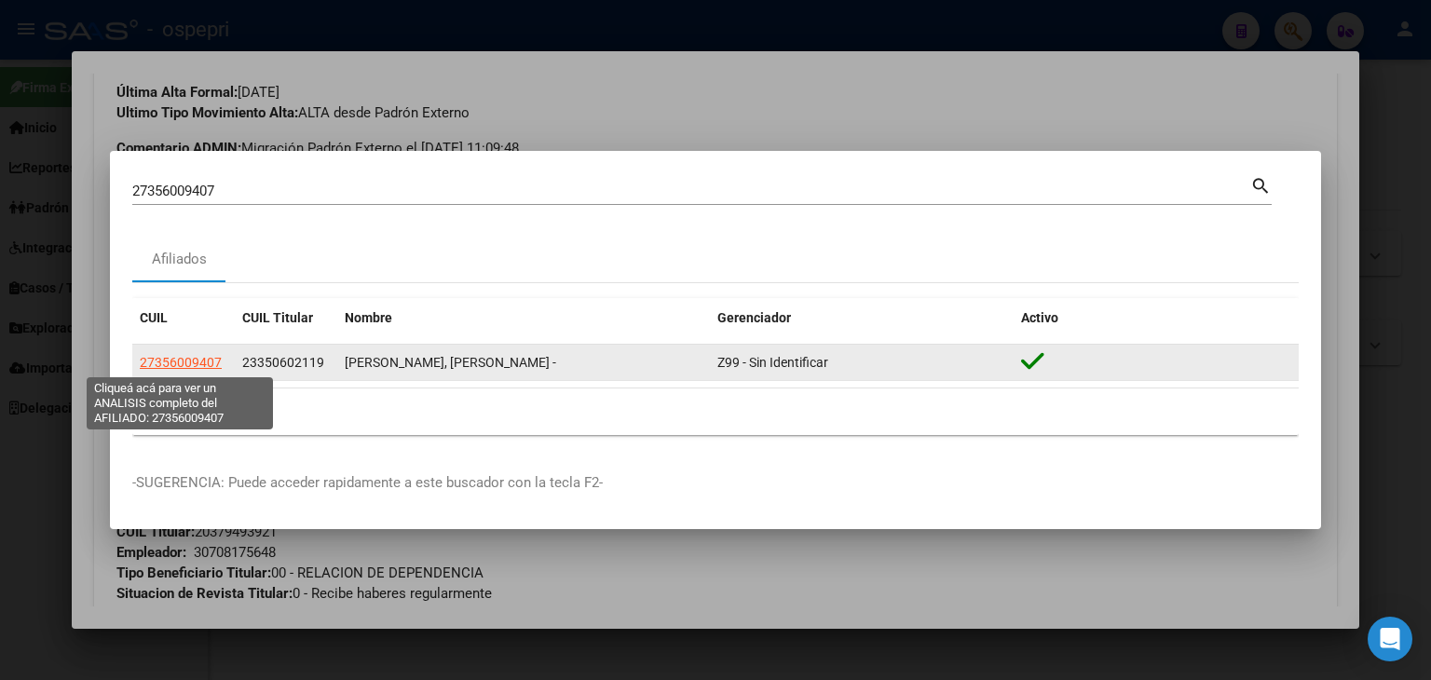
click at [203, 362] on span "27356009407" at bounding box center [181, 362] width 82 height 15
type textarea "27356009407"
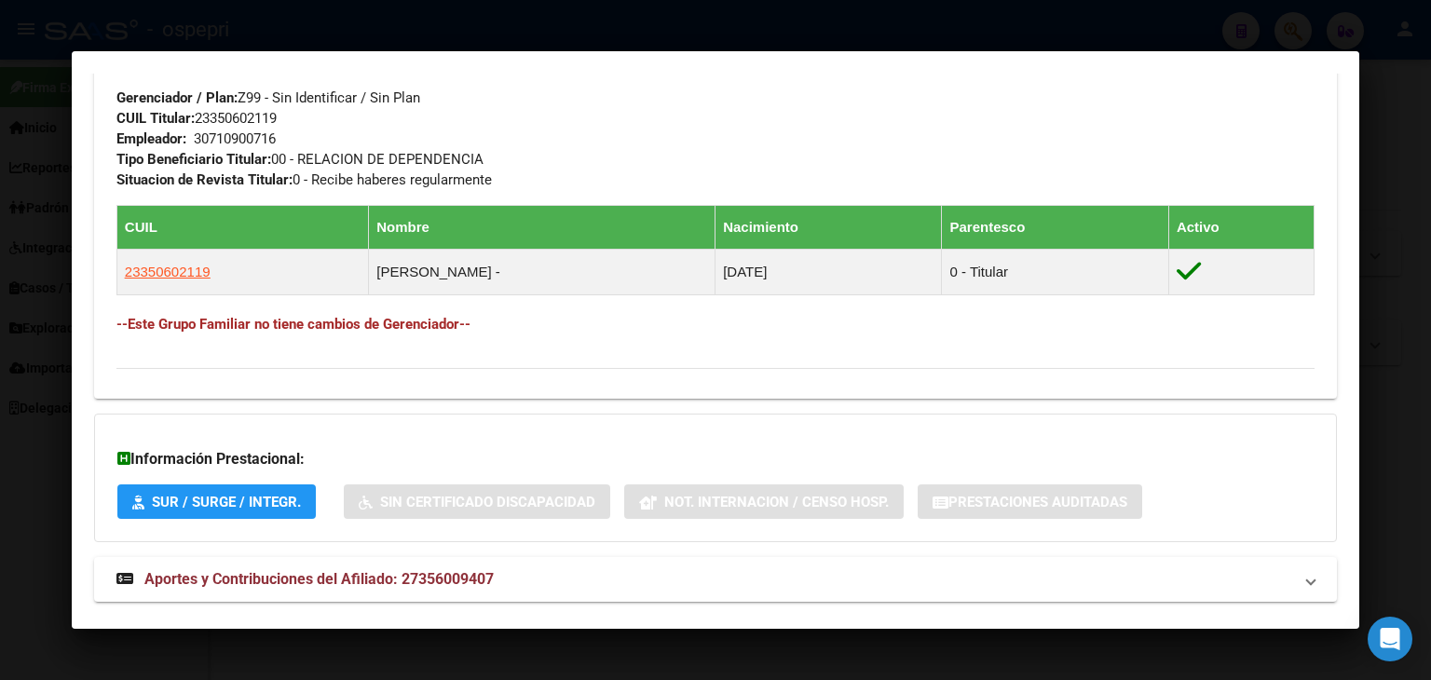
scroll to position [1013, 0]
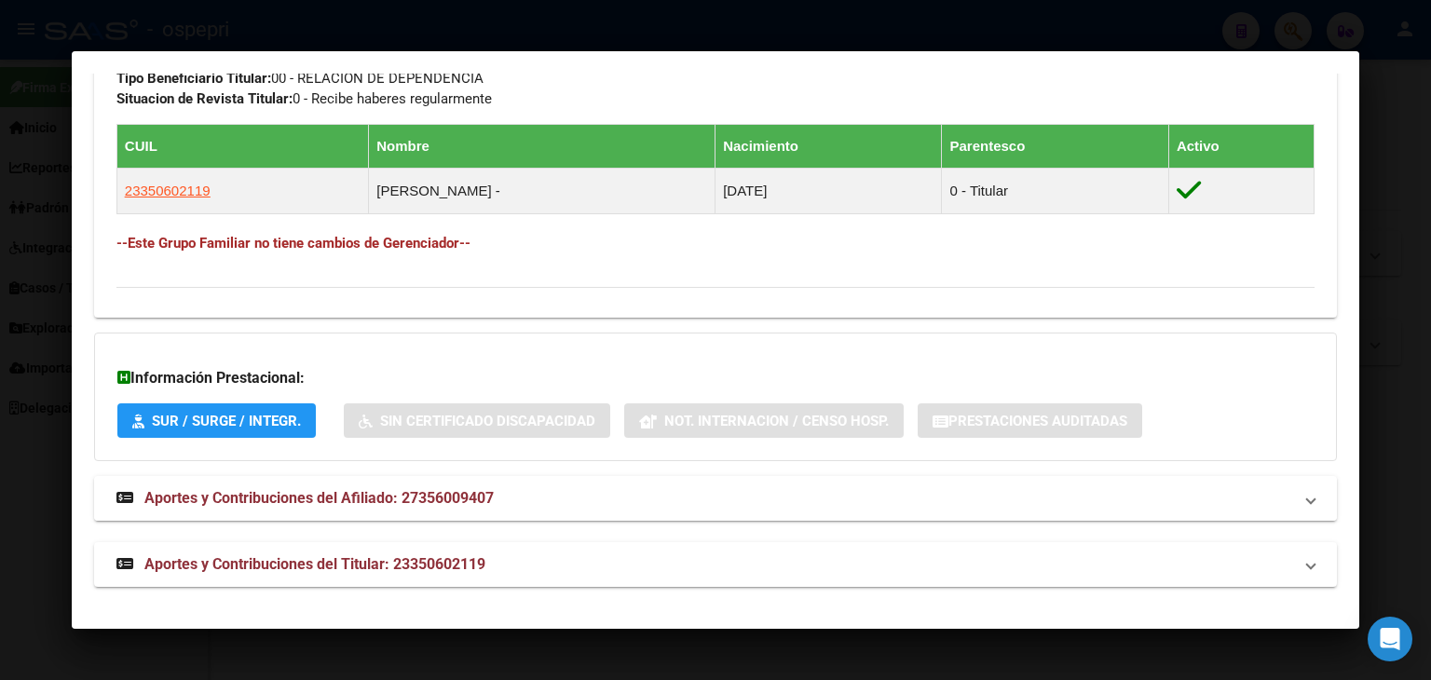
click at [351, 500] on span "Aportes y Contribuciones del Afiliado: 27356009407" at bounding box center [318, 498] width 349 height 18
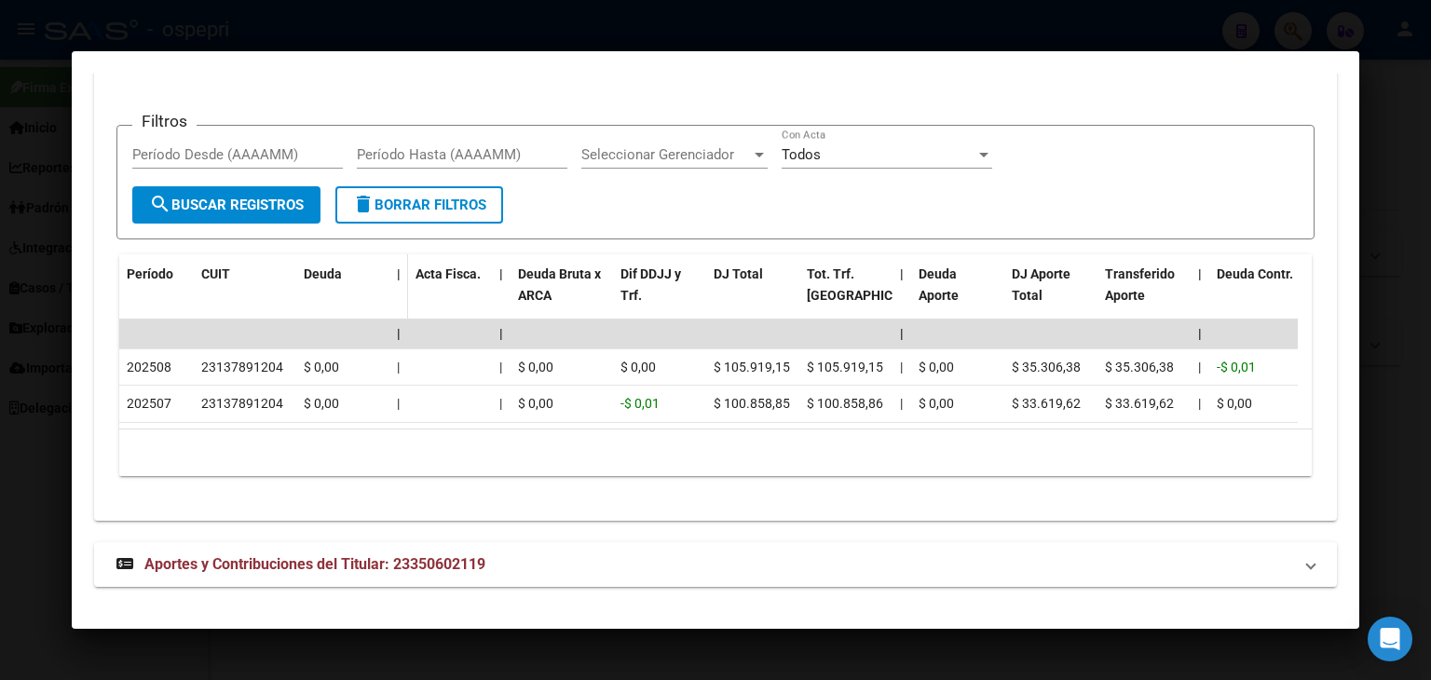
scroll to position [1626, 0]
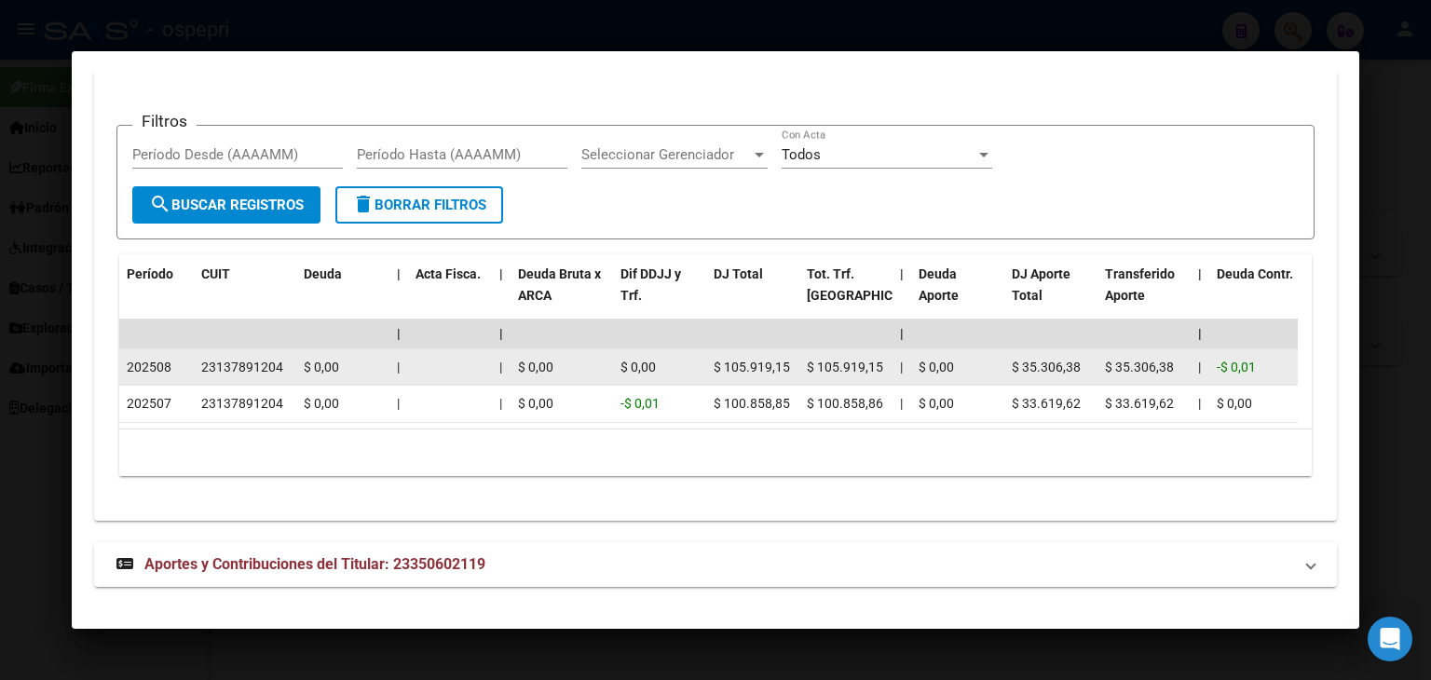
click at [240, 357] on div "23137891204" at bounding box center [242, 367] width 82 height 21
copy div "23137891204"
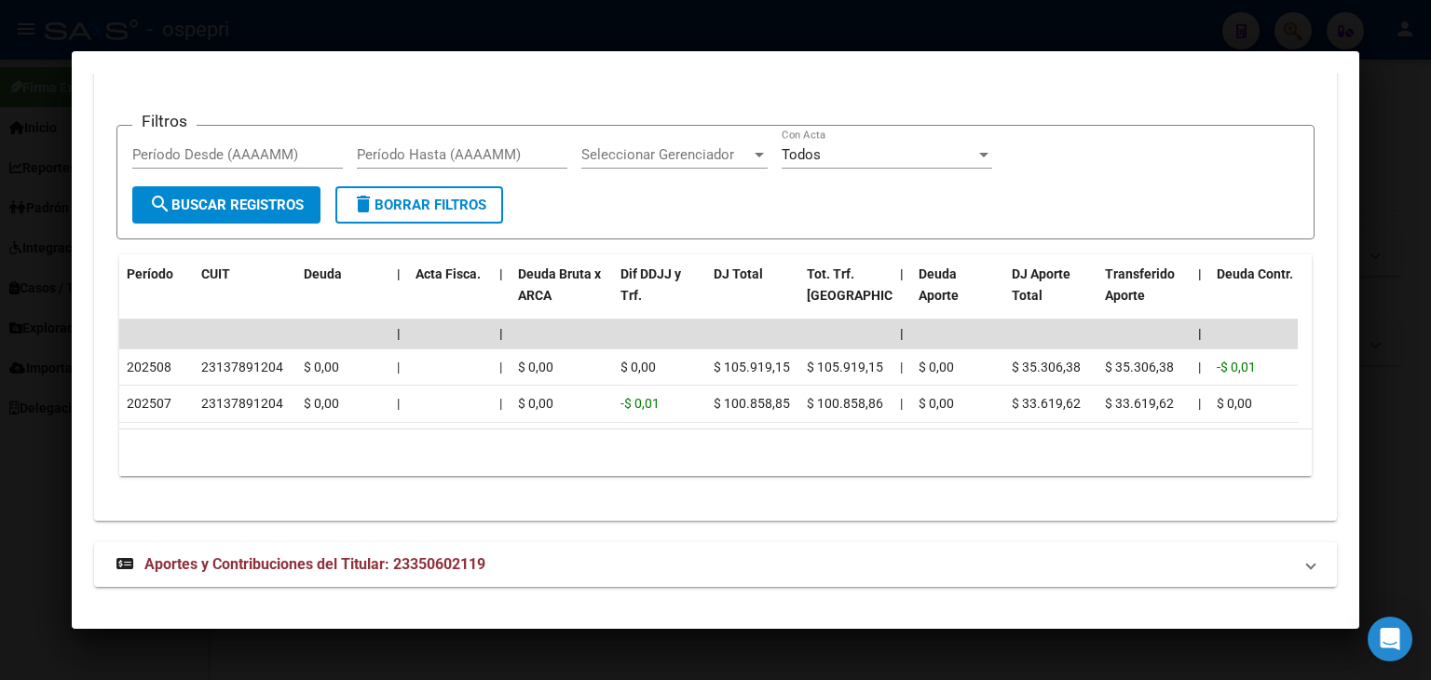
click at [549, 105] on app-list-header "Filtros Período Desde (AAAAMM) Período Hasta (AAAAMM) Seleccionar Gerenciador S…" at bounding box center [715, 167] width 1199 height 144
click at [858, 95] on app-list-header "Filtros Período Desde (AAAAMM) Período Hasta (AAAAMM) Seleccionar Gerenciador S…" at bounding box center [715, 167] width 1199 height 144
click at [980, 14] on div at bounding box center [715, 340] width 1431 height 680
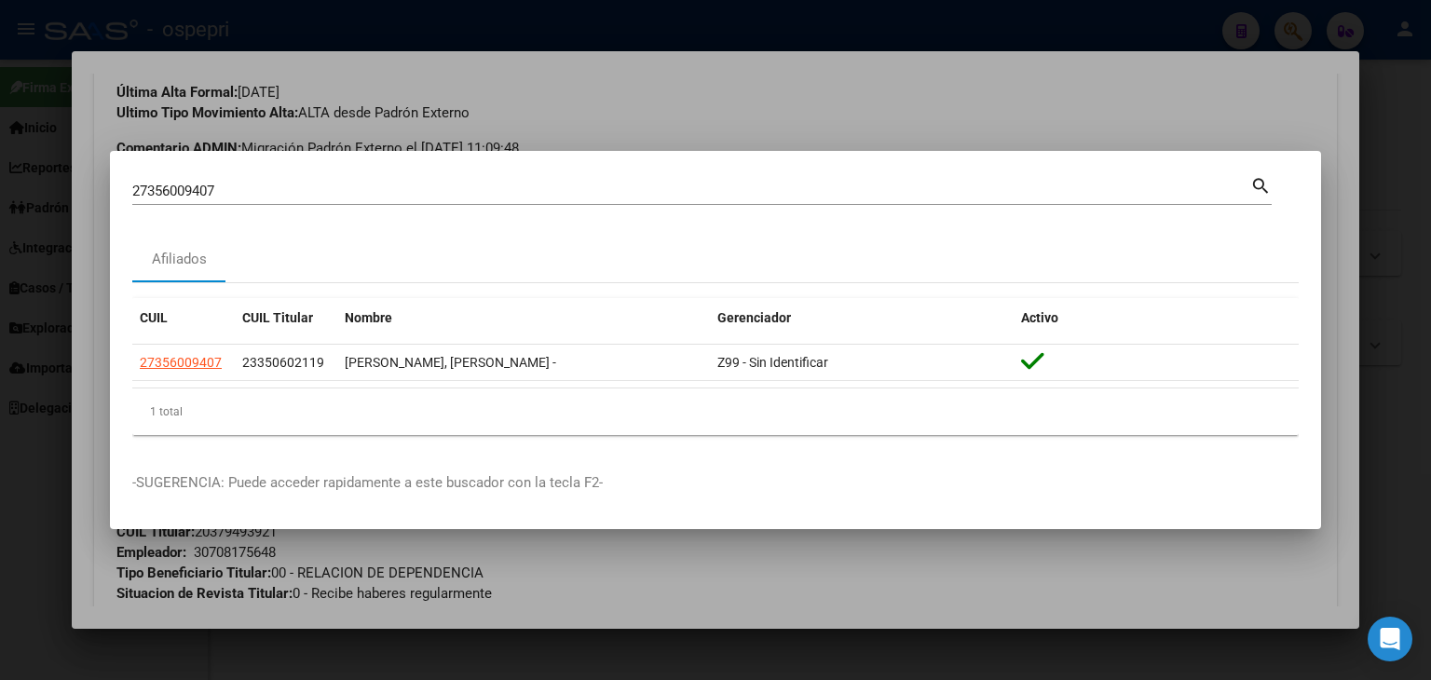
click at [260, 194] on input "27356009407" at bounding box center [691, 191] width 1118 height 17
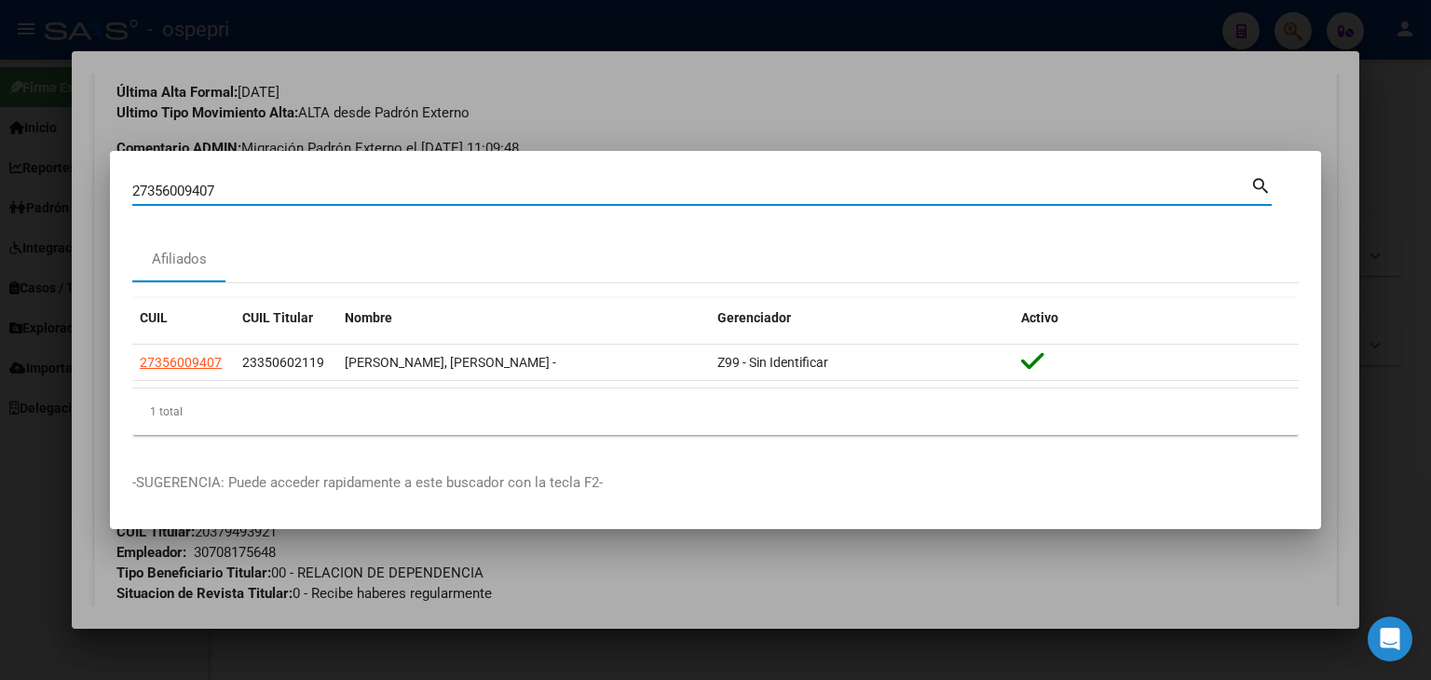
type input "2735600940"
paste input "23369553984"
type input "23369553984"
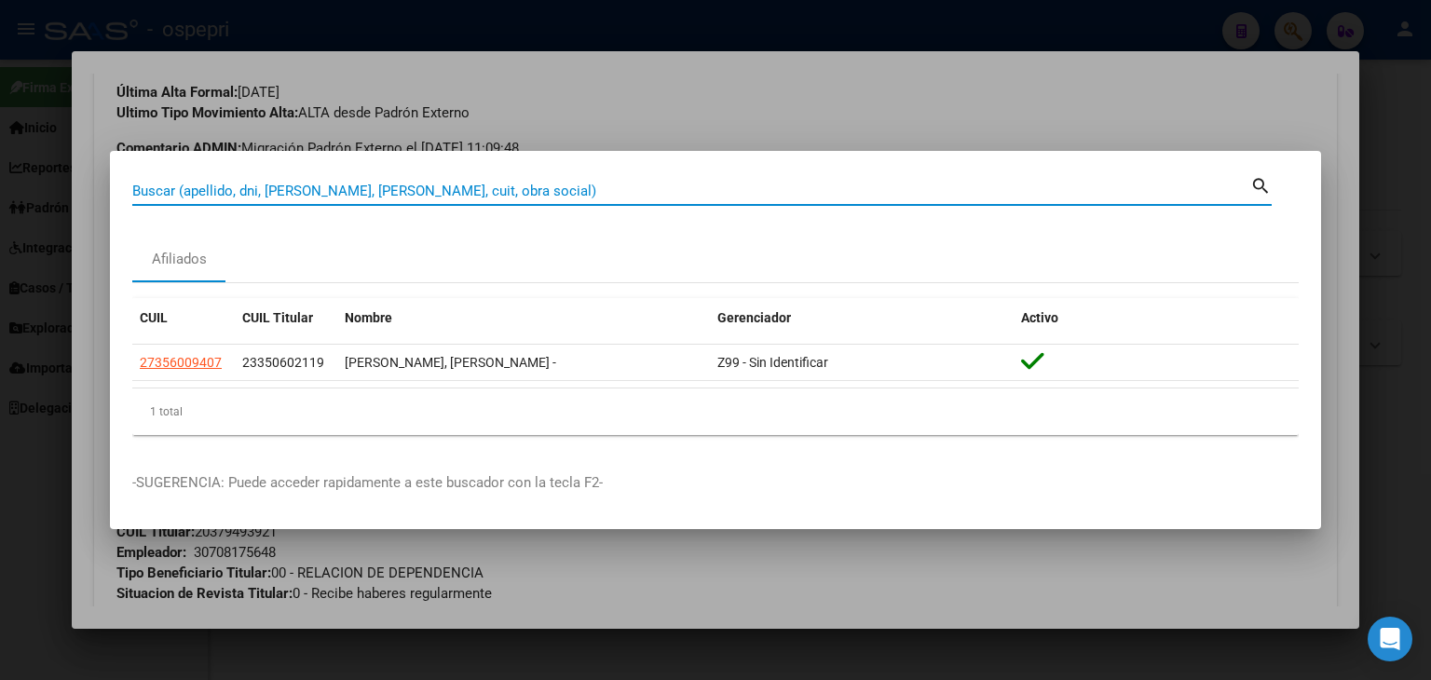
type input "23369553984"
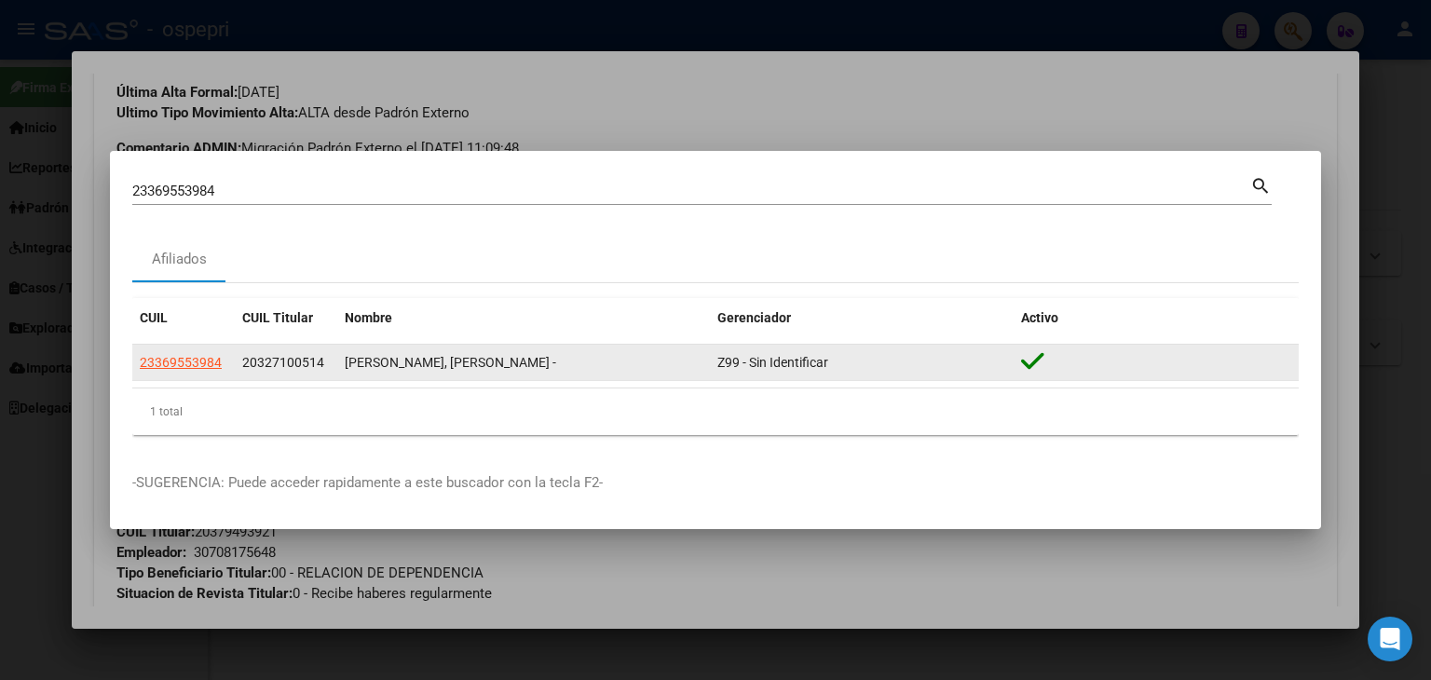
click at [164, 370] on app-link-go-to "23369553984" at bounding box center [181, 362] width 82 height 21
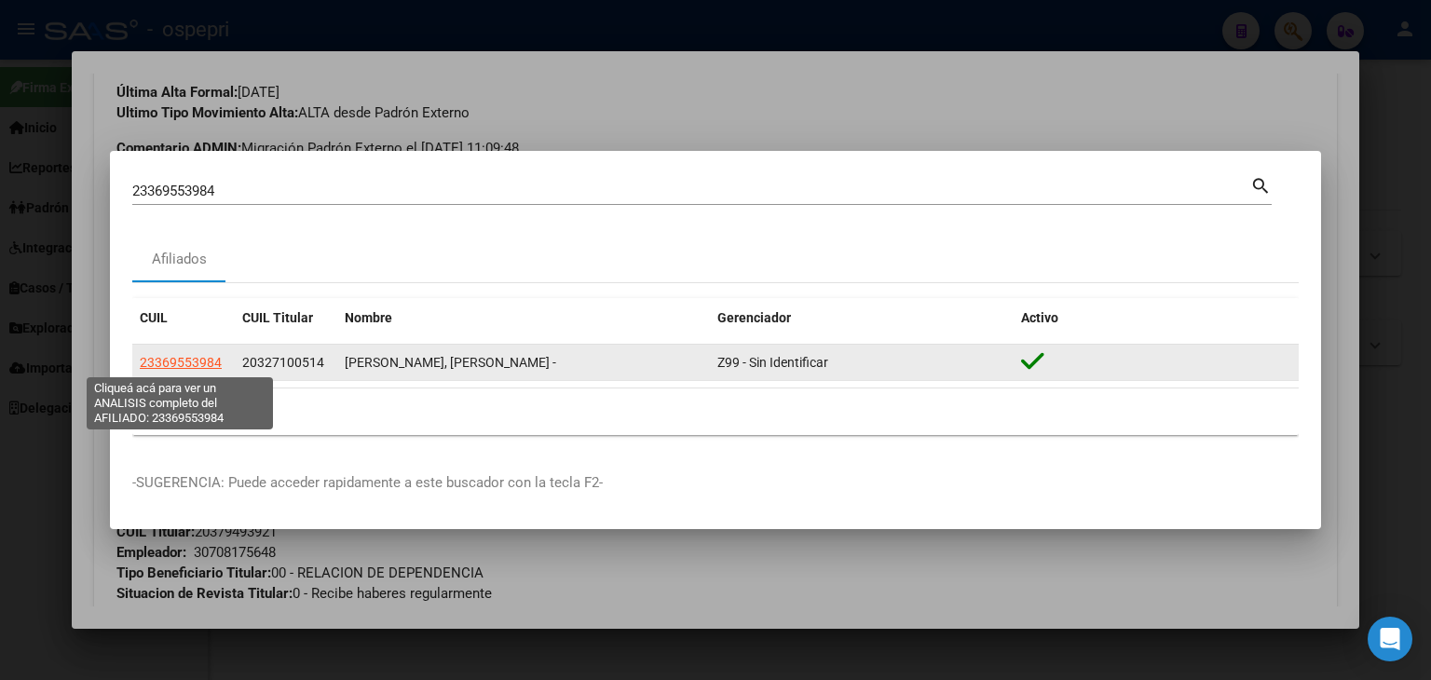
click at [179, 365] on span "23369553984" at bounding box center [181, 362] width 82 height 15
type textarea "23369553984"
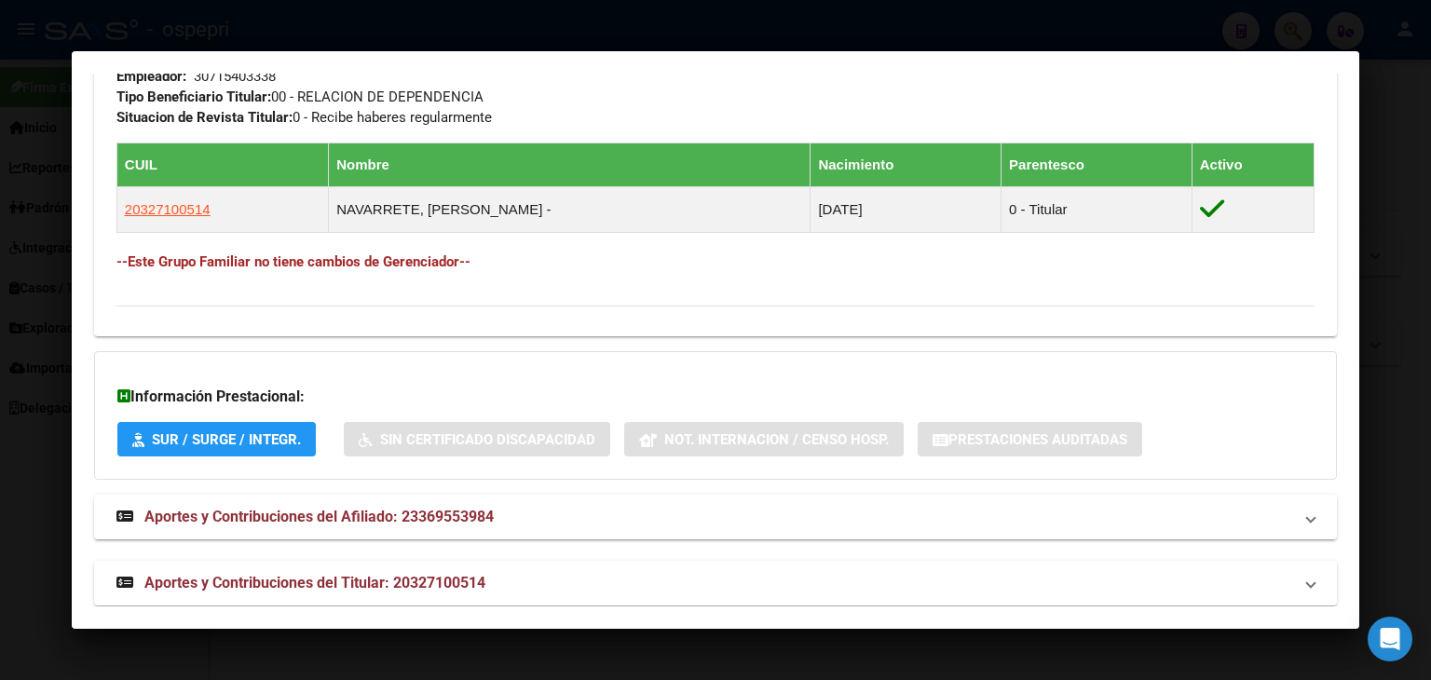
scroll to position [1013, 0]
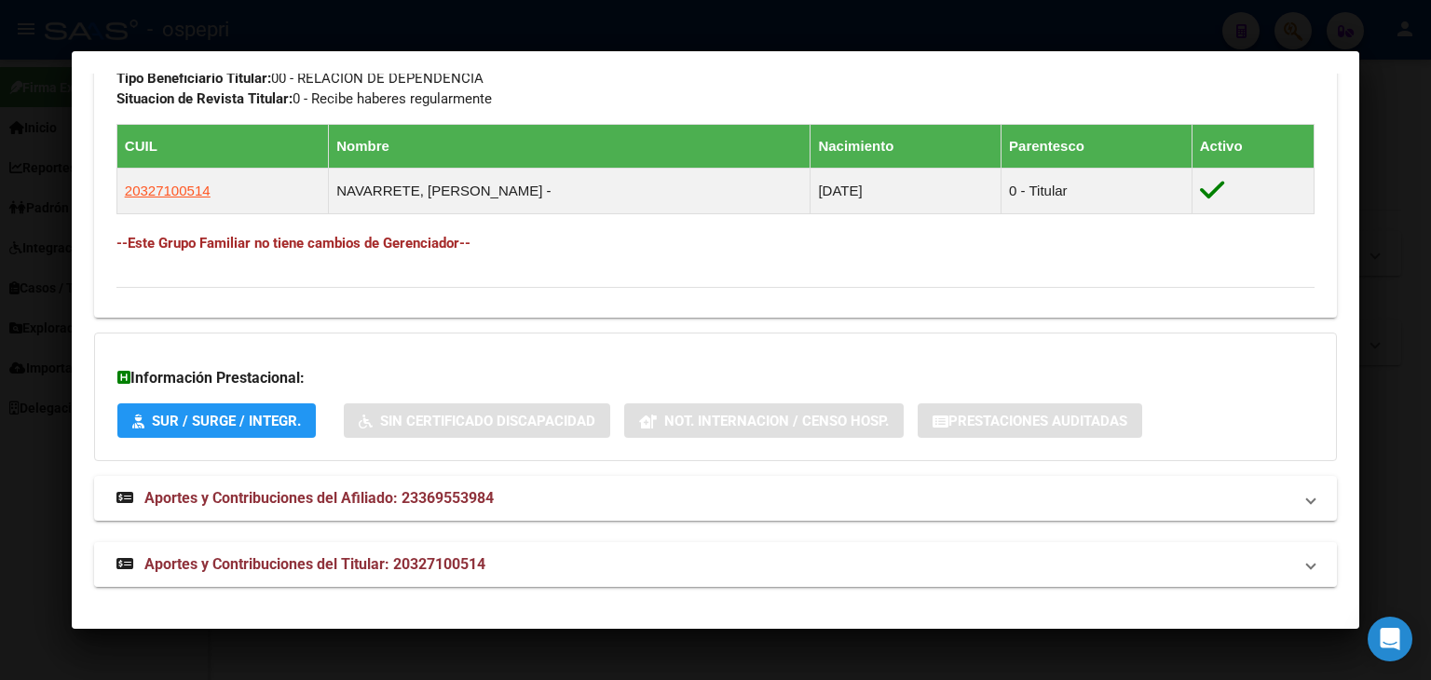
click at [268, 571] on span "Aportes y Contribuciones del Titular: 20327100514" at bounding box center [314, 564] width 341 height 18
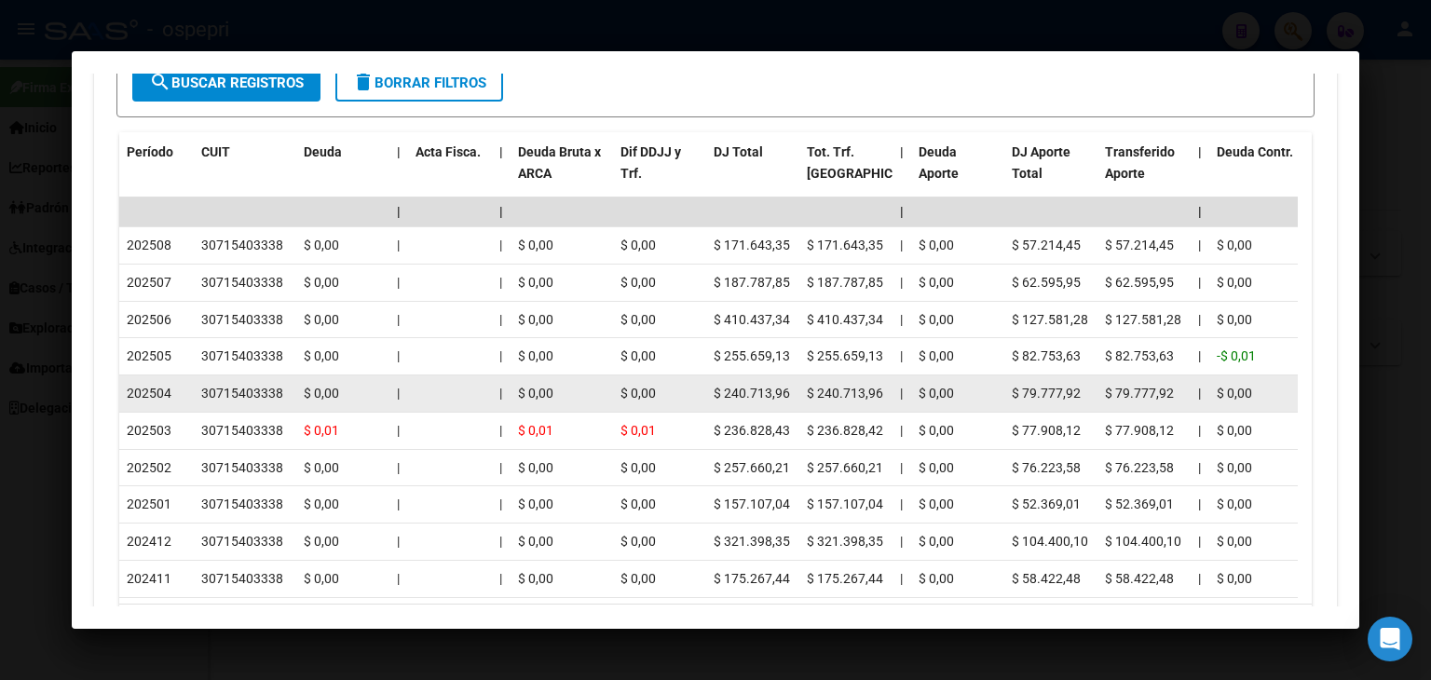
scroll to position [1642, 0]
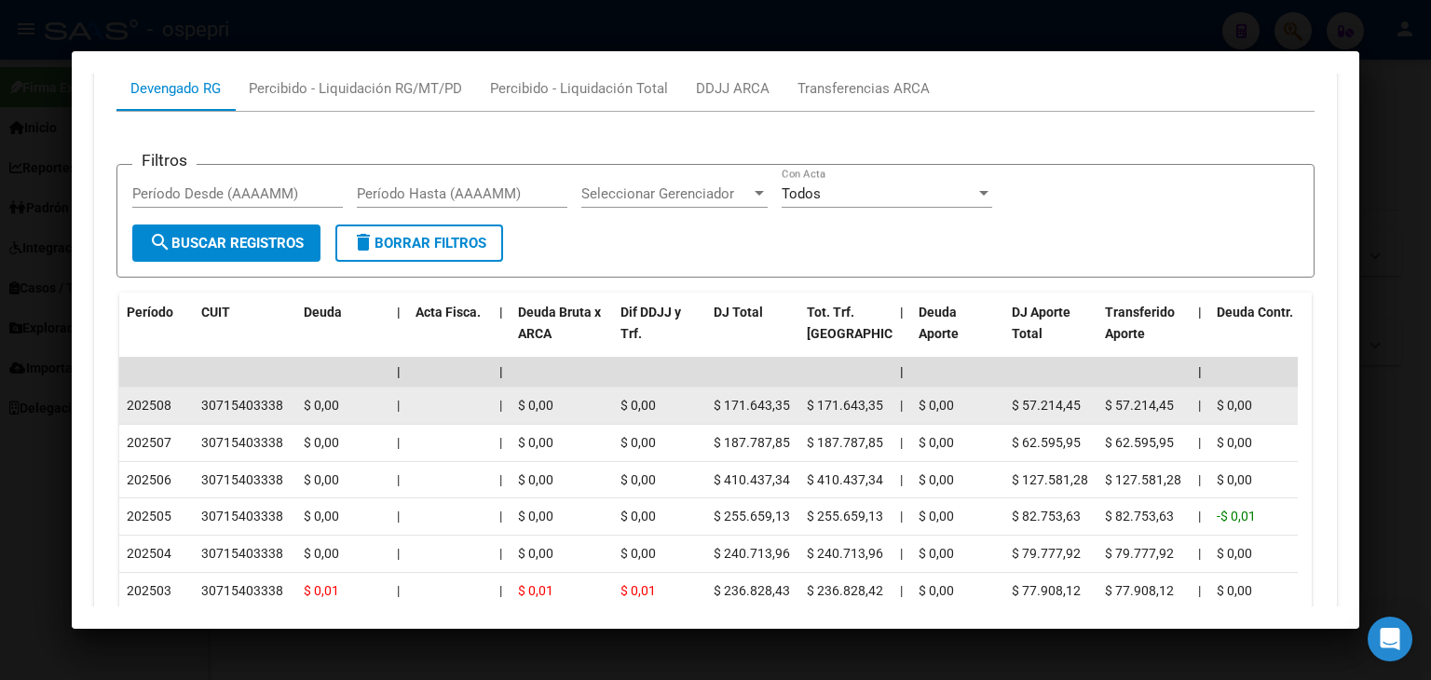
click at [246, 404] on div "30715403338" at bounding box center [242, 405] width 82 height 21
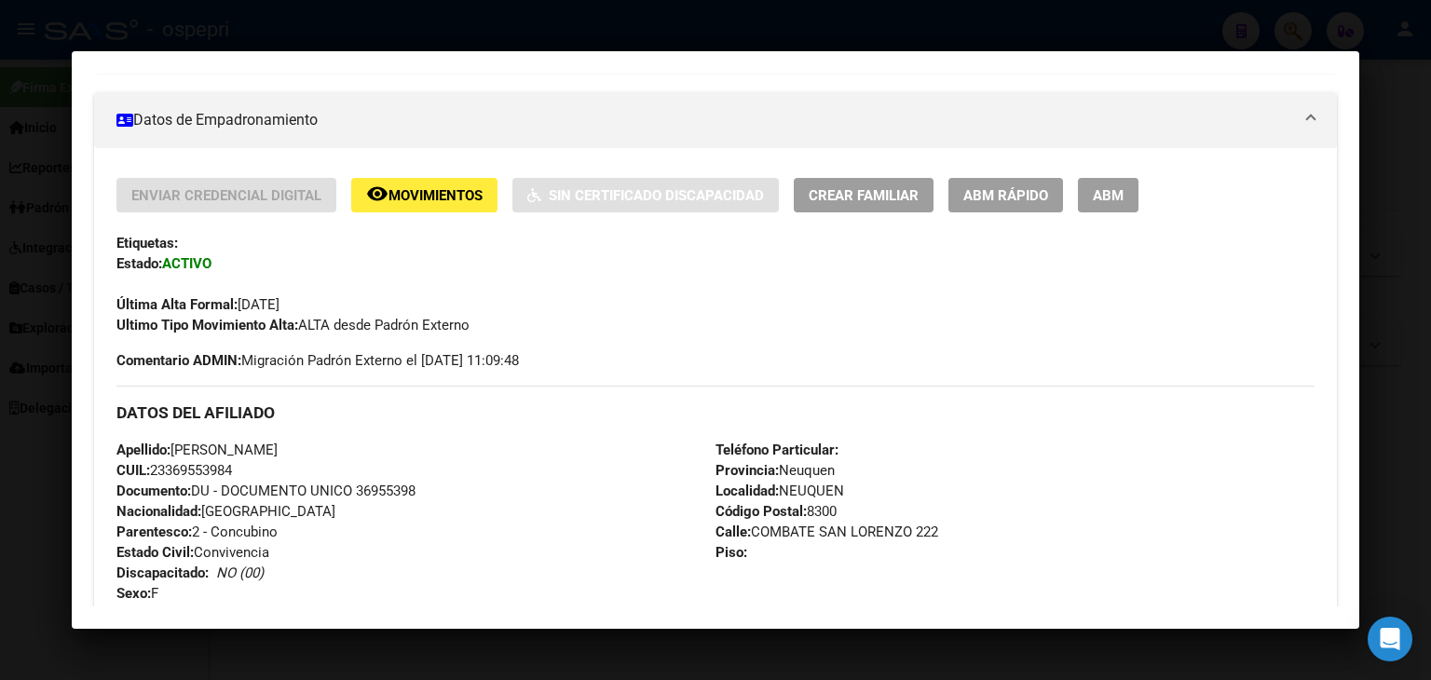
scroll to position [337, 0]
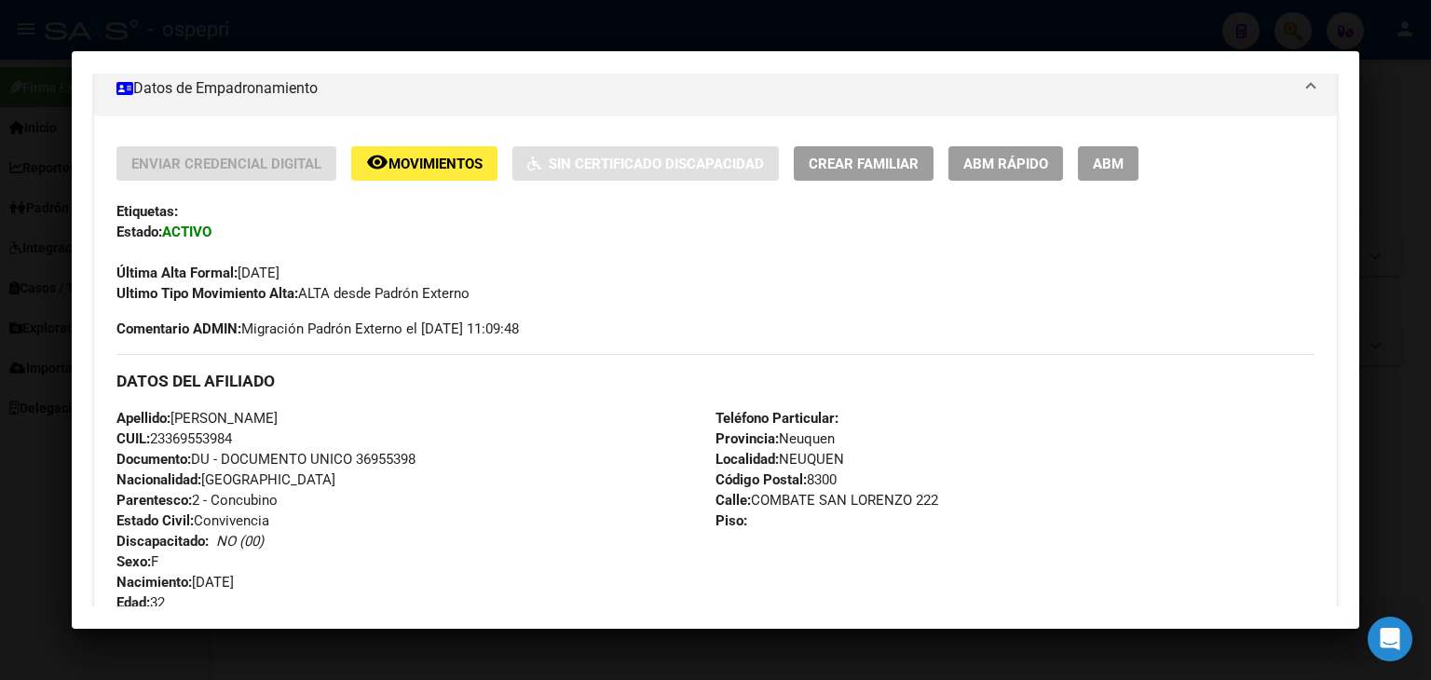
click at [522, 250] on div "Última Alta Formal: [DATE]" at bounding box center [715, 262] width 1199 height 41
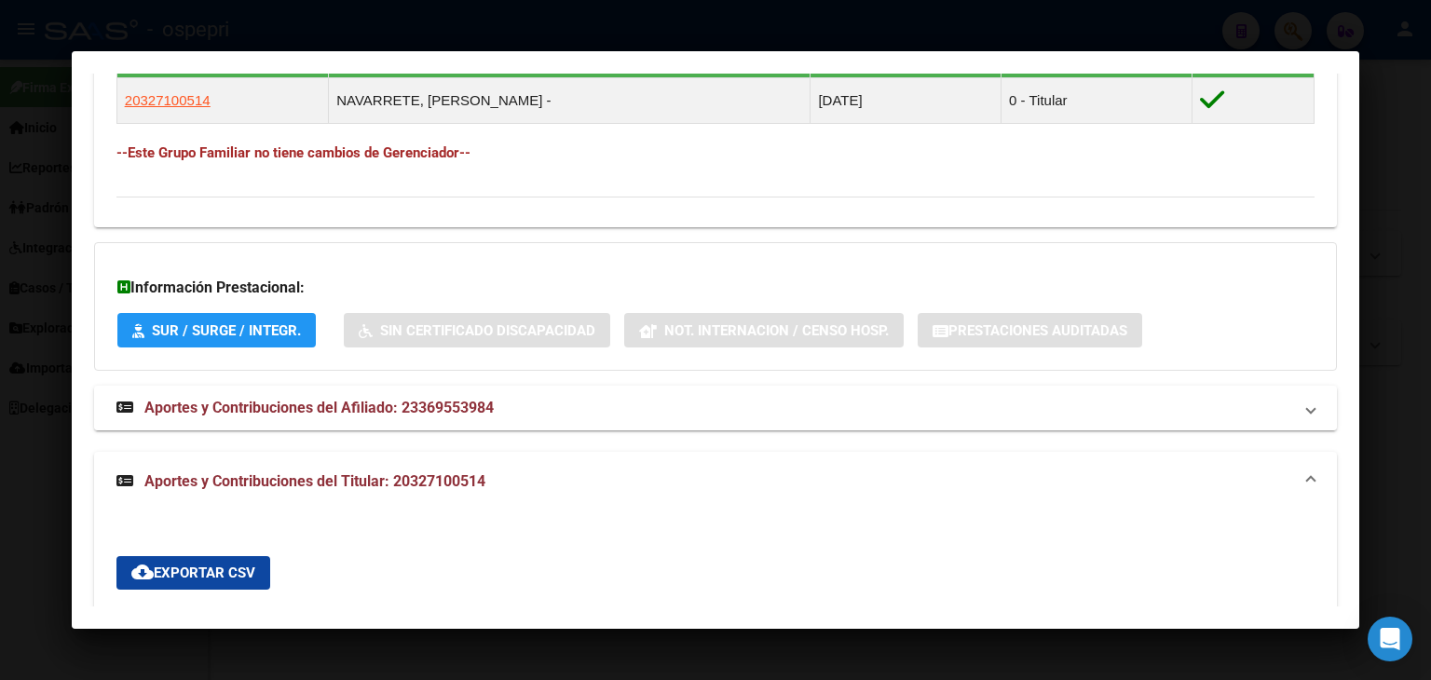
scroll to position [1176, 0]
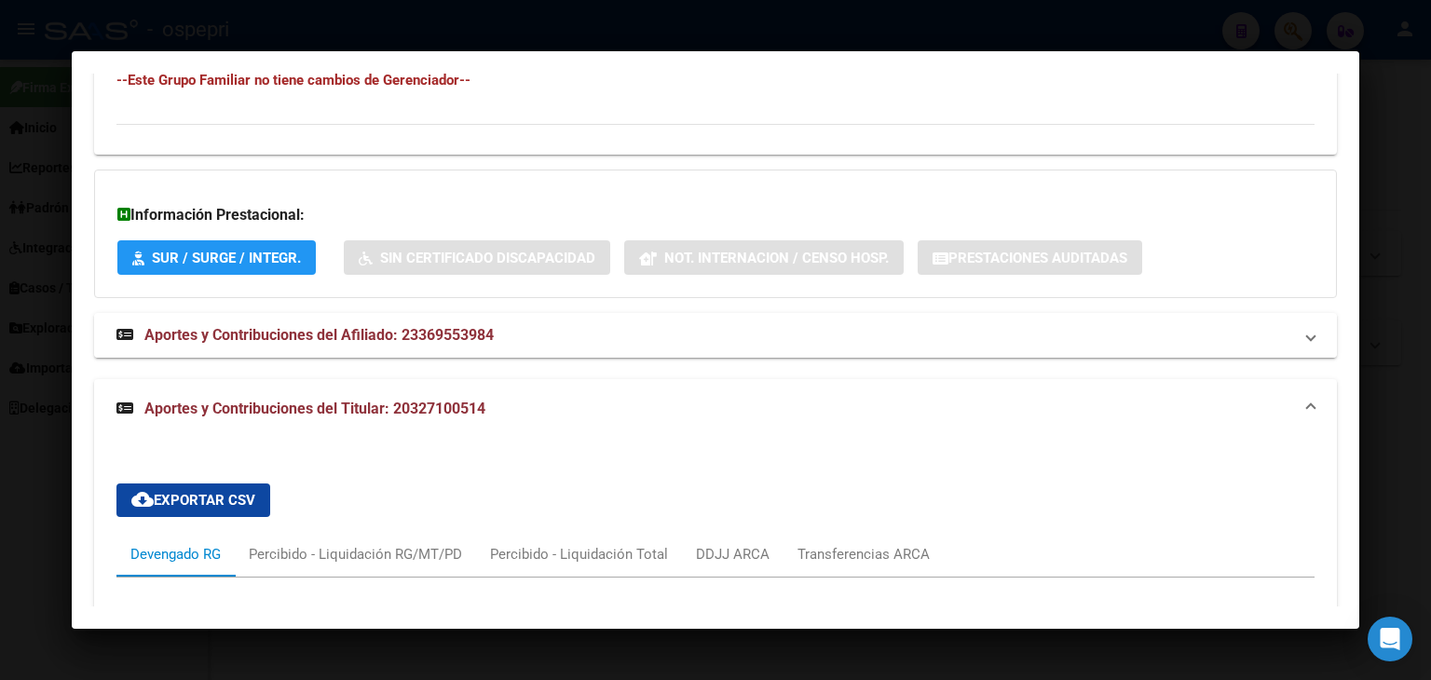
click at [385, 335] on span "Aportes y Contribuciones del Afiliado: 23369553984" at bounding box center [318, 335] width 349 height 18
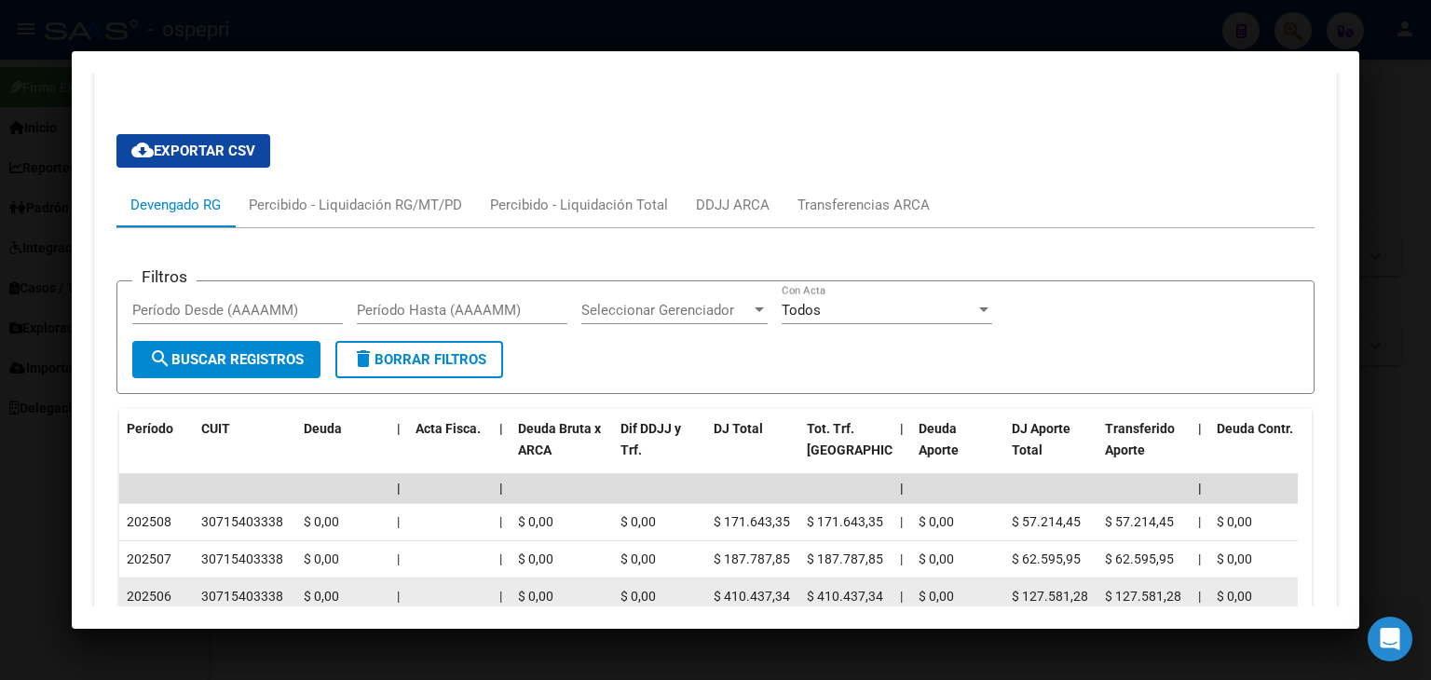
scroll to position [2349, 0]
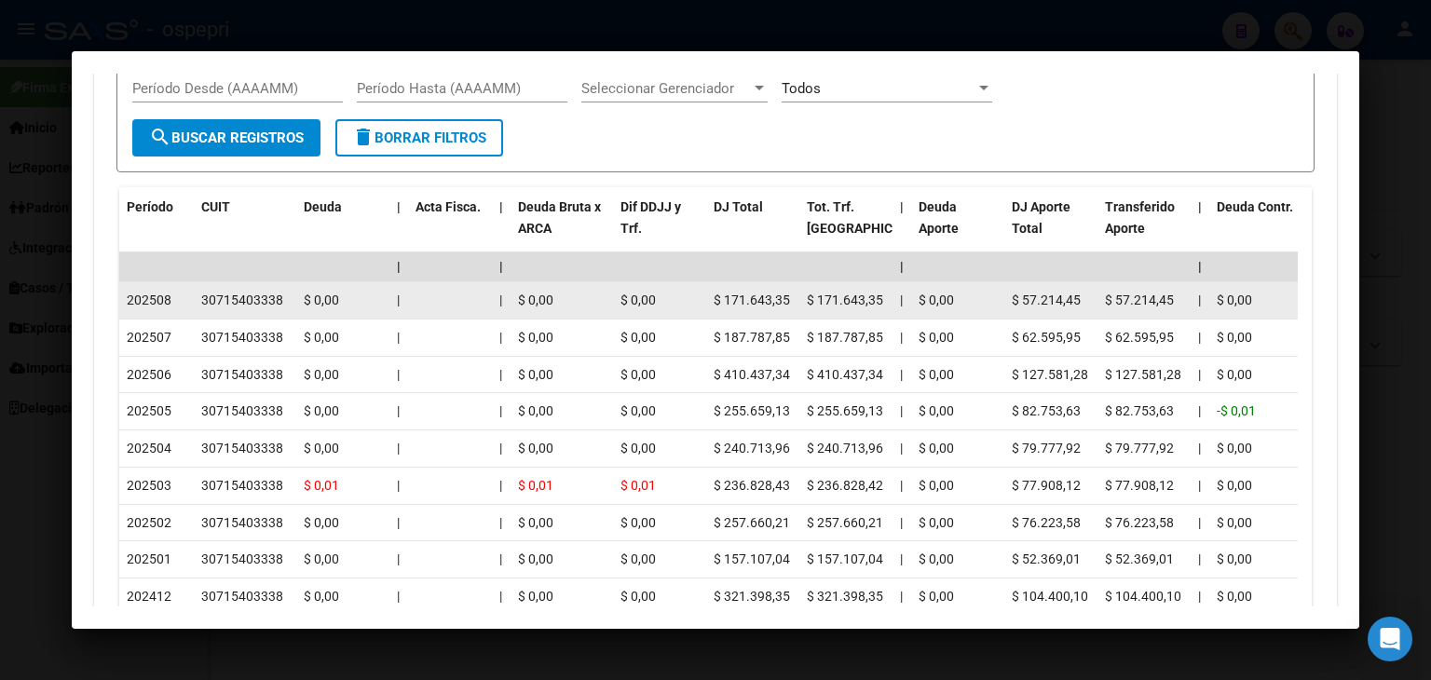
click at [226, 311] on div "30715403338" at bounding box center [242, 300] width 82 height 21
copy div "30715403338"
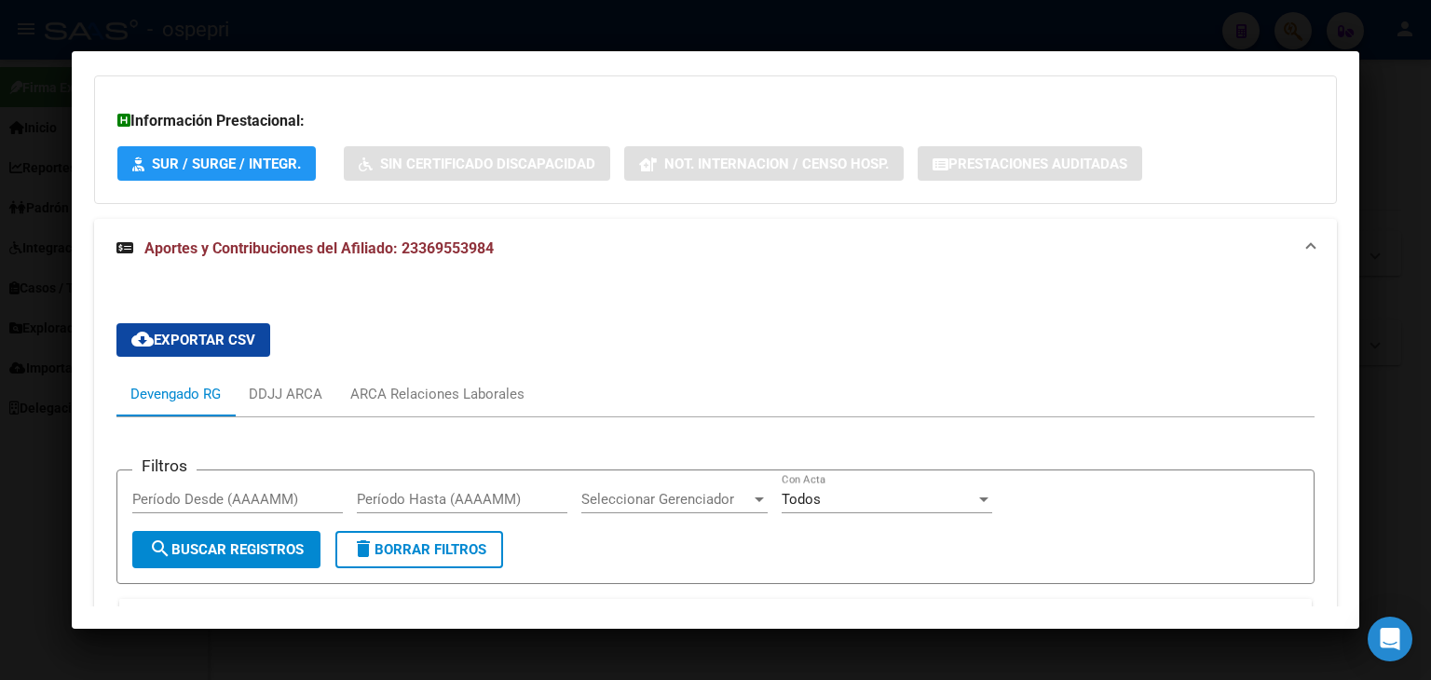
scroll to position [1305, 0]
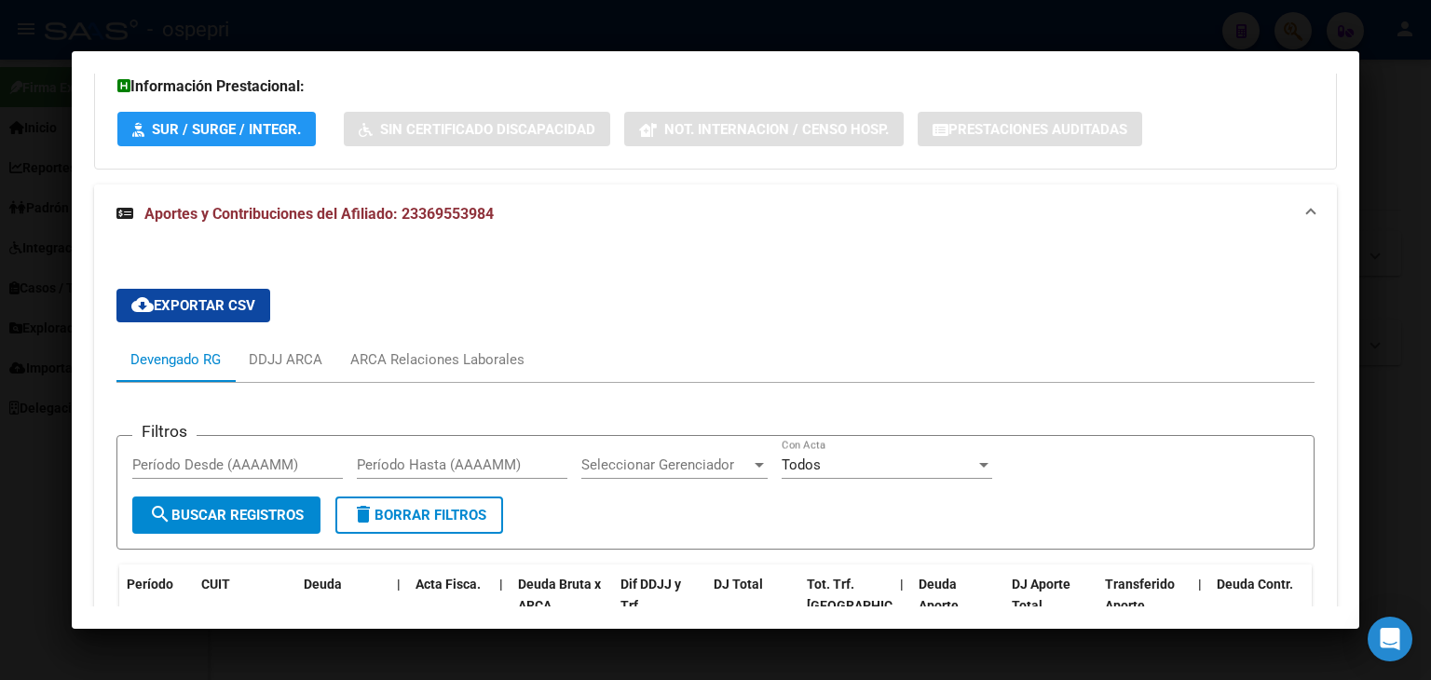
click at [352, 216] on span "Aportes y Contribuciones del Afiliado: 23369553984" at bounding box center [318, 214] width 349 height 18
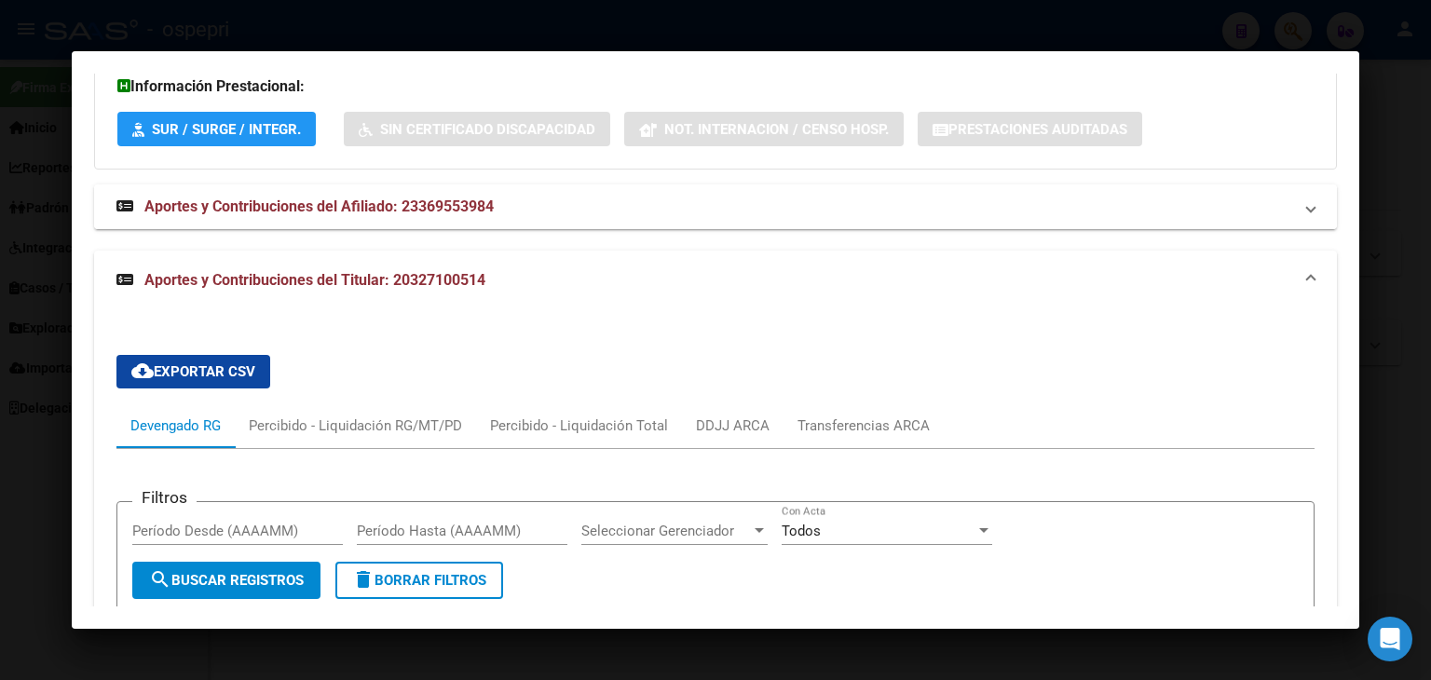
click at [352, 216] on strong "Aportes y Contribuciones del Afiliado: 23369553984" at bounding box center [304, 207] width 377 height 22
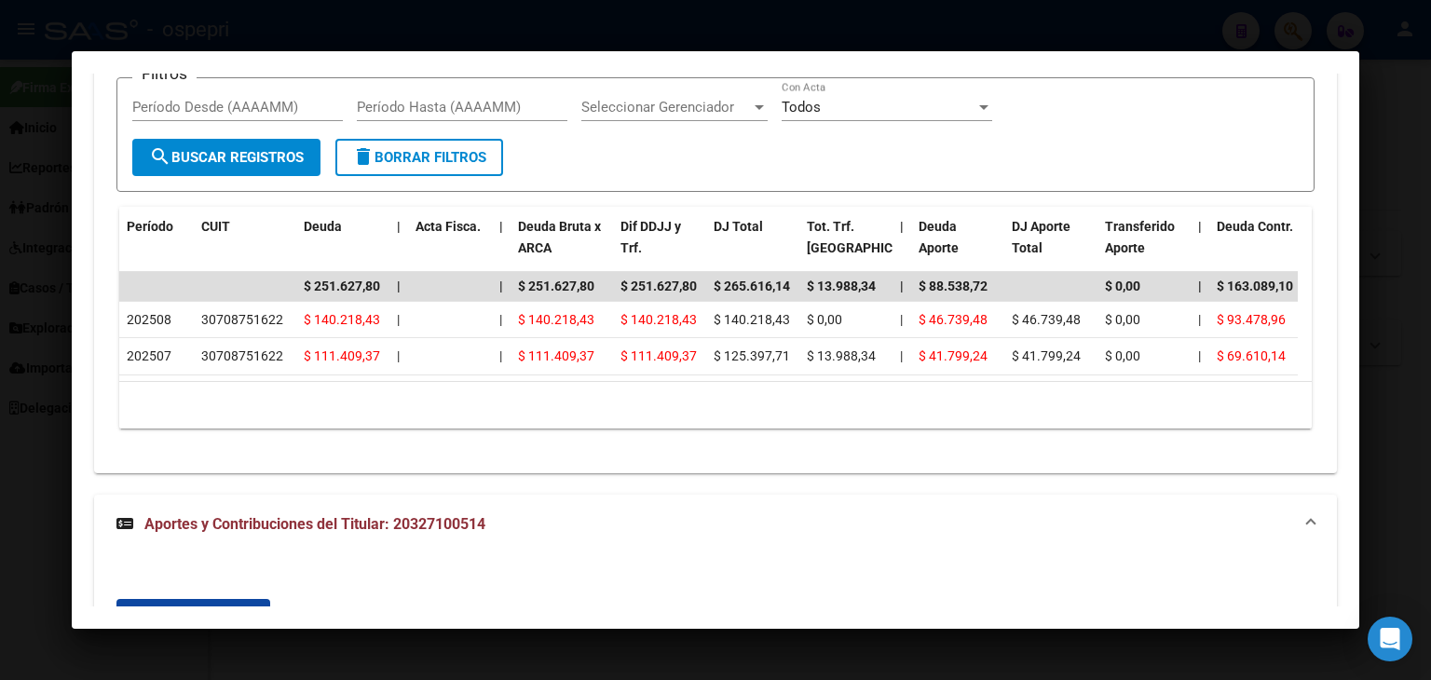
scroll to position [1584, 0]
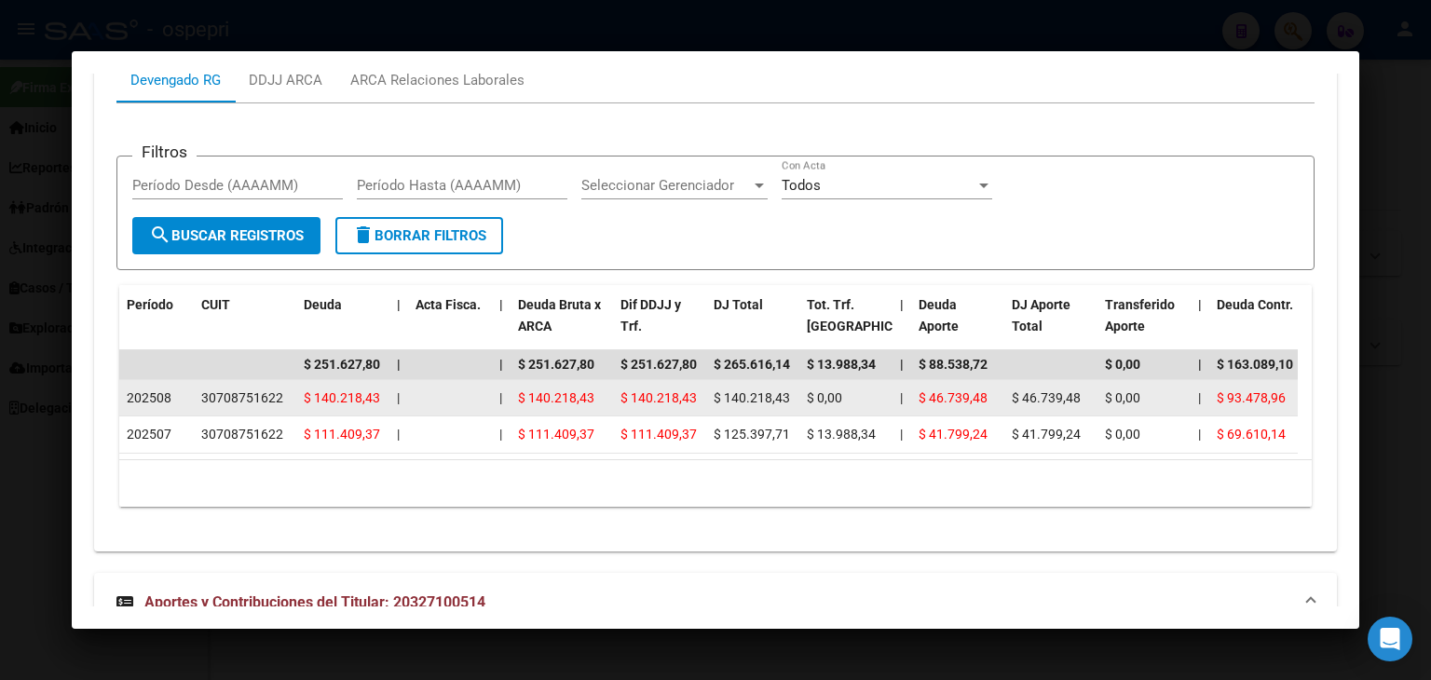
click at [228, 390] on div "30708751622" at bounding box center [242, 398] width 82 height 21
copy div "30708751622"
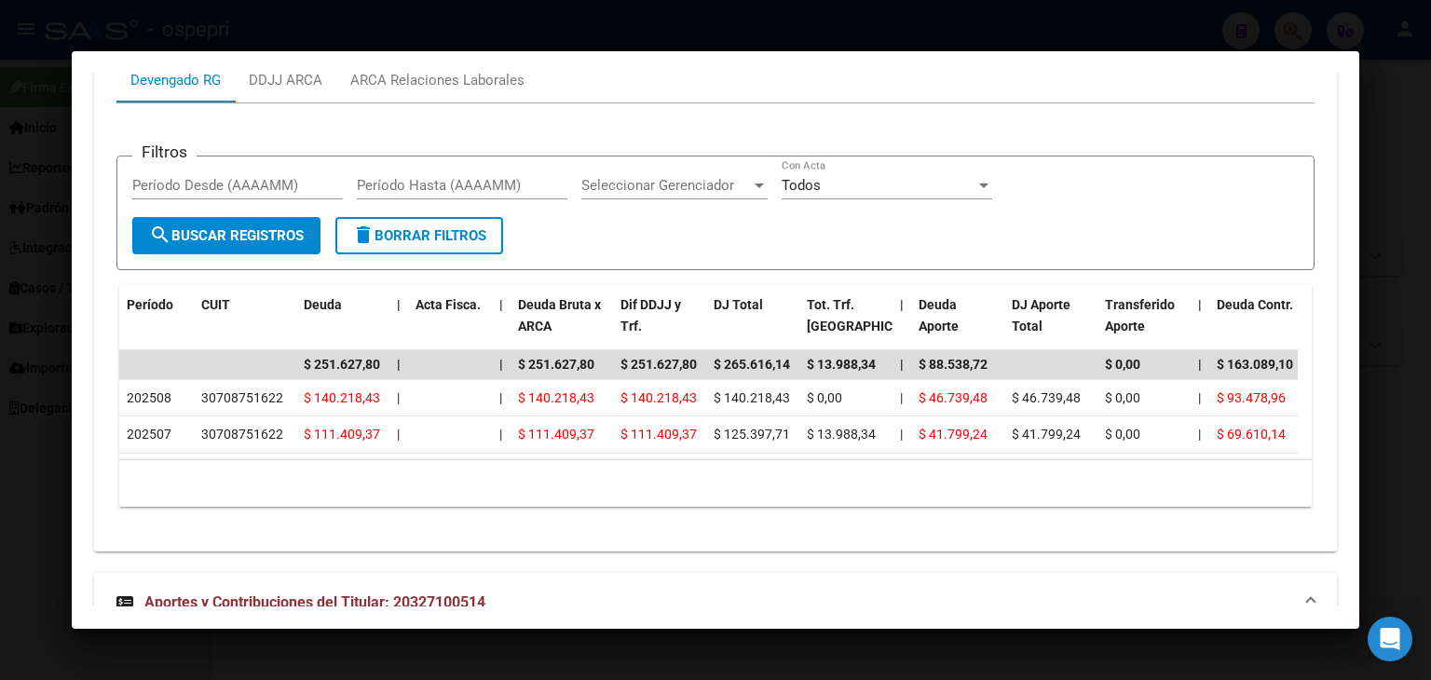
click at [395, 42] on div at bounding box center [715, 340] width 1431 height 680
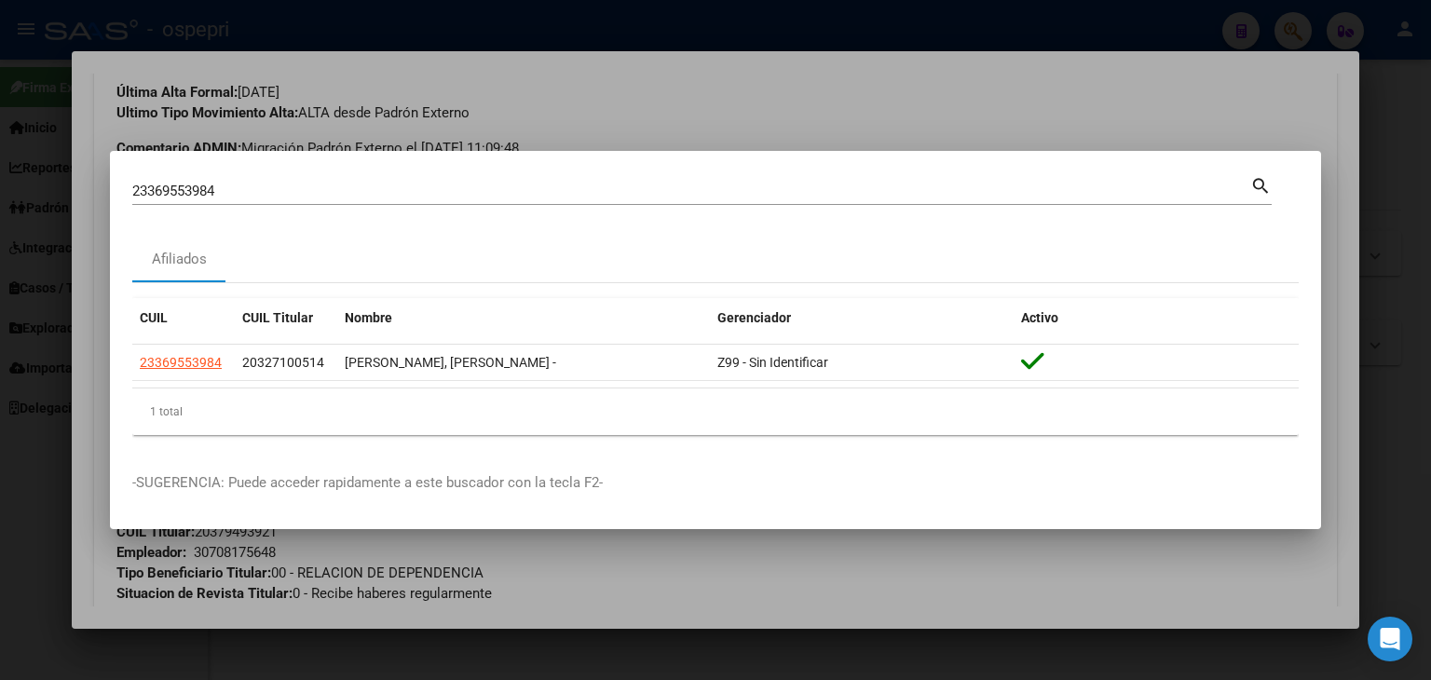
click at [239, 184] on input "23369553984" at bounding box center [691, 191] width 1118 height 17
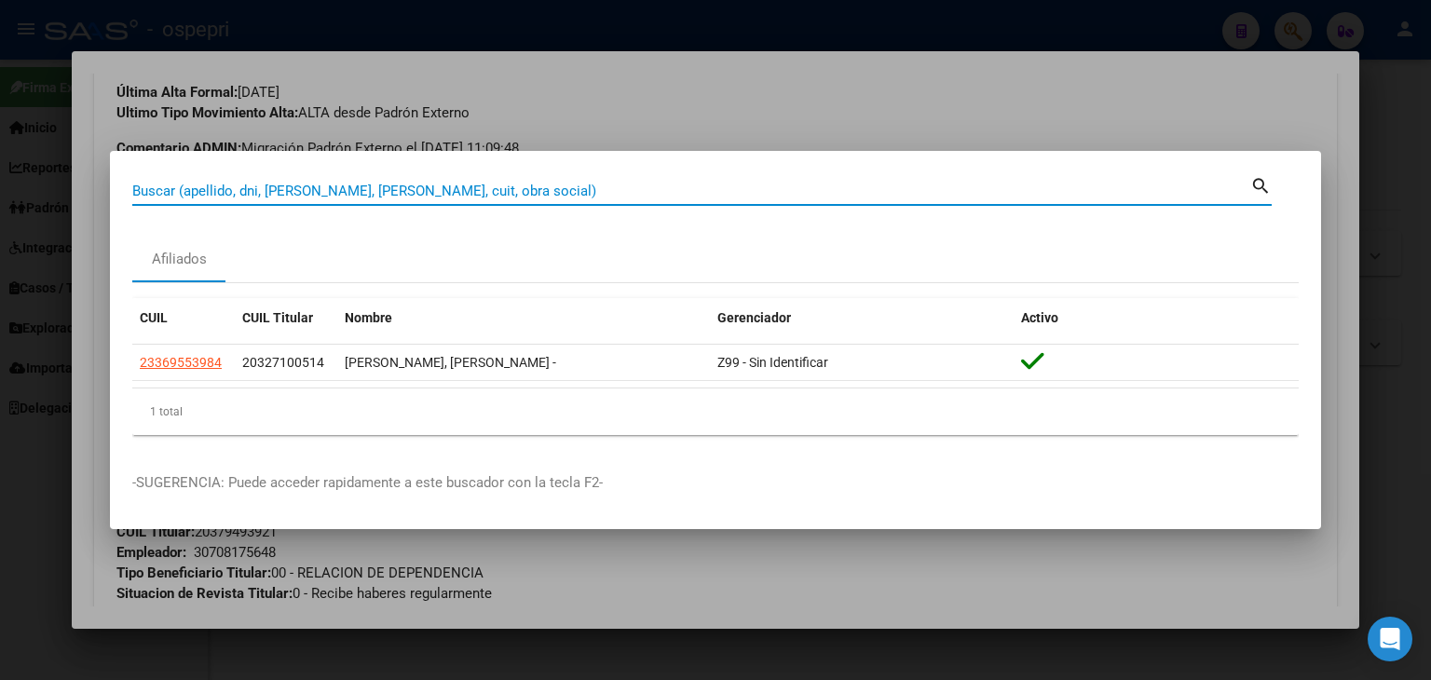
paste input "27401010438"
type input "27401010438"
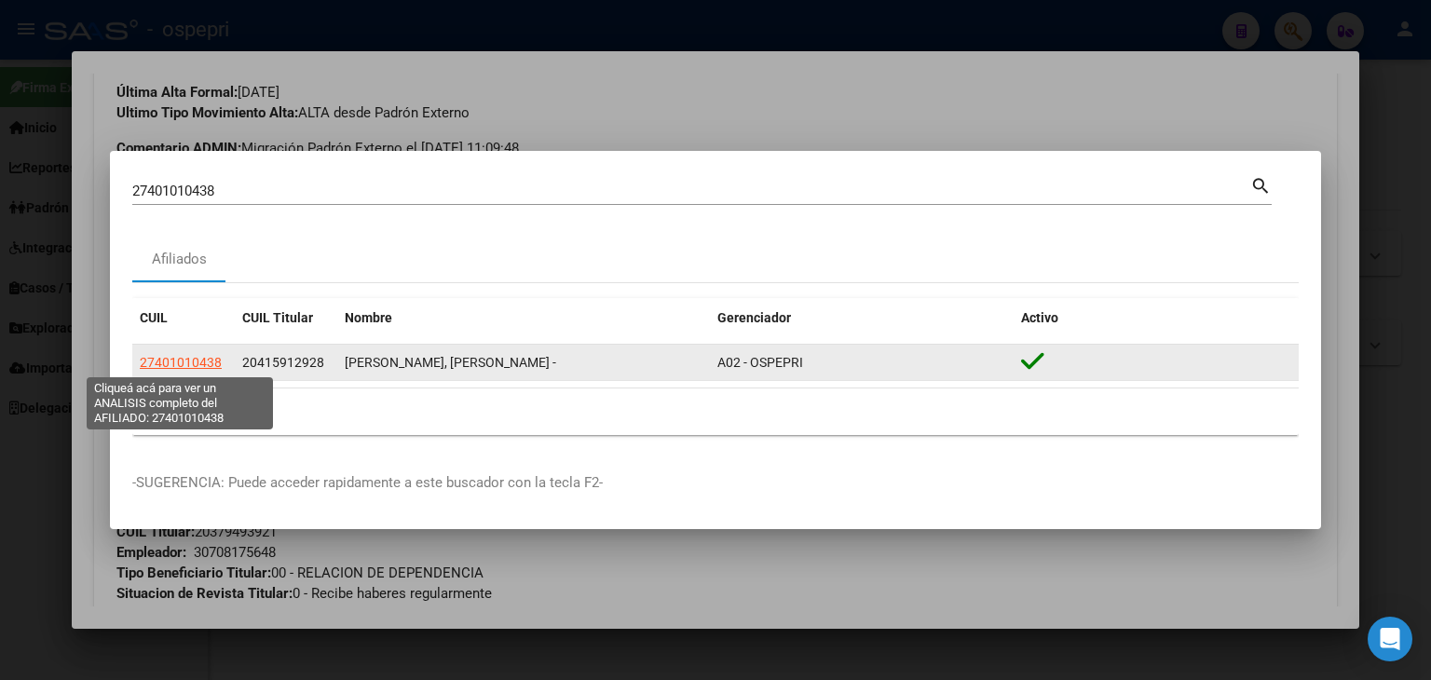
click at [194, 359] on span "27401010438" at bounding box center [181, 362] width 82 height 15
type textarea "27401010438"
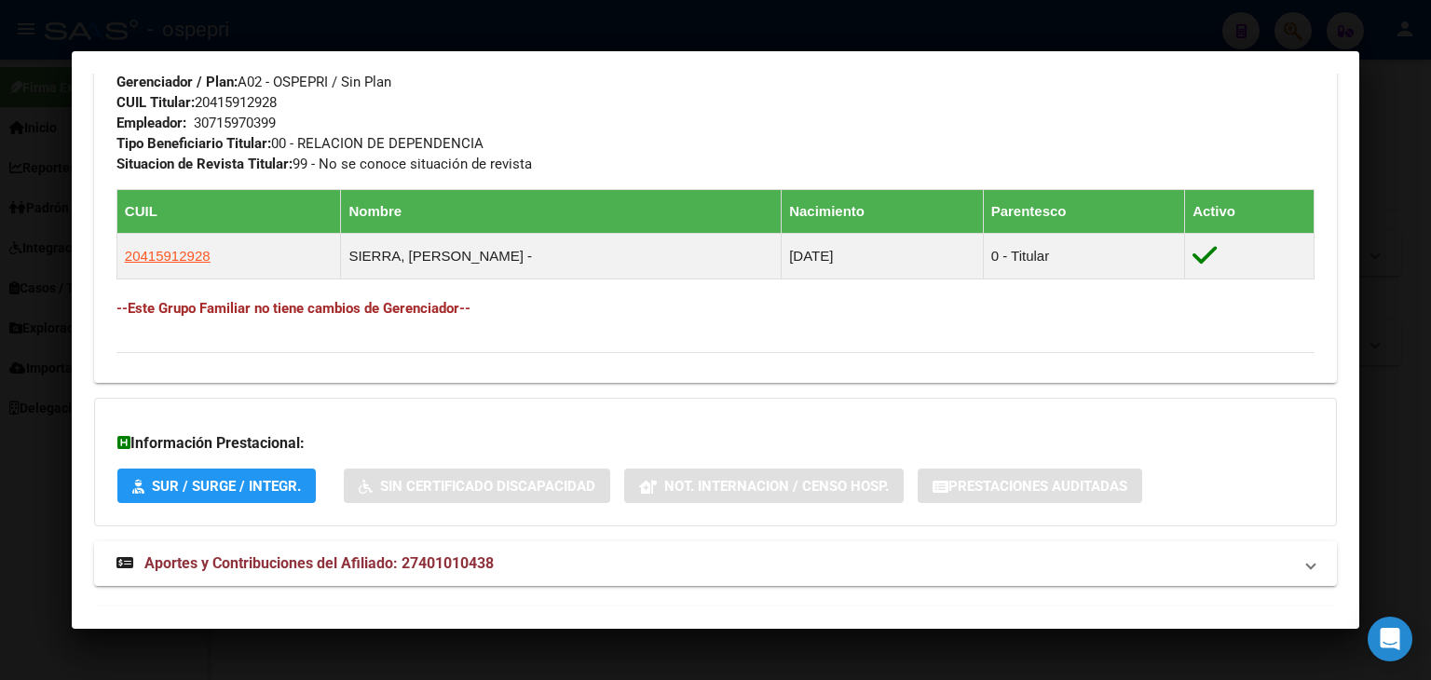
scroll to position [1013, 0]
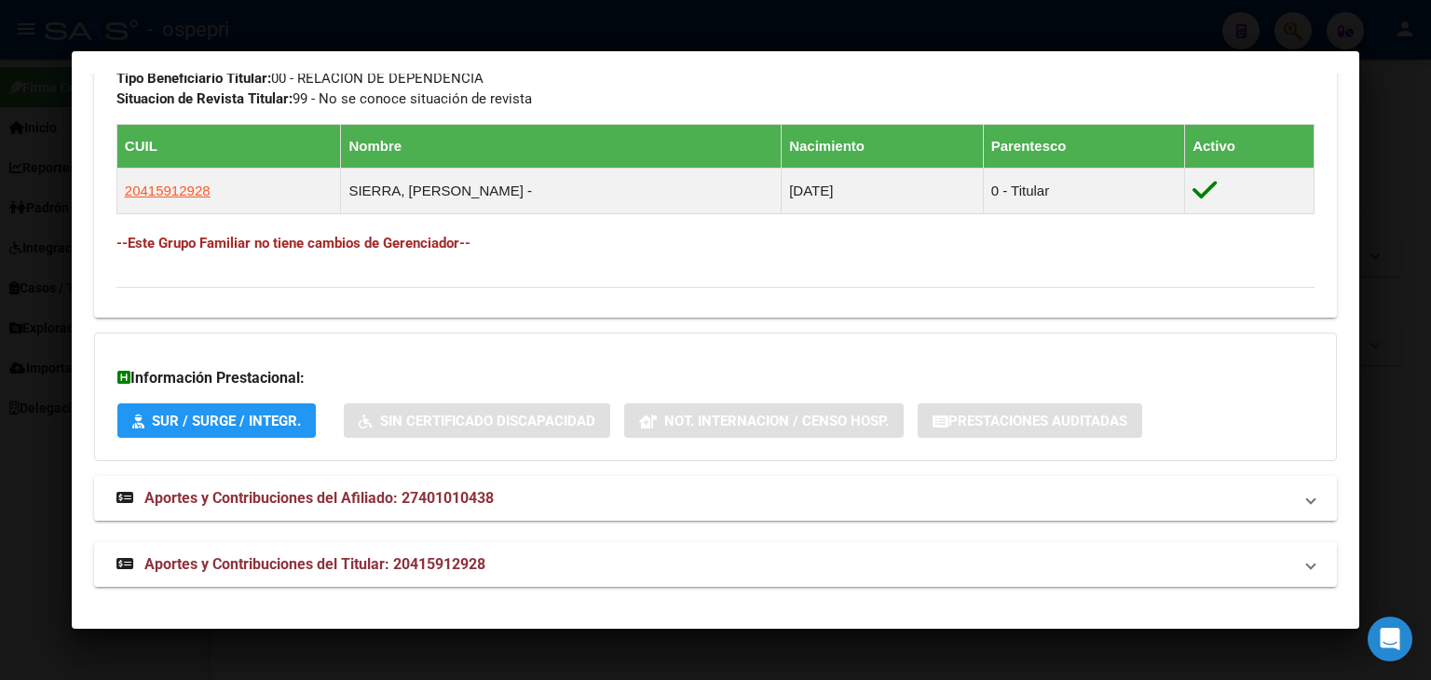
click at [283, 496] on span "Aportes y Contribuciones del Afiliado: 27401010438" at bounding box center [318, 498] width 349 height 18
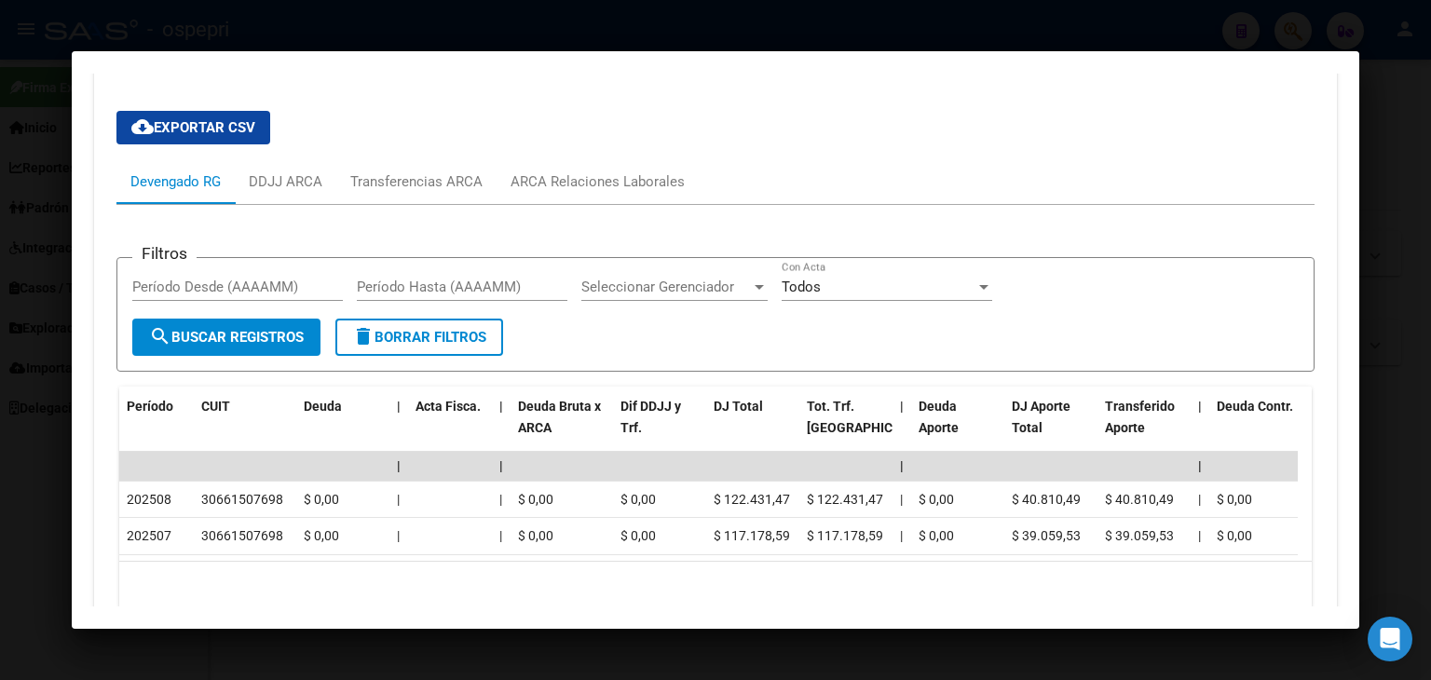
scroll to position [1588, 0]
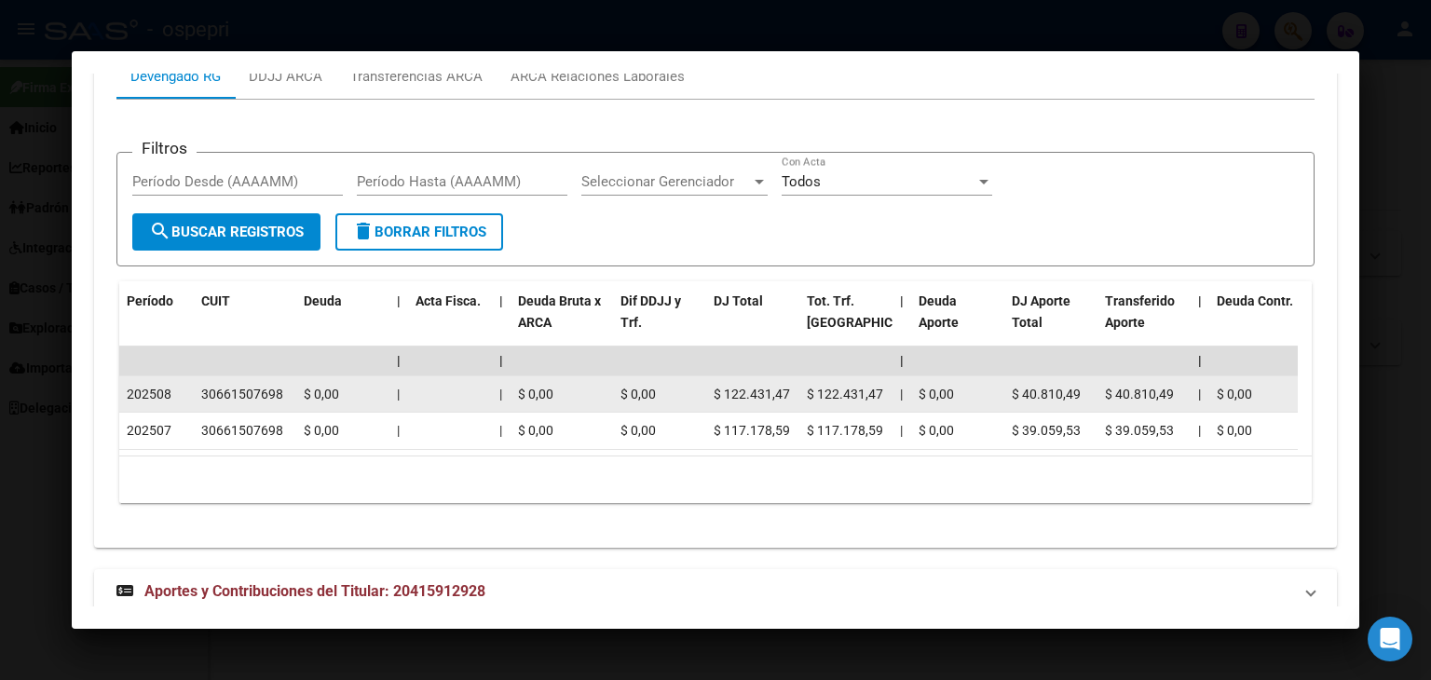
click at [244, 390] on div "30661507698" at bounding box center [242, 394] width 82 height 21
copy div "30661507698"
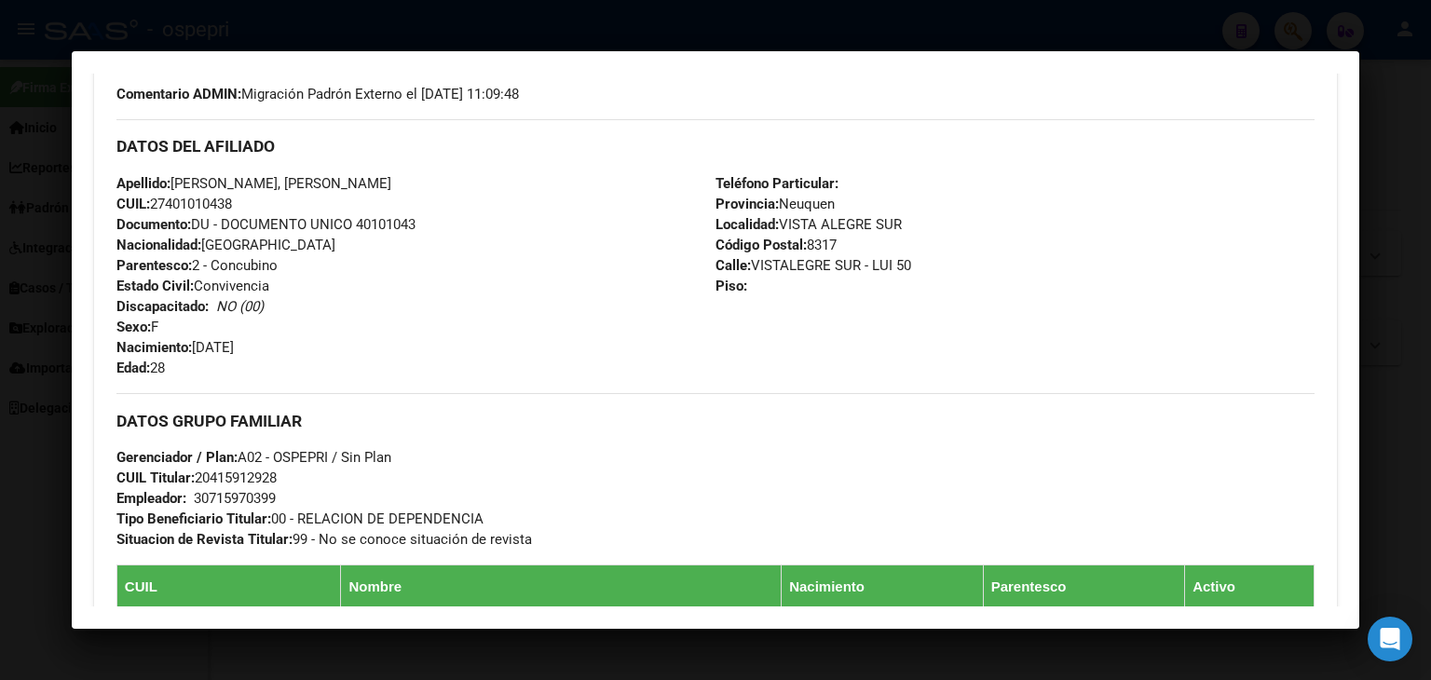
scroll to position [563, 0]
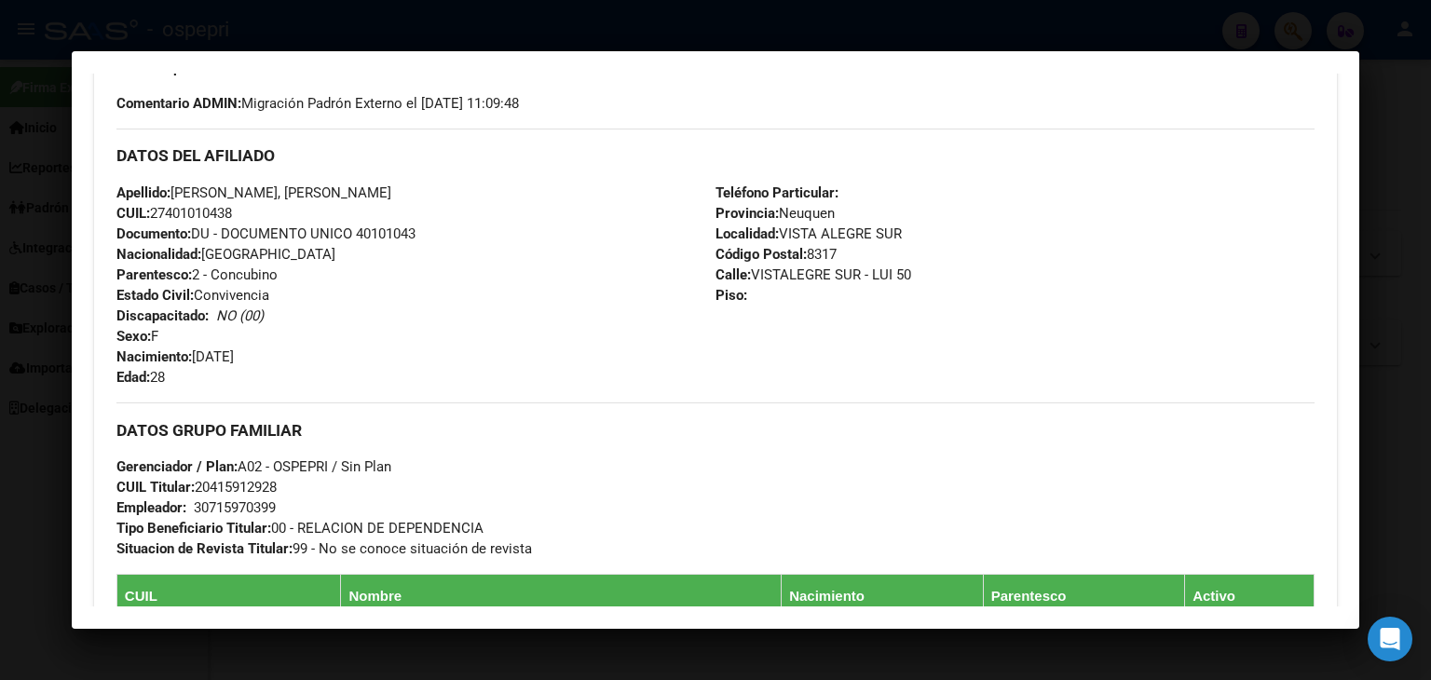
click at [619, 285] on div "Apellido: [PERSON_NAME], [PERSON_NAME]: 27401010438 Documento: DU - DOCUMENTO U…" at bounding box center [415, 285] width 599 height 205
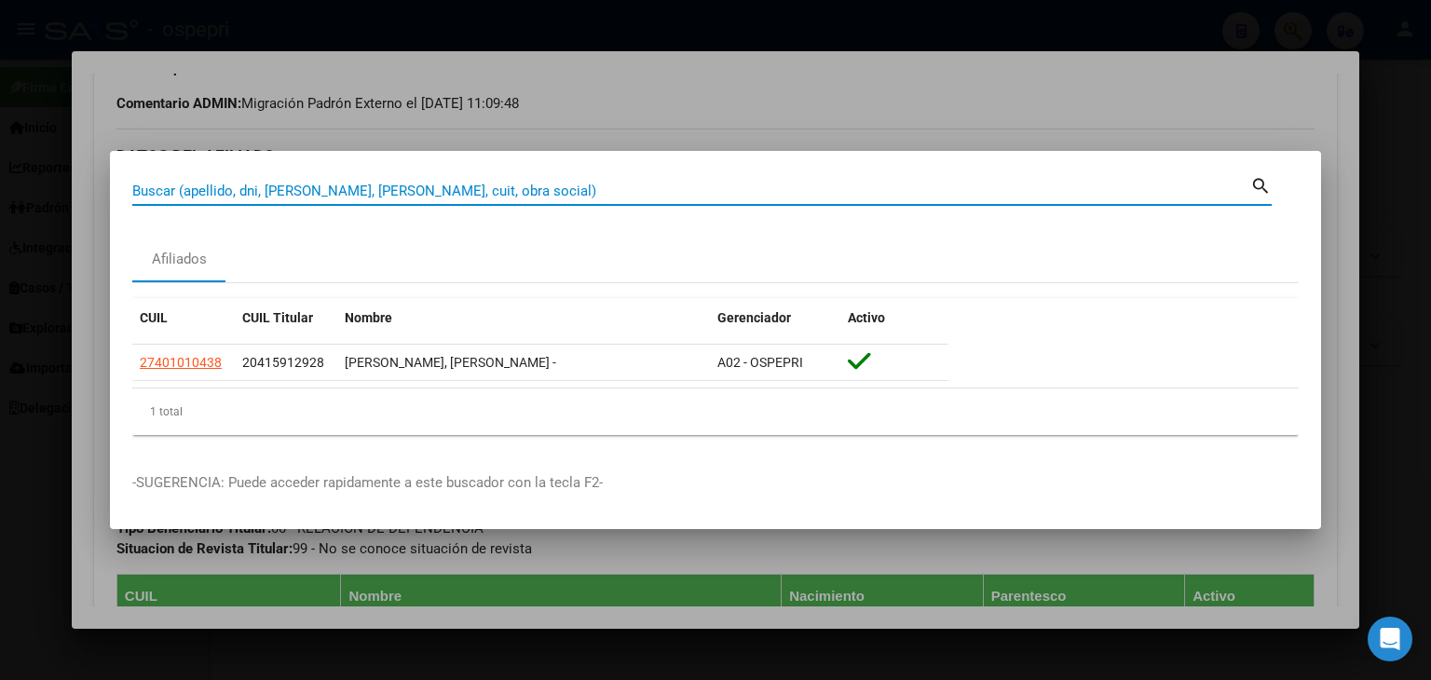
paste input "27348621764"
type input "27348621764"
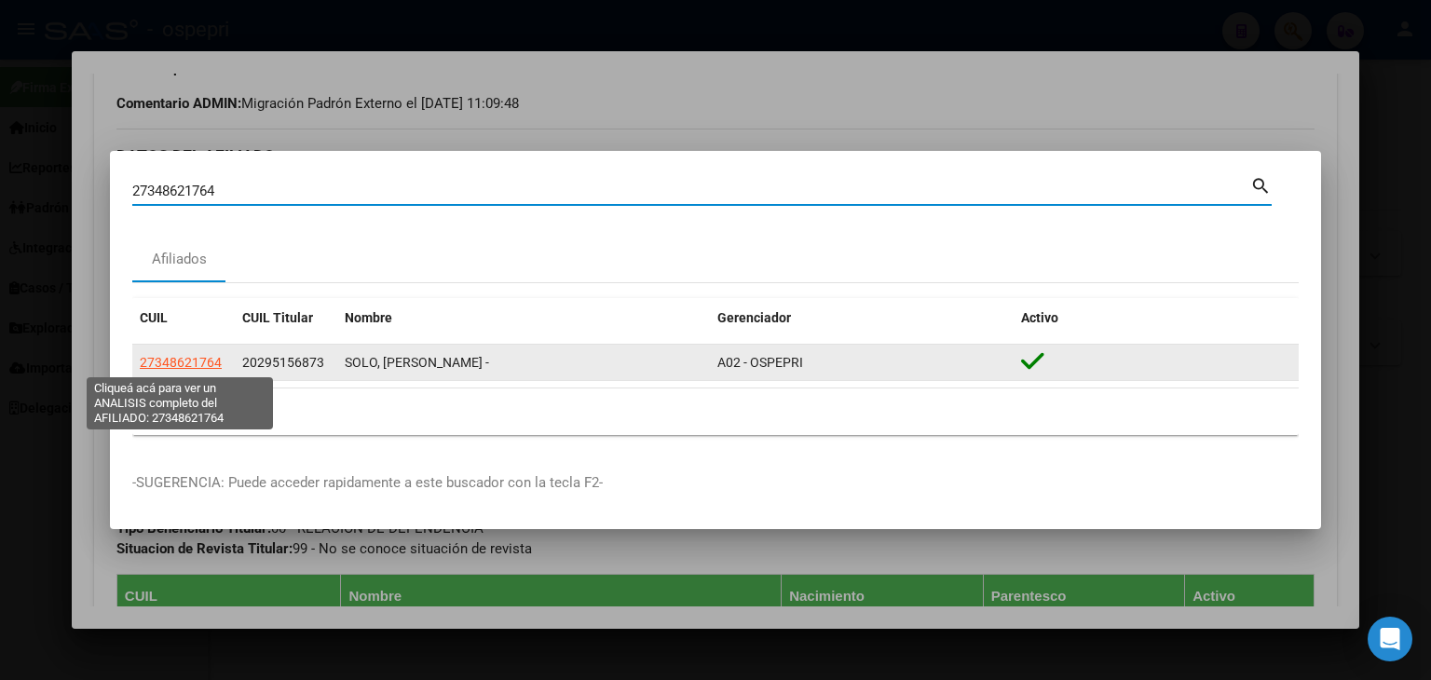
click at [193, 365] on span "27348621764" at bounding box center [181, 362] width 82 height 15
type textarea "27348621764"
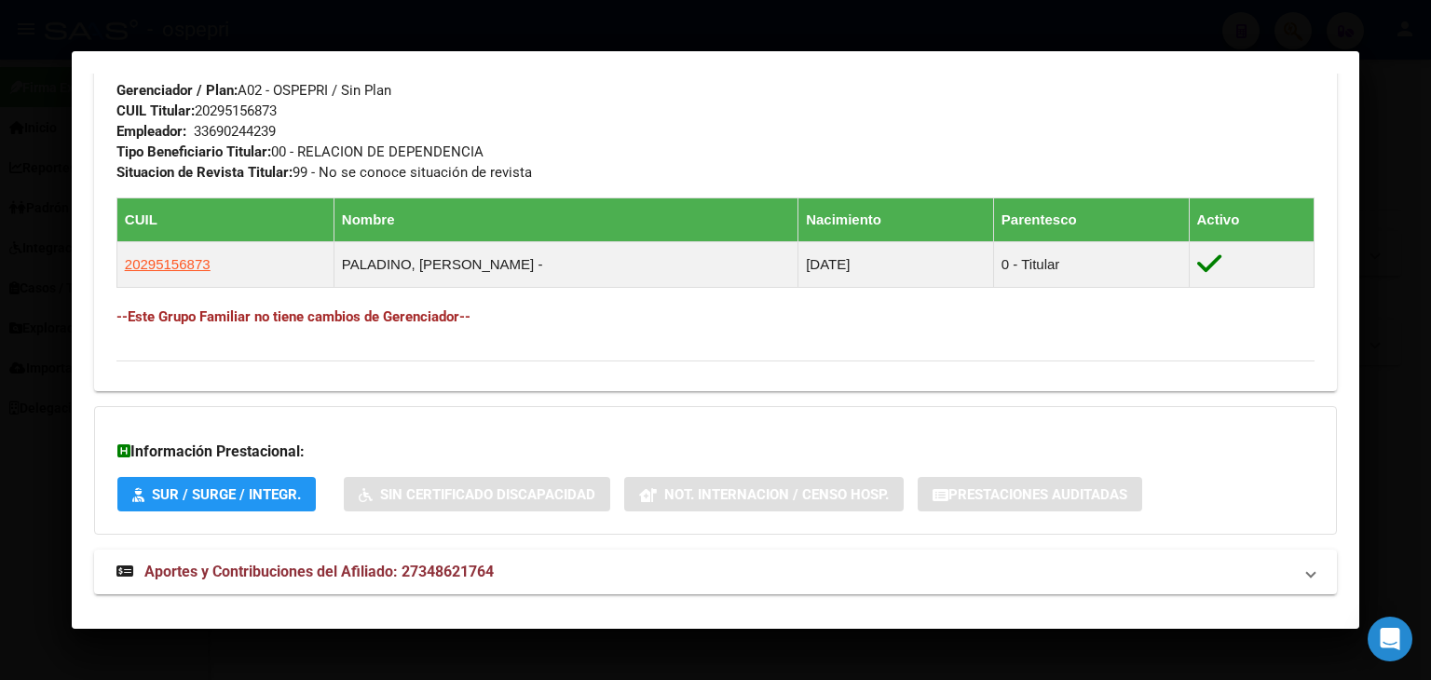
scroll to position [1013, 0]
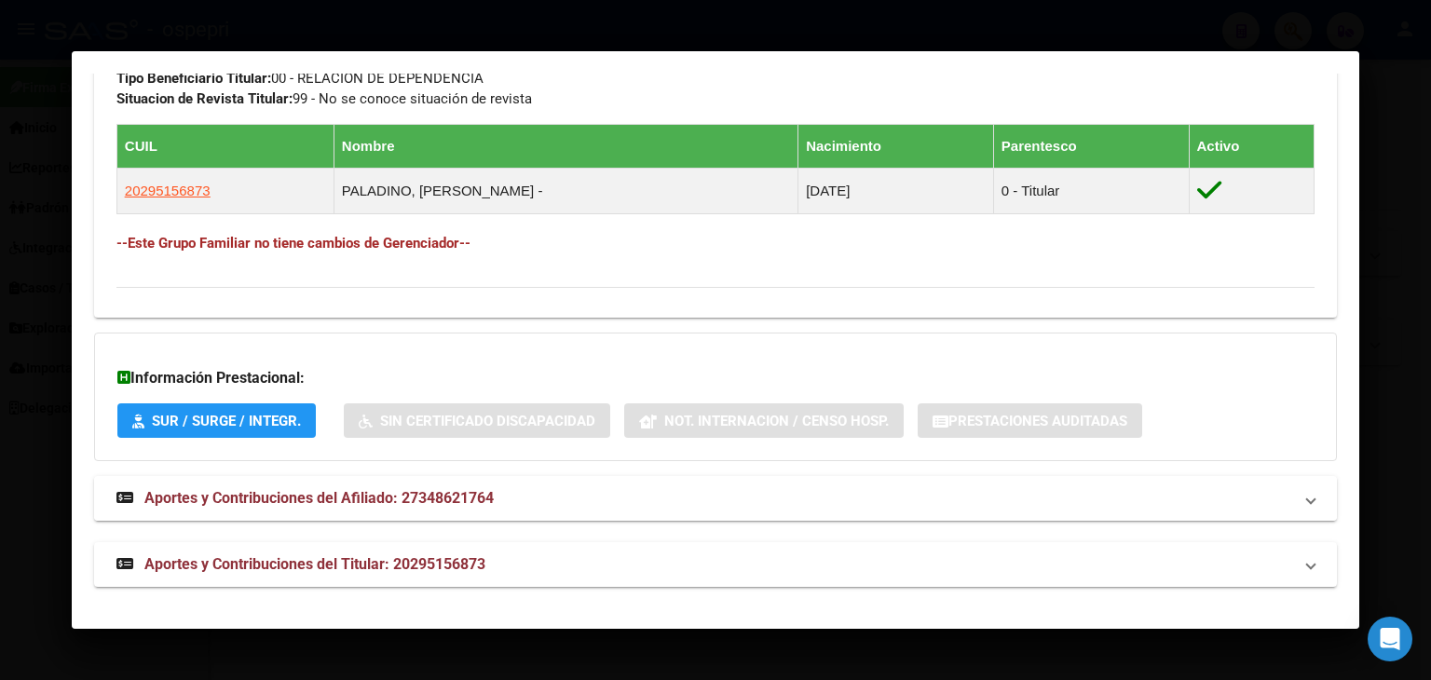
click at [284, 512] on mat-expansion-panel-header "Aportes y Contribuciones del Afiliado: 27348621764" at bounding box center [715, 498] width 1243 height 45
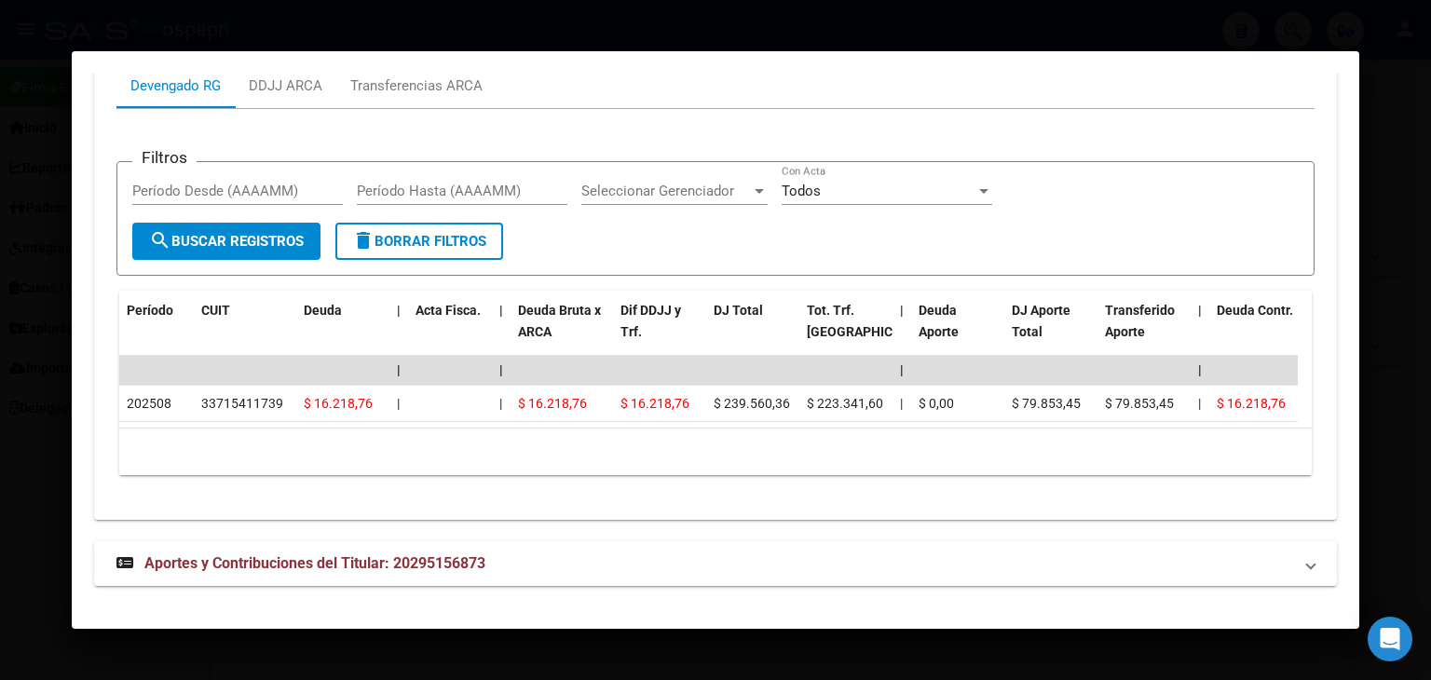
scroll to position [1590, 0]
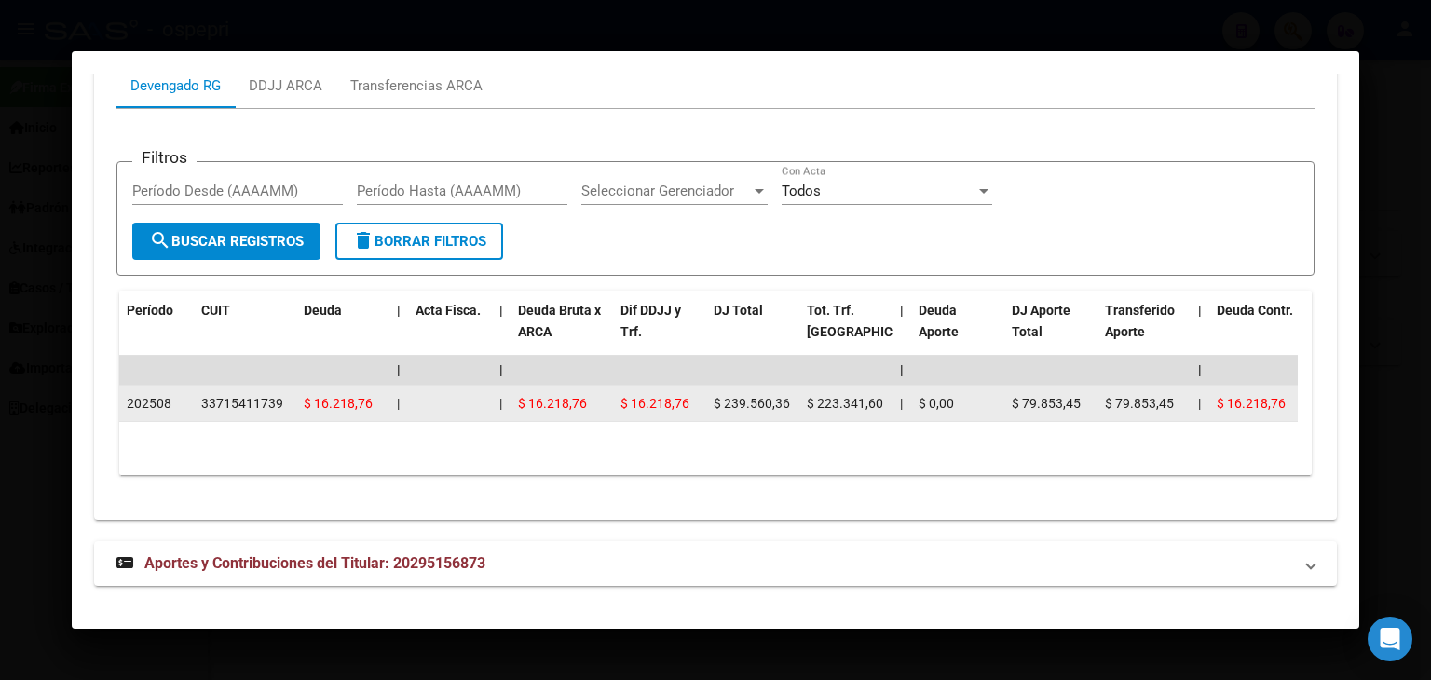
click at [229, 393] on div "33715411739" at bounding box center [242, 403] width 82 height 21
copy div "33715411739"
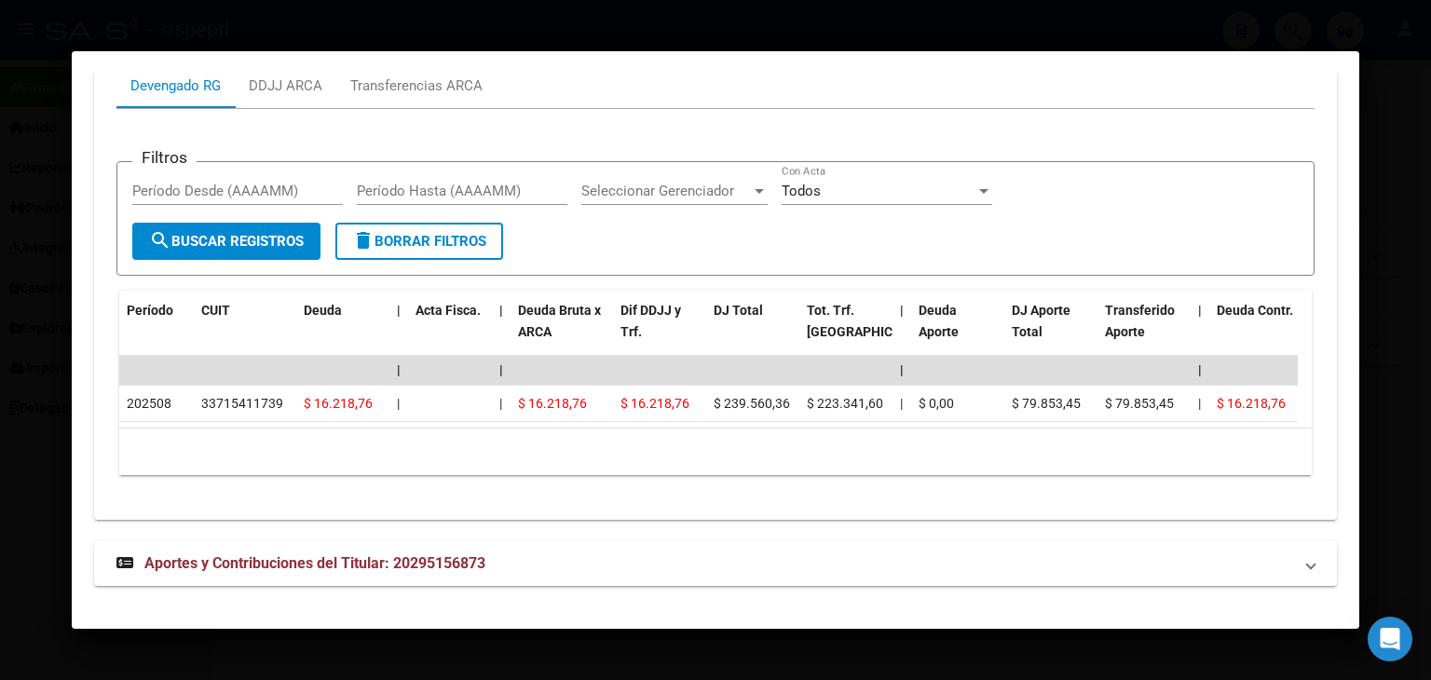
click at [655, 183] on span "Seleccionar Gerenciador" at bounding box center [667, 191] width 170 height 17
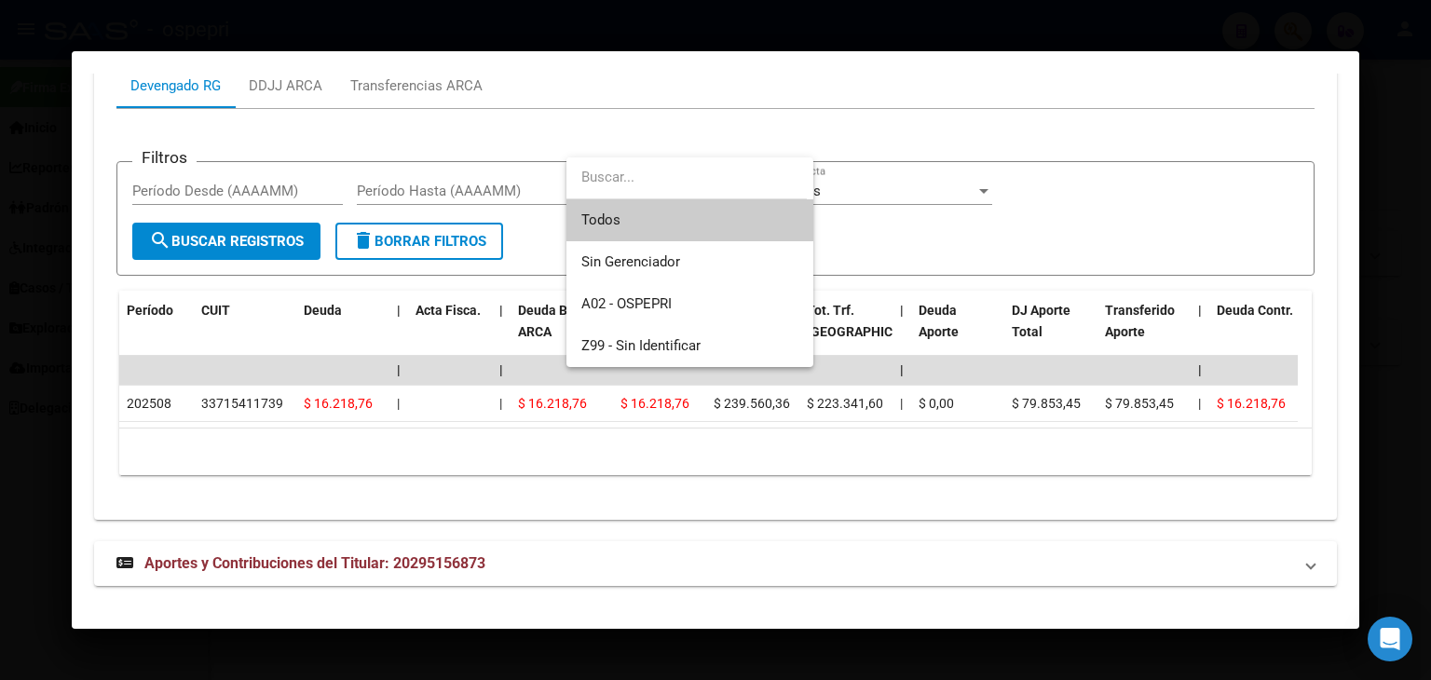
click at [649, 117] on div at bounding box center [715, 340] width 1431 height 680
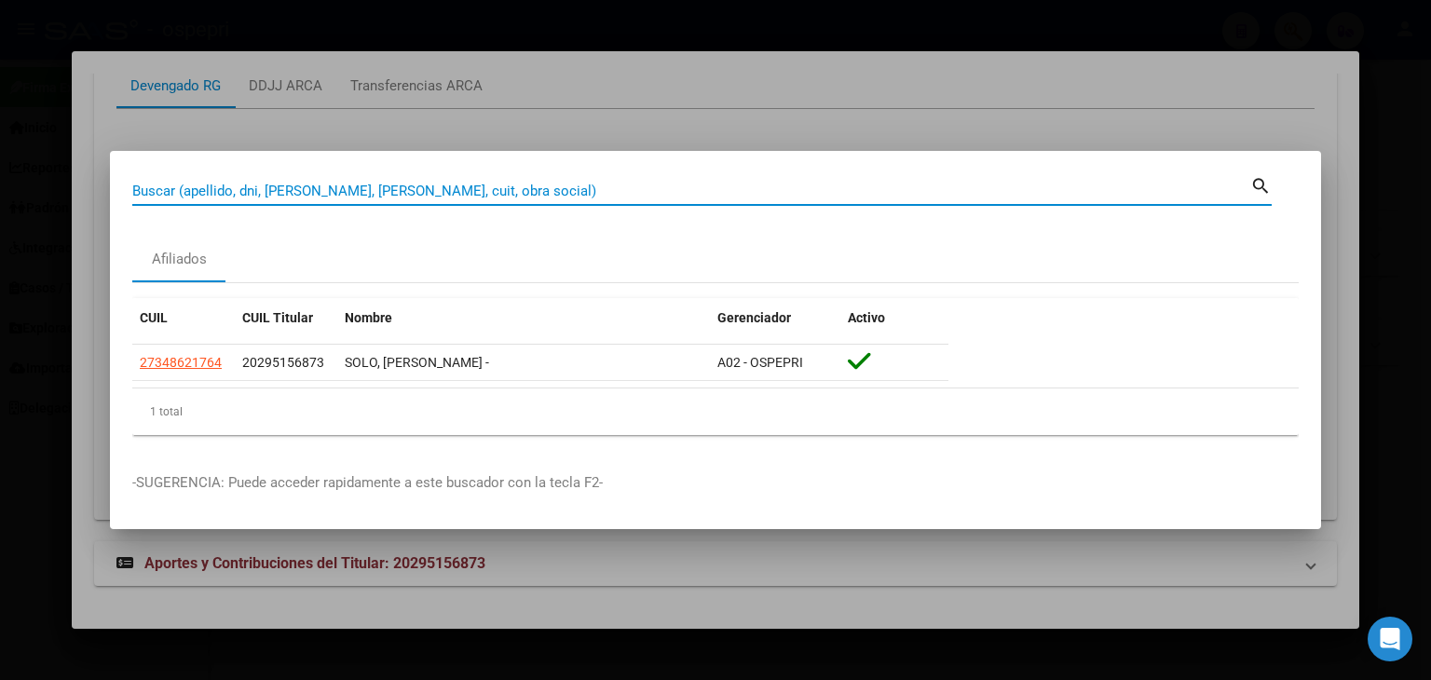
paste input "27220624000"
type input "27220624000"
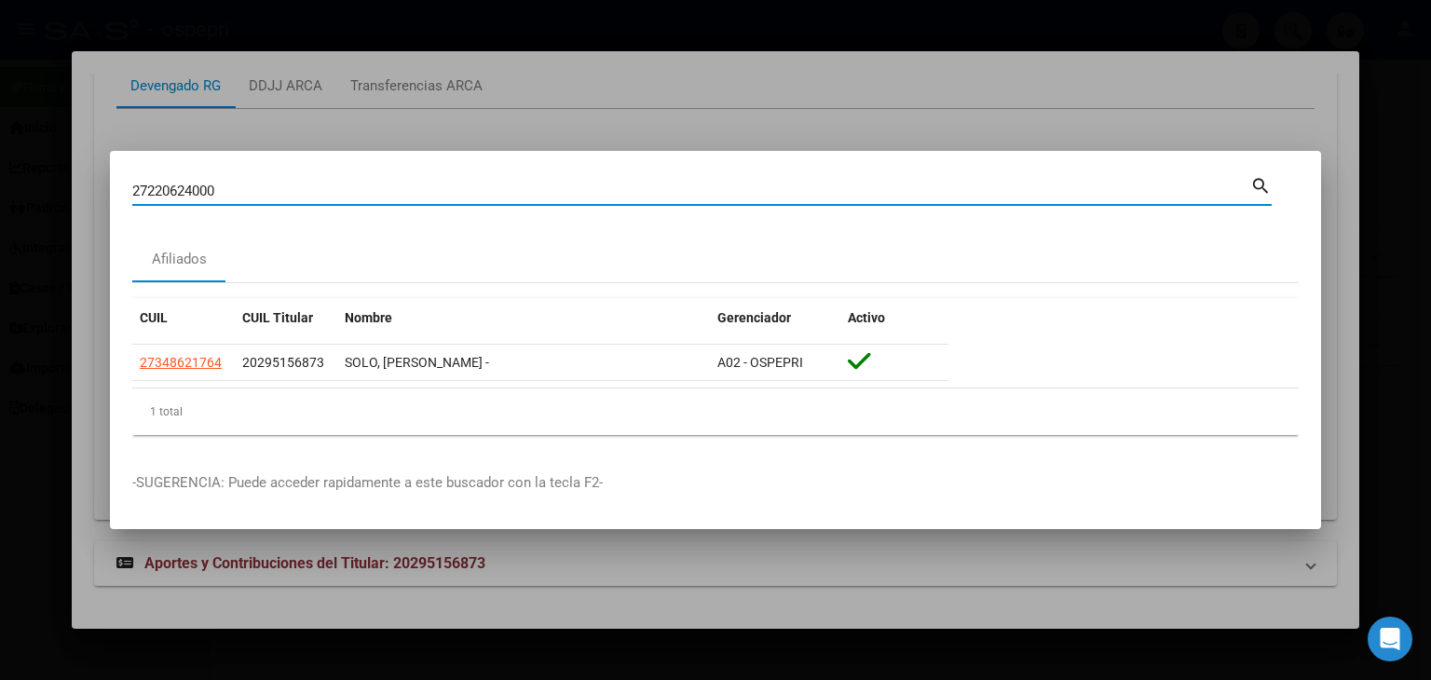
type input "27220624000"
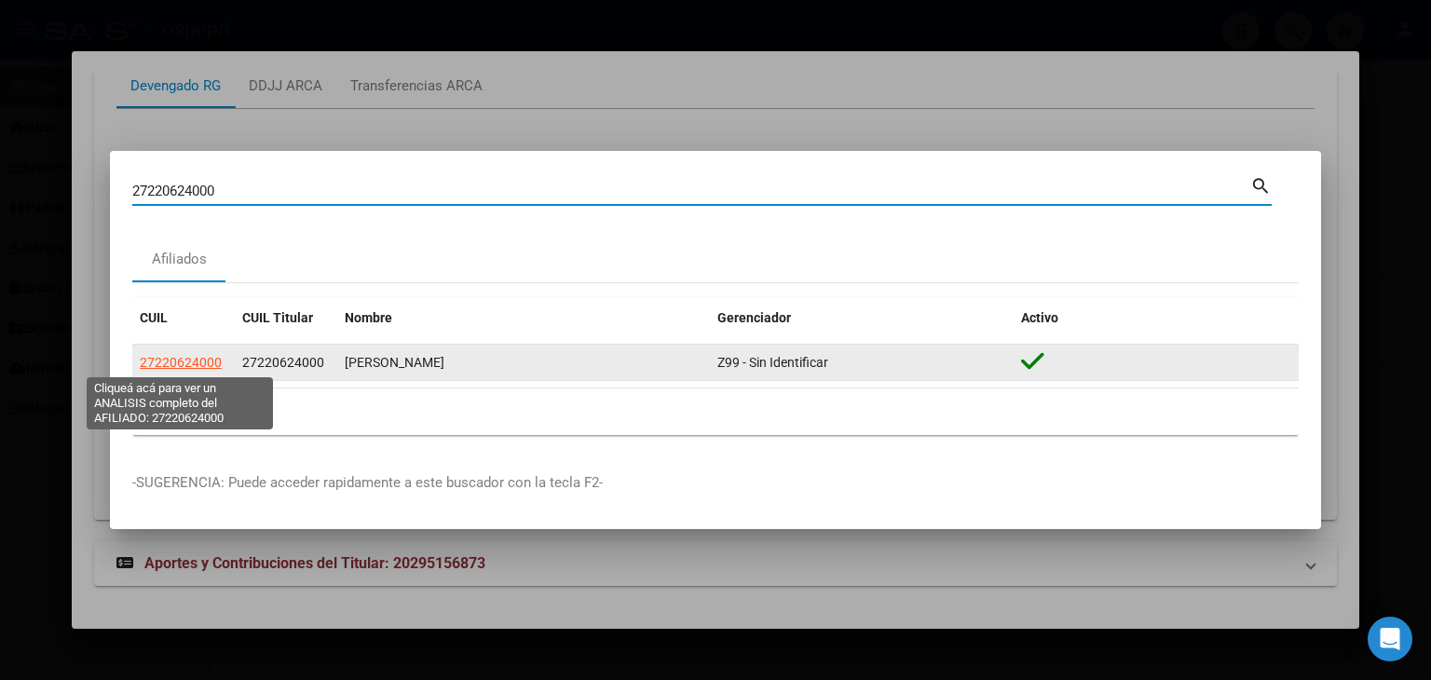
click at [175, 367] on span "27220624000" at bounding box center [181, 362] width 82 height 15
type textarea "27220624000"
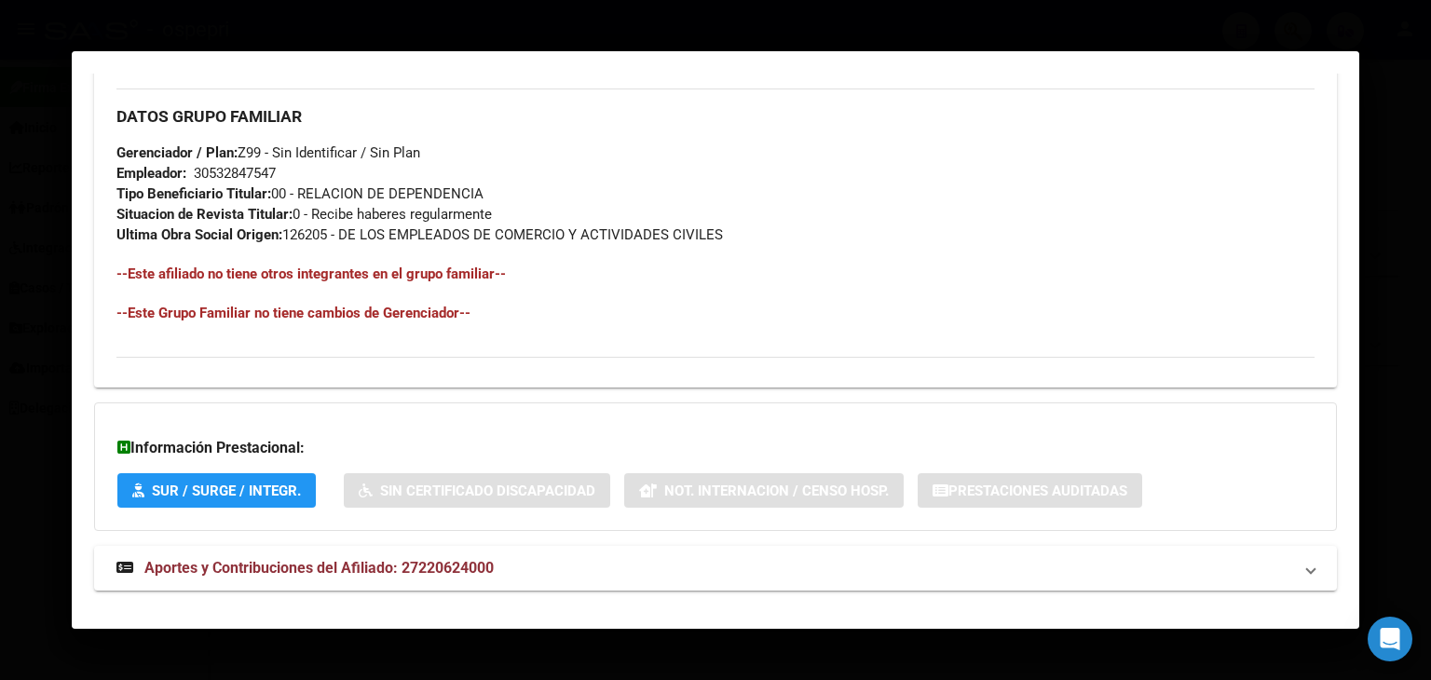
scroll to position [902, 0]
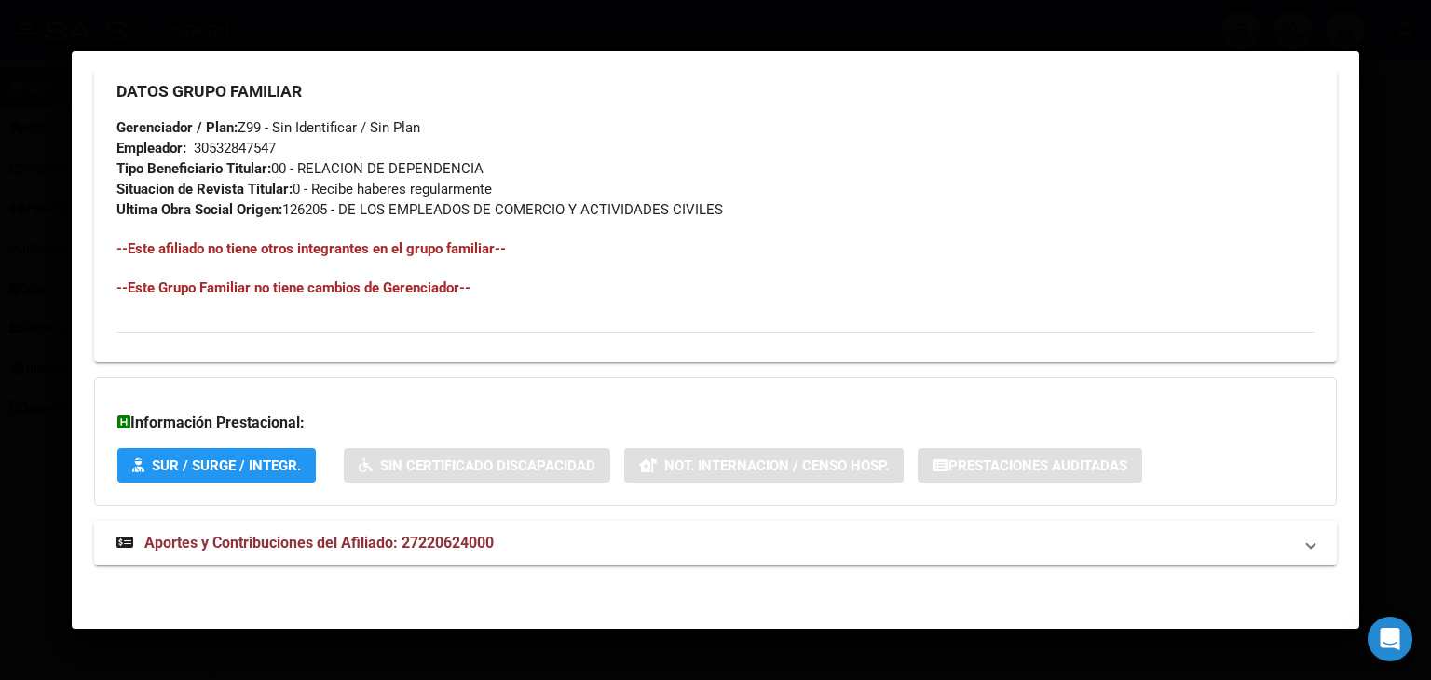
click at [281, 537] on span "Aportes y Contribuciones del Afiliado: 27220624000" at bounding box center [318, 543] width 349 height 18
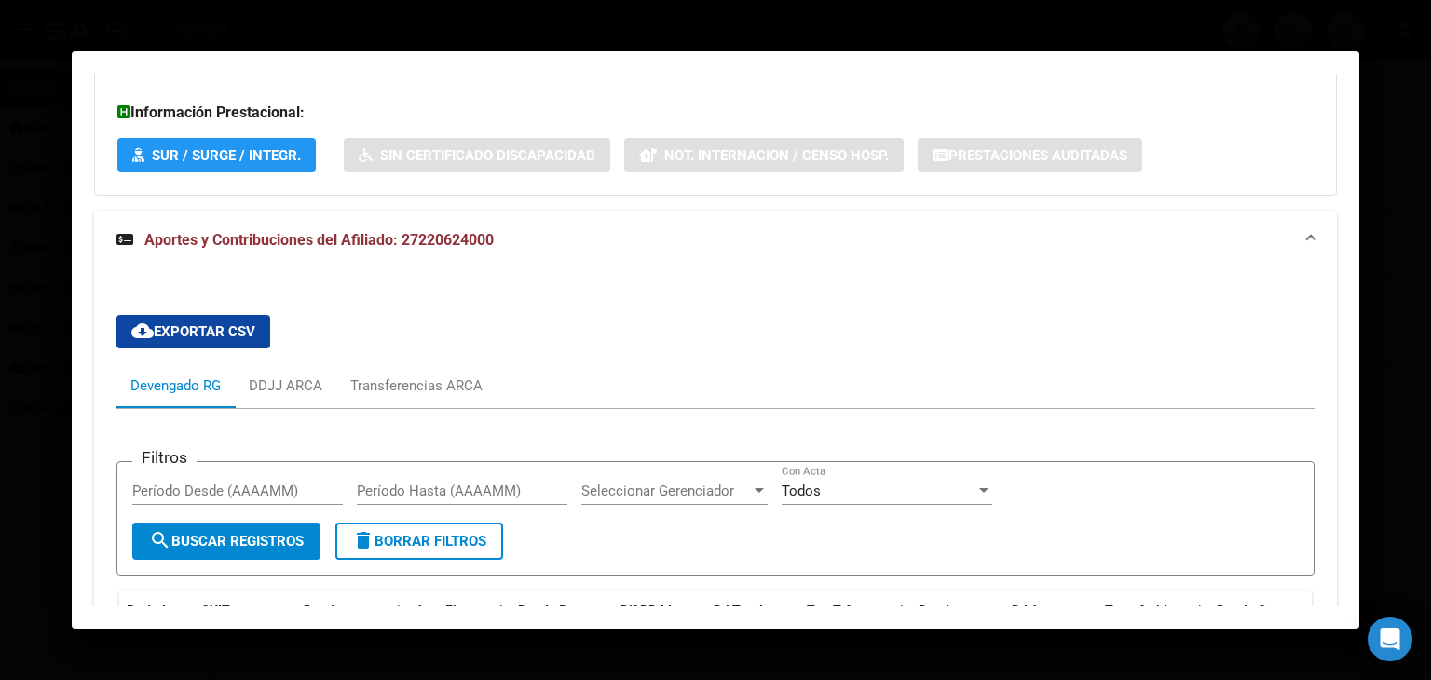
scroll to position [1182, 0]
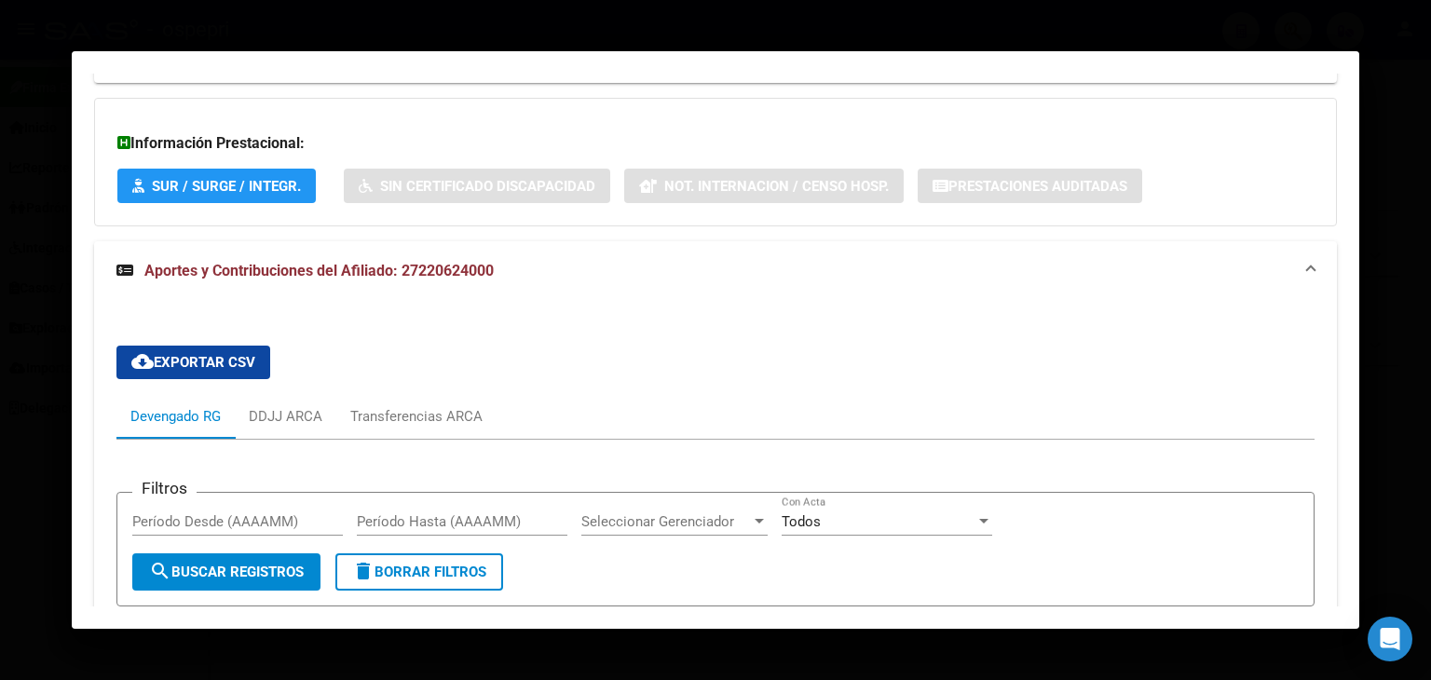
click at [391, 281] on strong "Aportes y Contribuciones del Afiliado: 27220624000" at bounding box center [304, 271] width 377 height 22
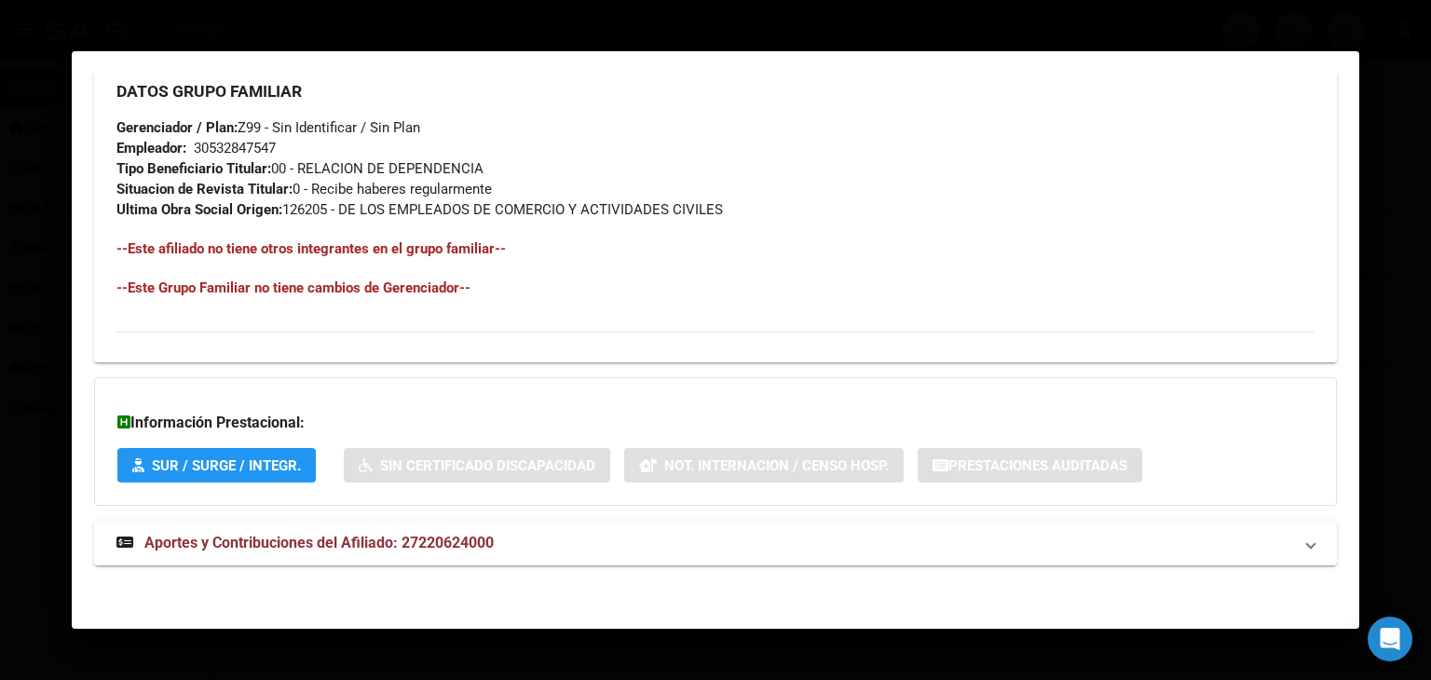
scroll to position [902, 0]
click at [379, 539] on span "Aportes y Contribuciones del Afiliado: 27220624000" at bounding box center [318, 543] width 349 height 18
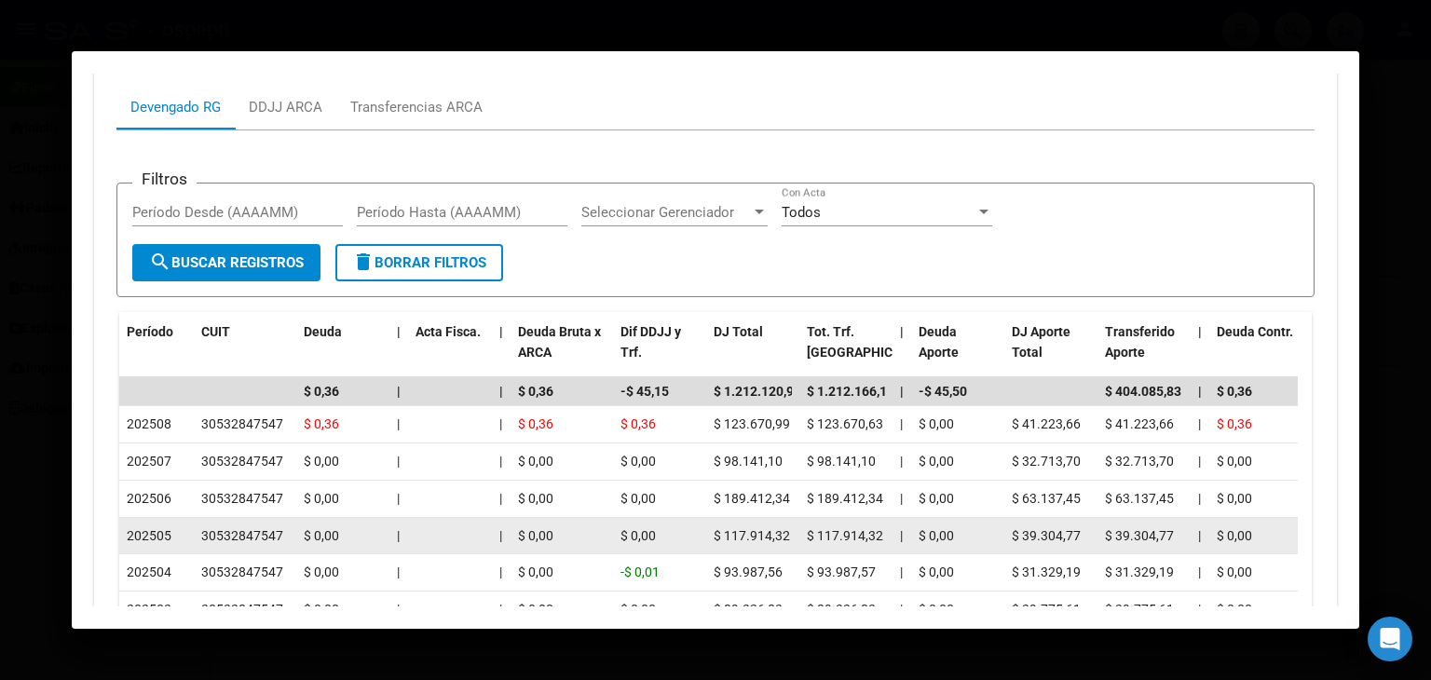
scroll to position [1555, 0]
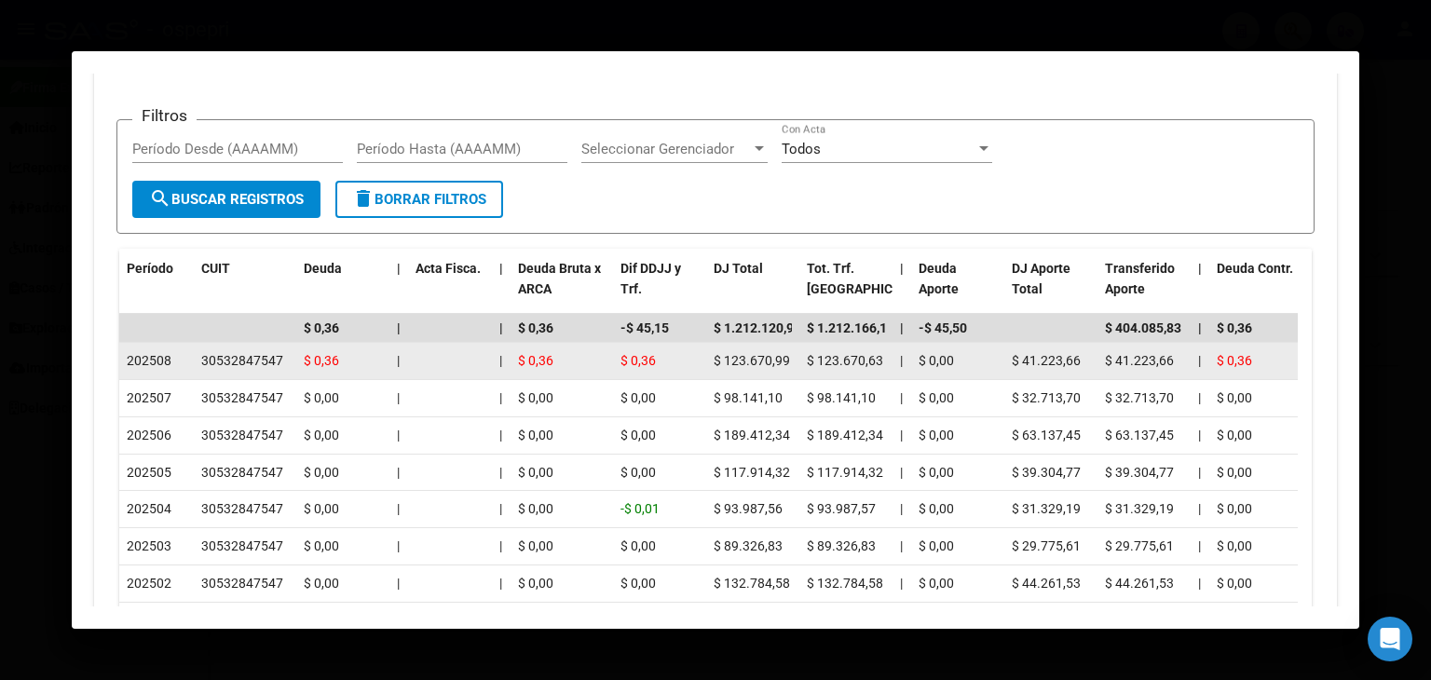
click at [229, 362] on div "30532847547" at bounding box center [242, 360] width 82 height 21
copy div "30532847547"
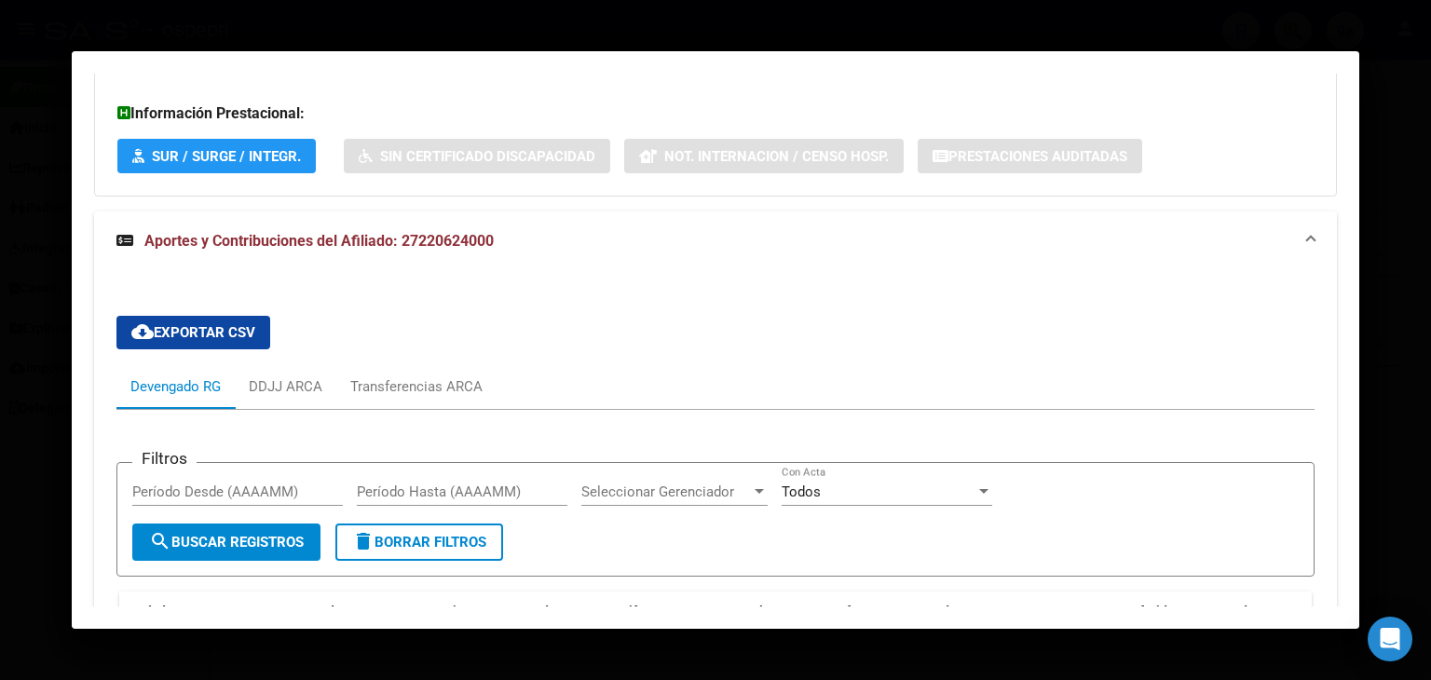
scroll to position [1398, 0]
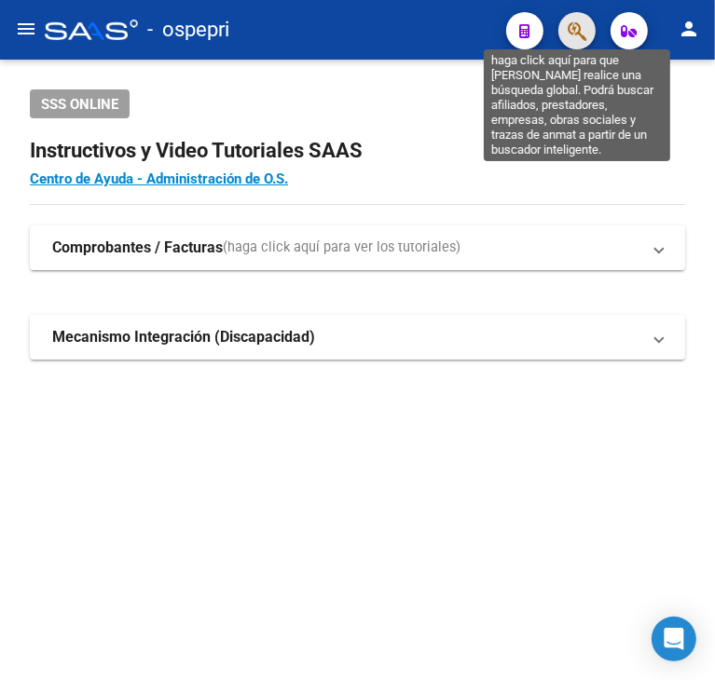
click at [582, 38] on icon "button" at bounding box center [577, 31] width 19 height 21
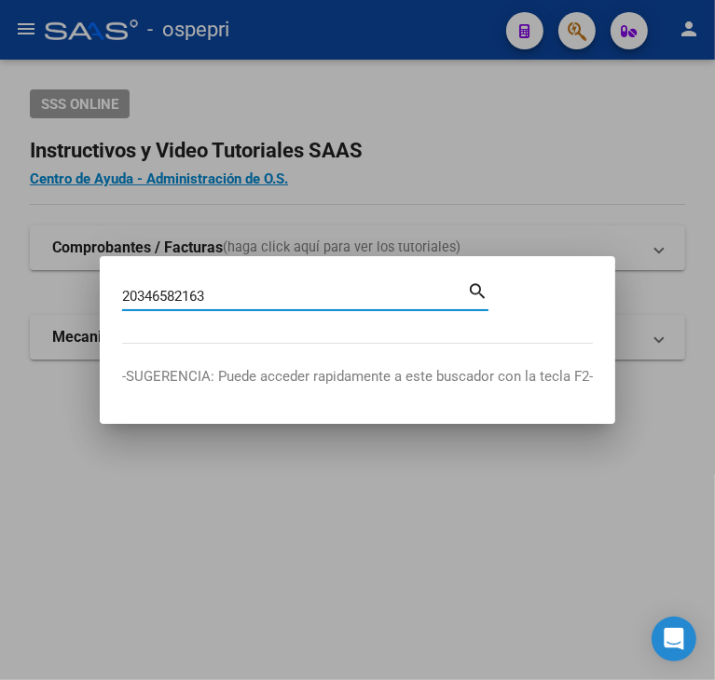
type input "20346582163"
